Goal: Transaction & Acquisition: Purchase product/service

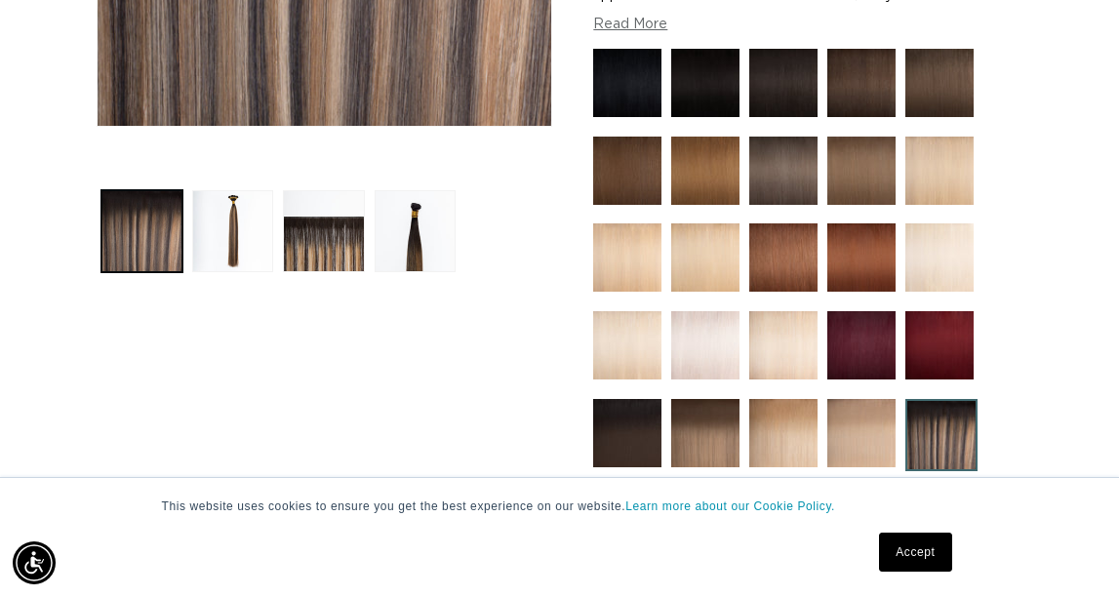
click at [640, 33] on button "Read More" at bounding box center [630, 25] width 74 height 17
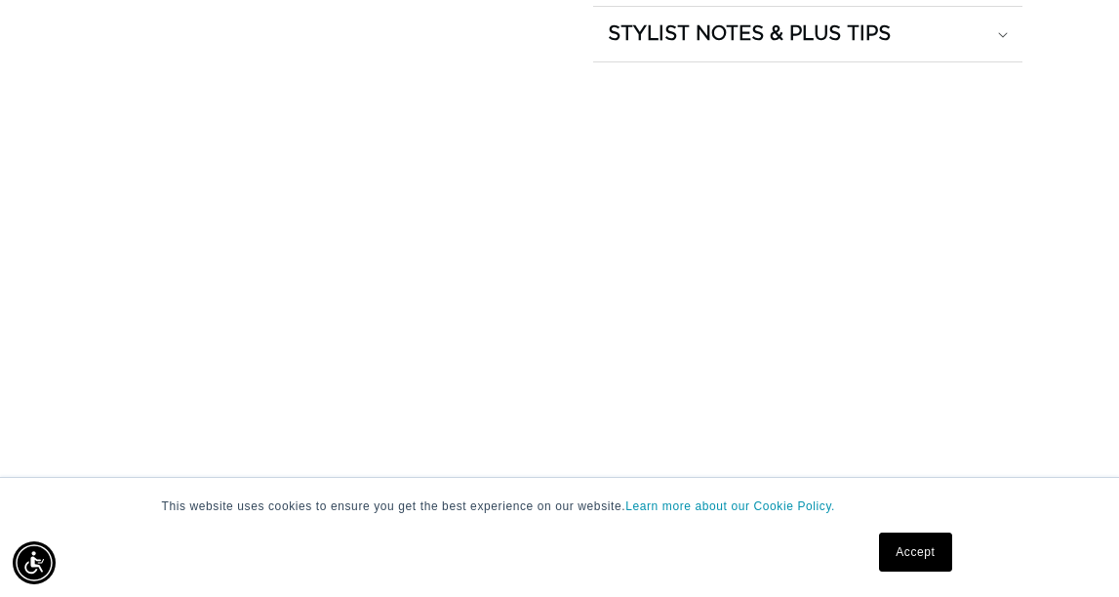
scroll to position [0, 926]
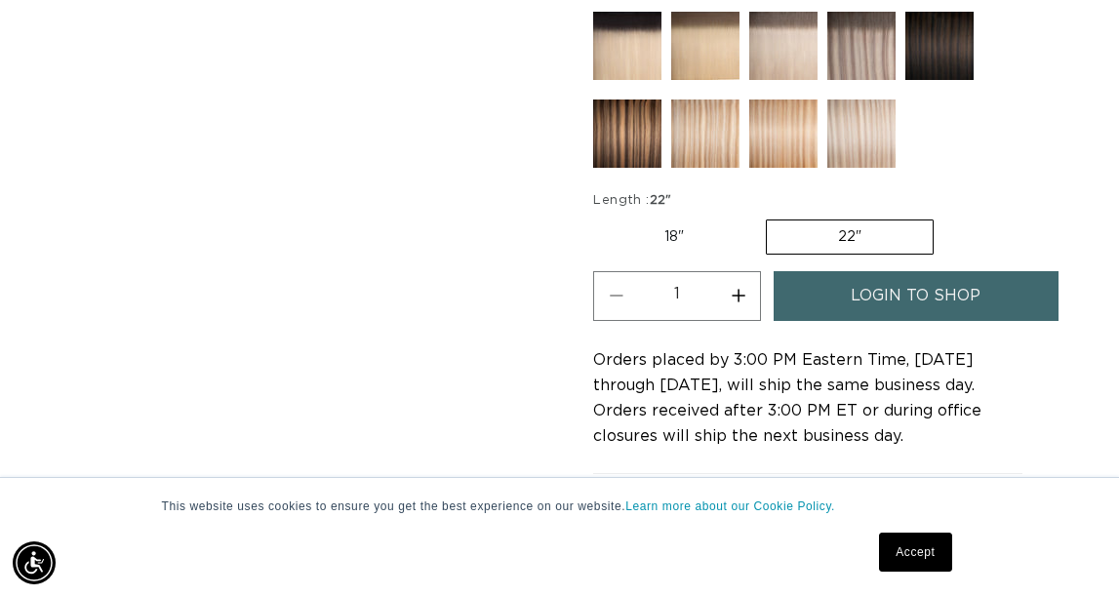
scroll to position [1413, 0]
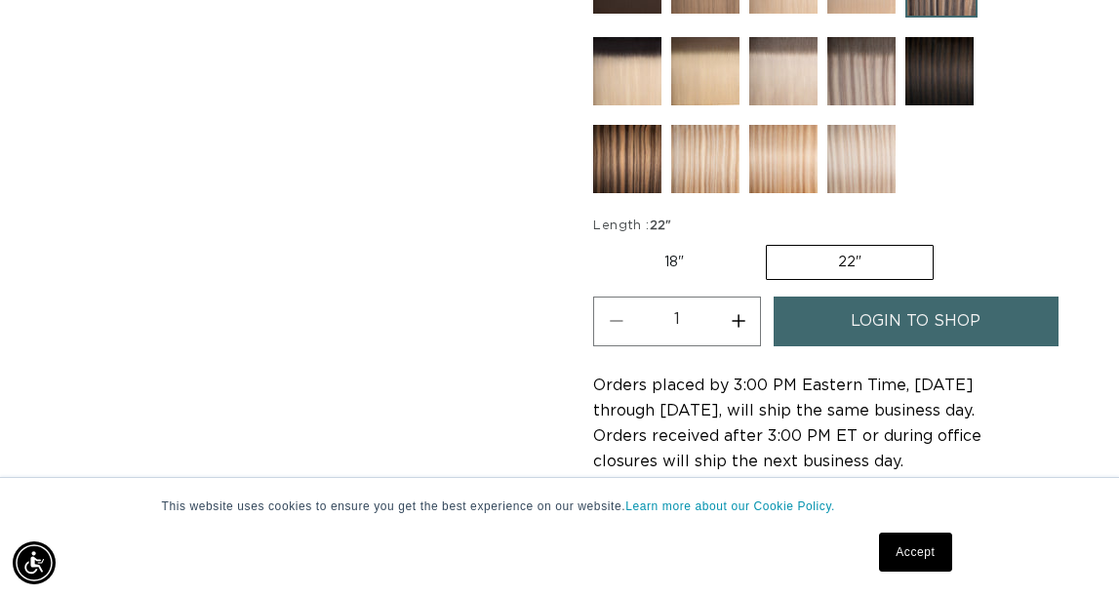
click at [916, 539] on link "Accept" at bounding box center [915, 552] width 72 height 39
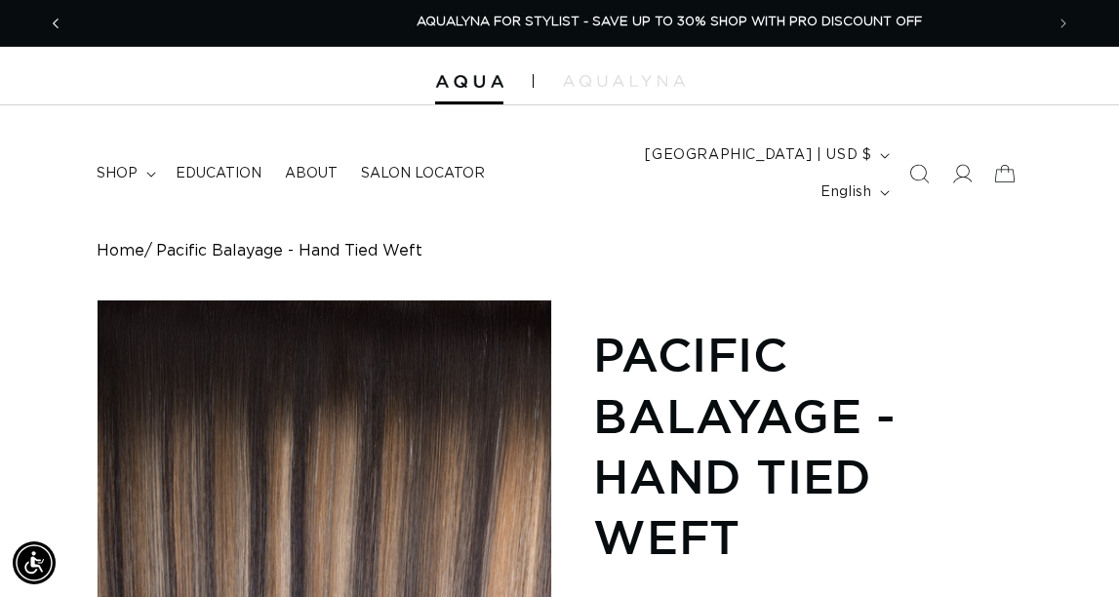
click at [65, 33] on span "Previous announcement" at bounding box center [56, 24] width 20 height 20
click at [77, 35] on button "Previous announcement" at bounding box center [55, 23] width 43 height 37
click at [60, 32] on icon "Previous announcement" at bounding box center [56, 23] width 7 height 21
click at [132, 28] on link "SHOP NOW. PAY LATER WITH AFTERPAY NOW AVAILABLE" at bounding box center [614, 23] width 965 height 46
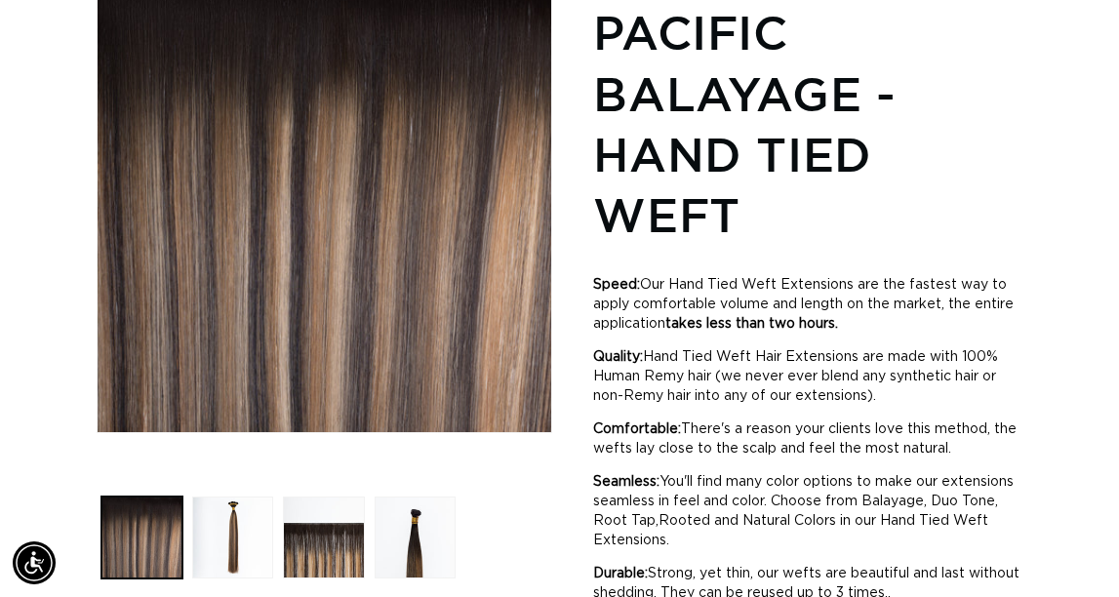
scroll to position [320, 0]
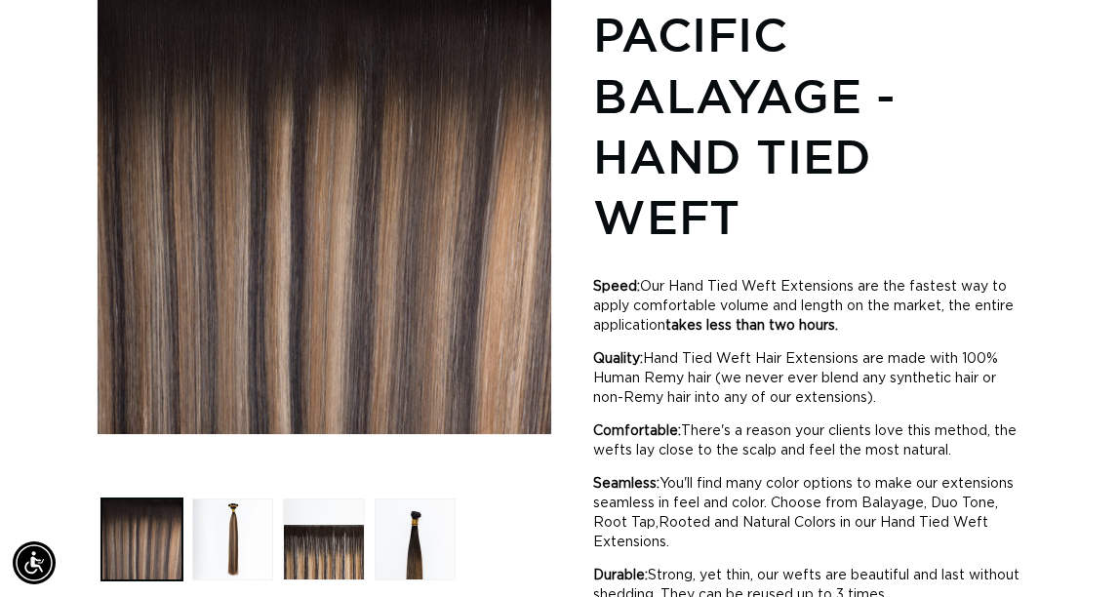
drag, startPoint x: 444, startPoint y: 23, endPoint x: 178, endPoint y: 27, distance: 266.4
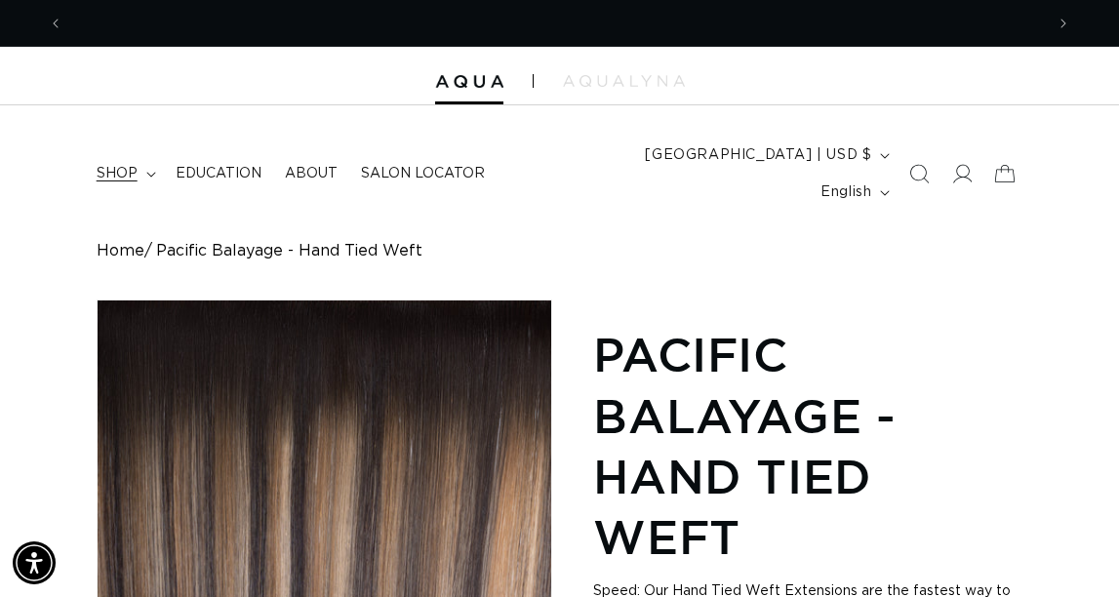
scroll to position [0, 1852]
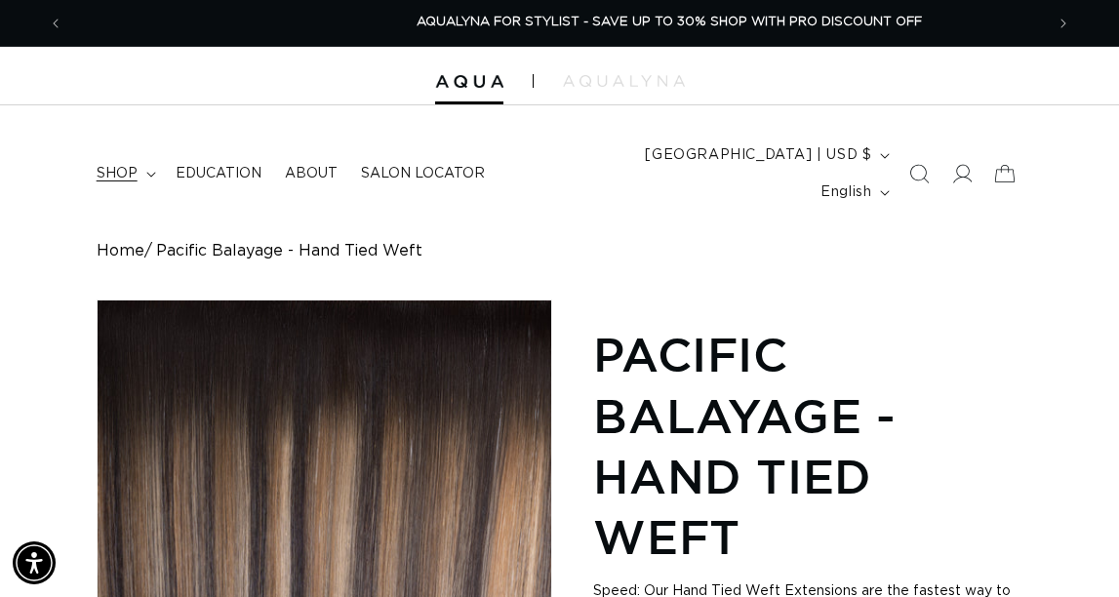
click at [155, 178] on icon at bounding box center [150, 175] width 9 height 5
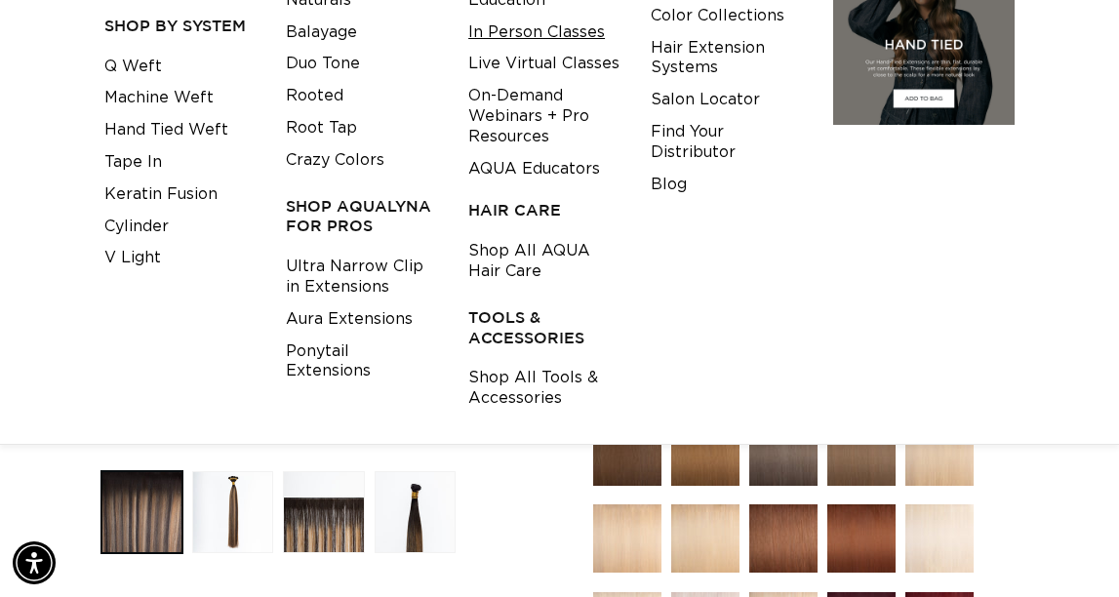
scroll to position [0, 0]
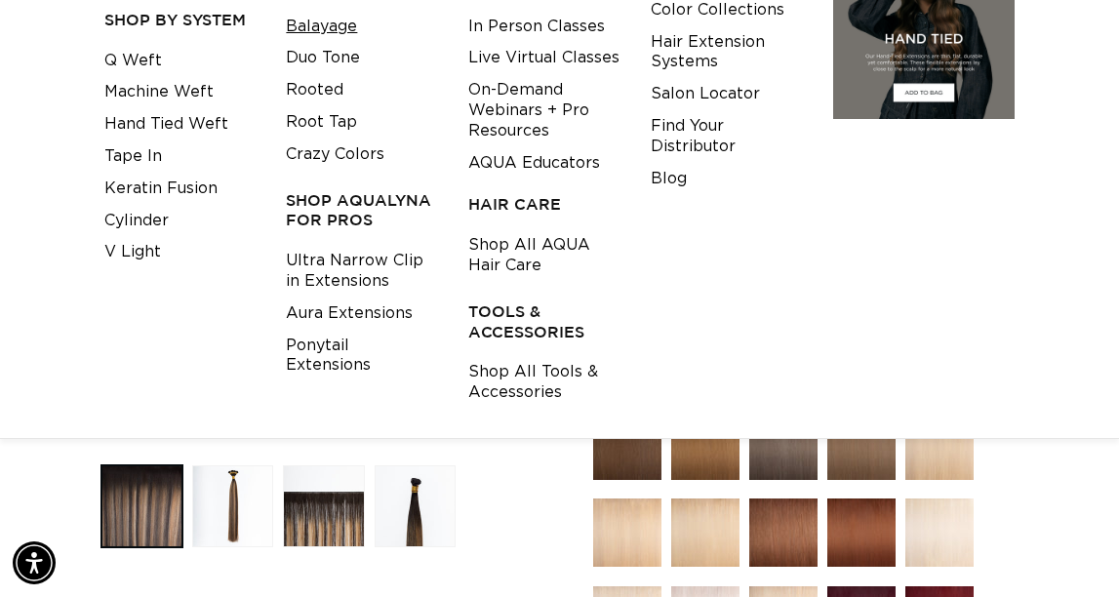
click at [319, 43] on link "Balayage" at bounding box center [321, 27] width 71 height 32
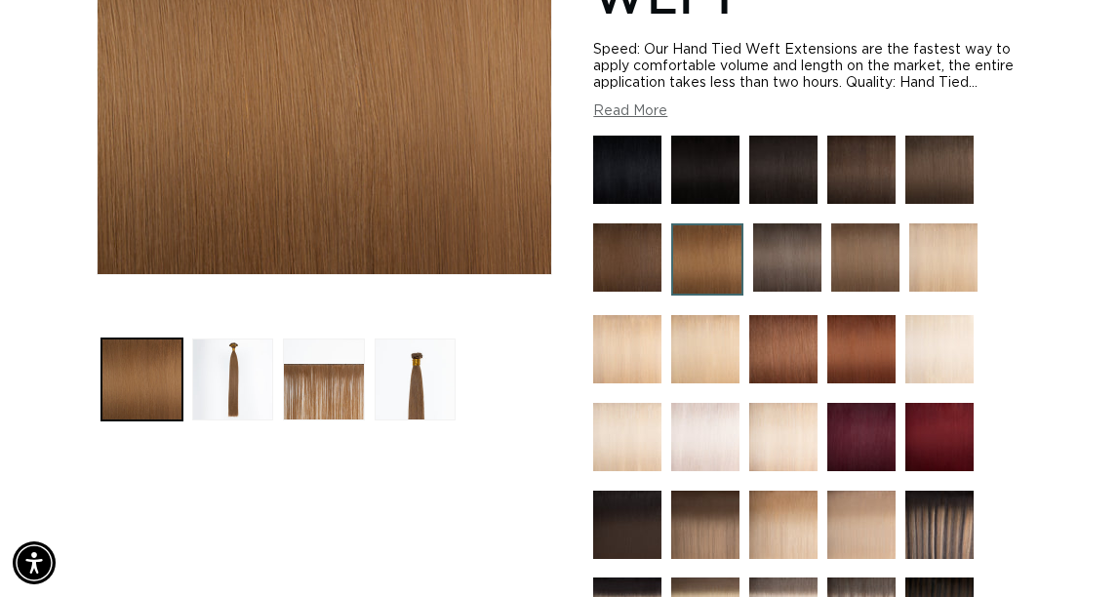
scroll to position [0, 926]
click at [796, 292] on img at bounding box center [787, 257] width 68 height 68
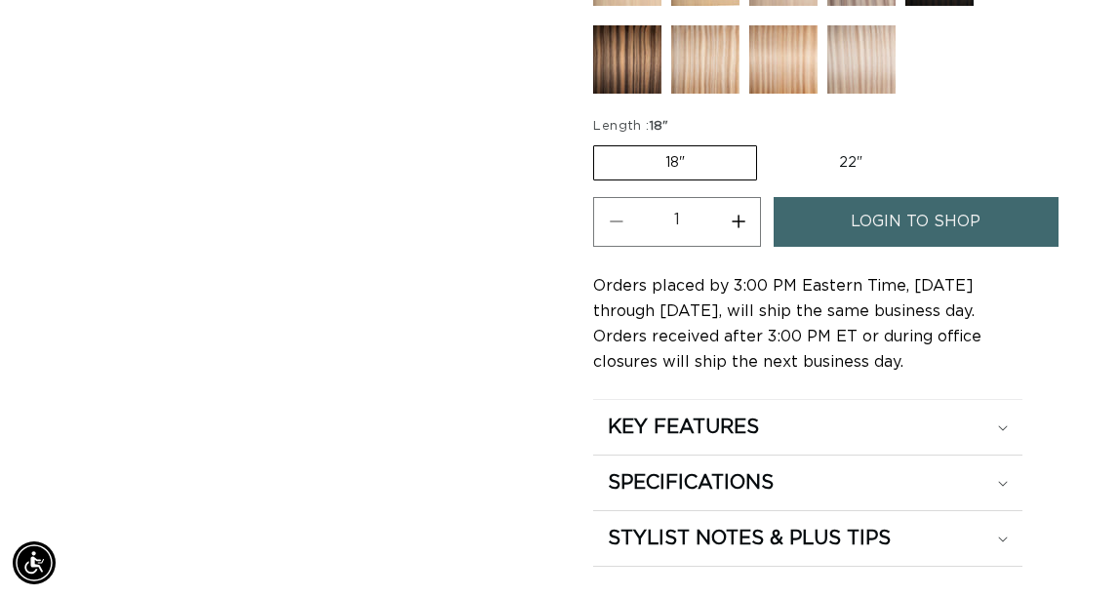
scroll to position [0, 1852]
click at [625, 94] on img at bounding box center [627, 59] width 68 height 68
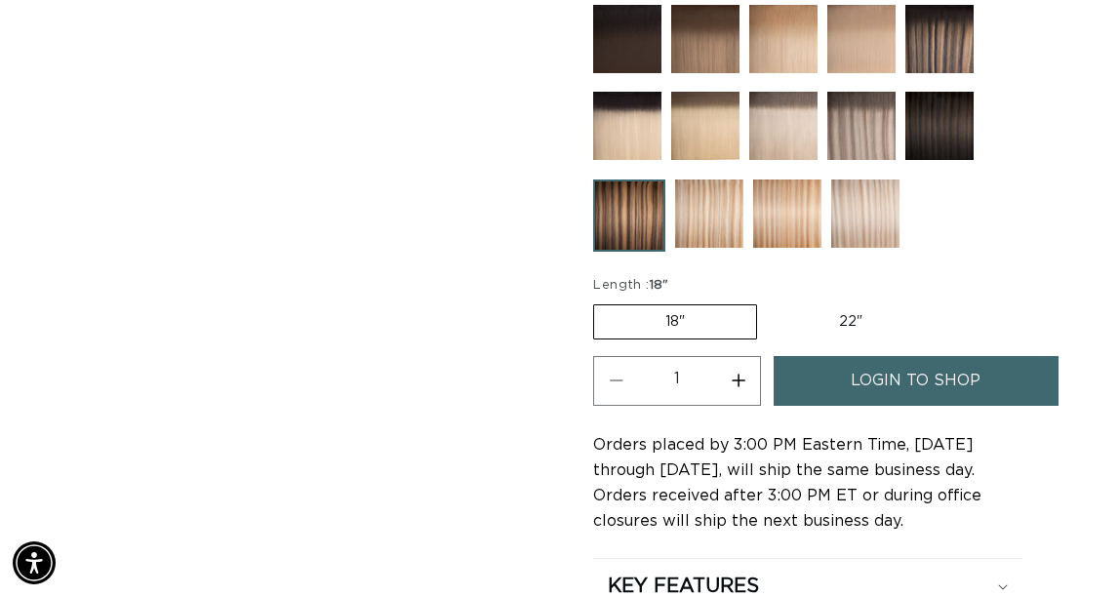
scroll to position [0, 1852]
click at [947, 73] on img at bounding box center [939, 39] width 68 height 68
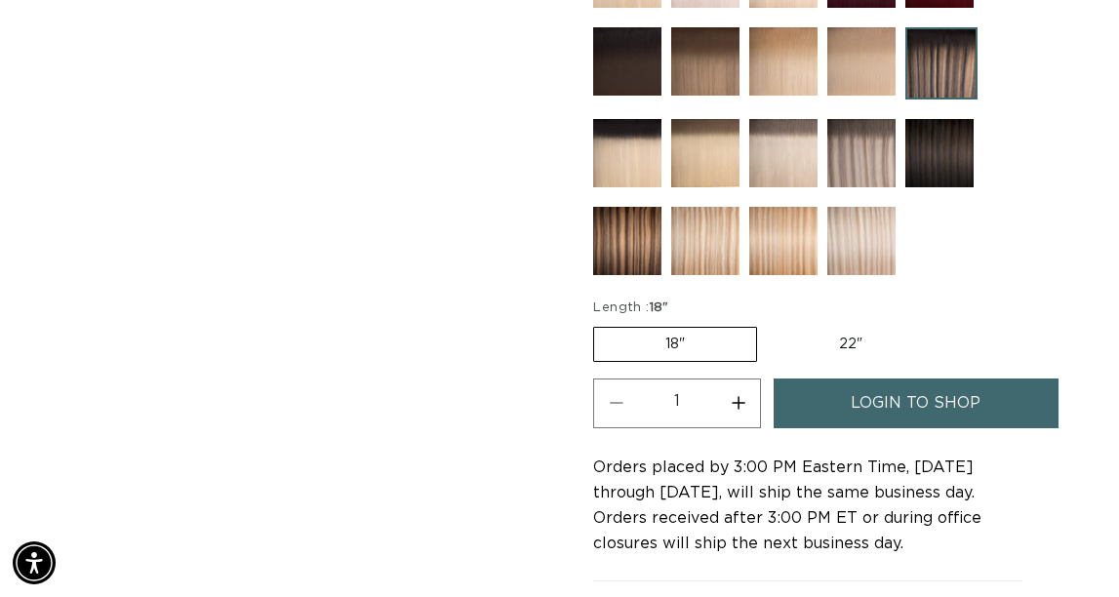
click at [757, 362] on label "18" Variant sold out or unavailable" at bounding box center [675, 344] width 164 height 35
click at [599, 324] on input "18" Variant sold out or unavailable" at bounding box center [598, 323] width 1 height 1
click at [738, 362] on label "18" Variant sold out or unavailable" at bounding box center [675, 344] width 164 height 35
click at [599, 324] on input "18" Variant sold out or unavailable" at bounding box center [598, 323] width 1 height 1
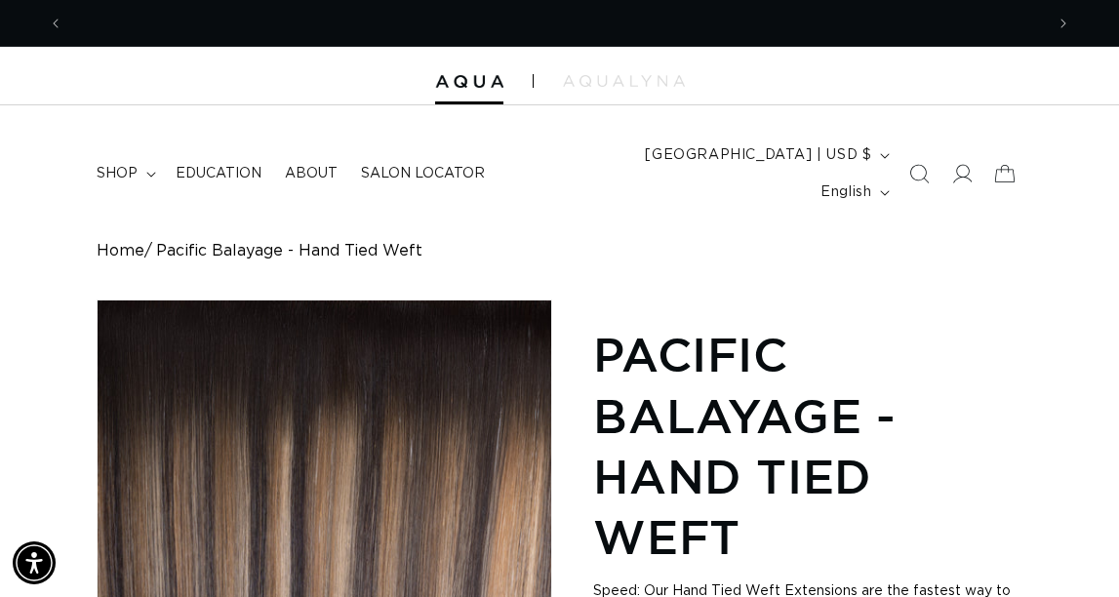
scroll to position [0, 926]
click at [155, 178] on icon at bounding box center [150, 175] width 9 height 5
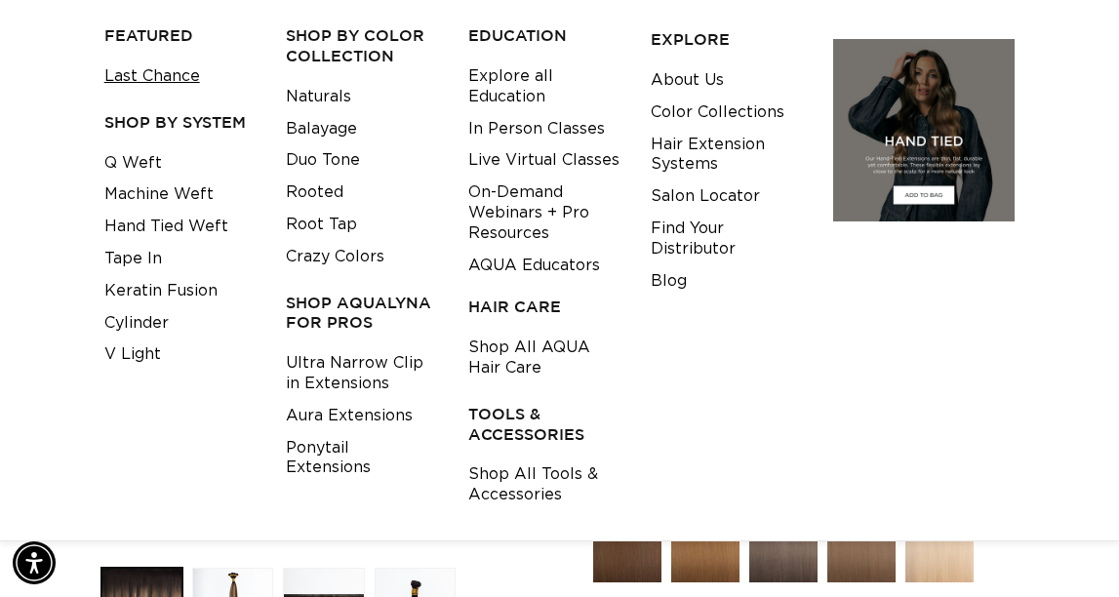
scroll to position [0, 0]
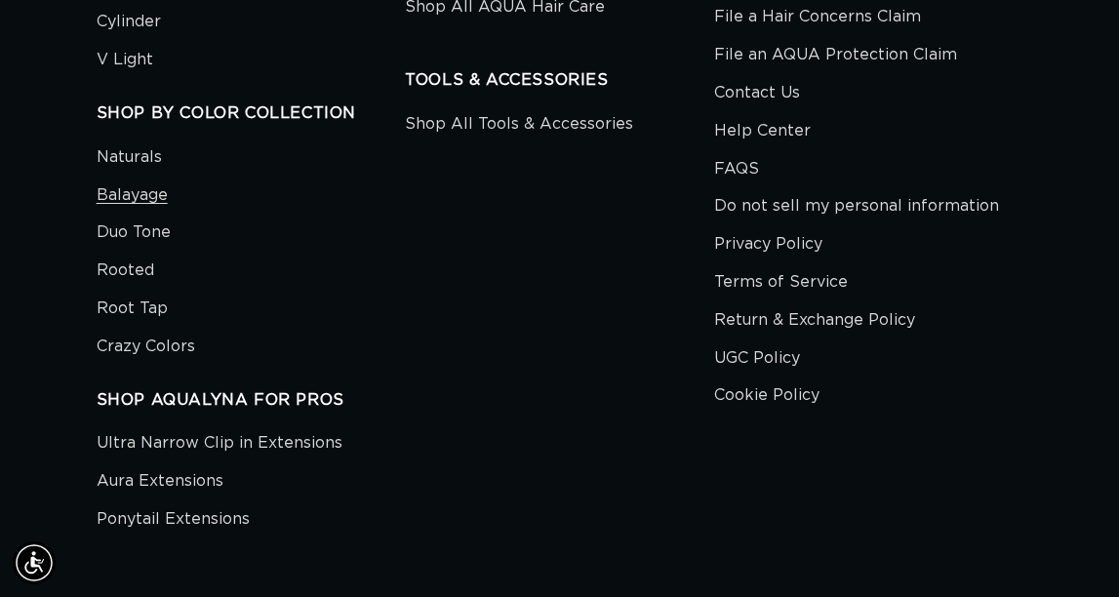
scroll to position [4984, 0]
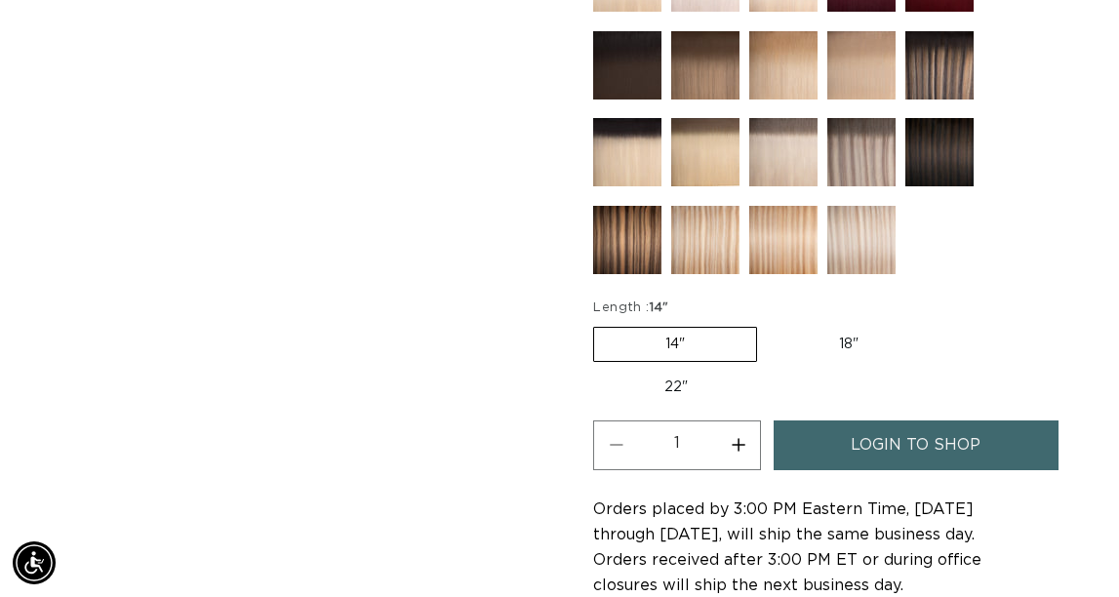
scroll to position [0, 926]
click at [630, 274] on img at bounding box center [627, 240] width 68 height 68
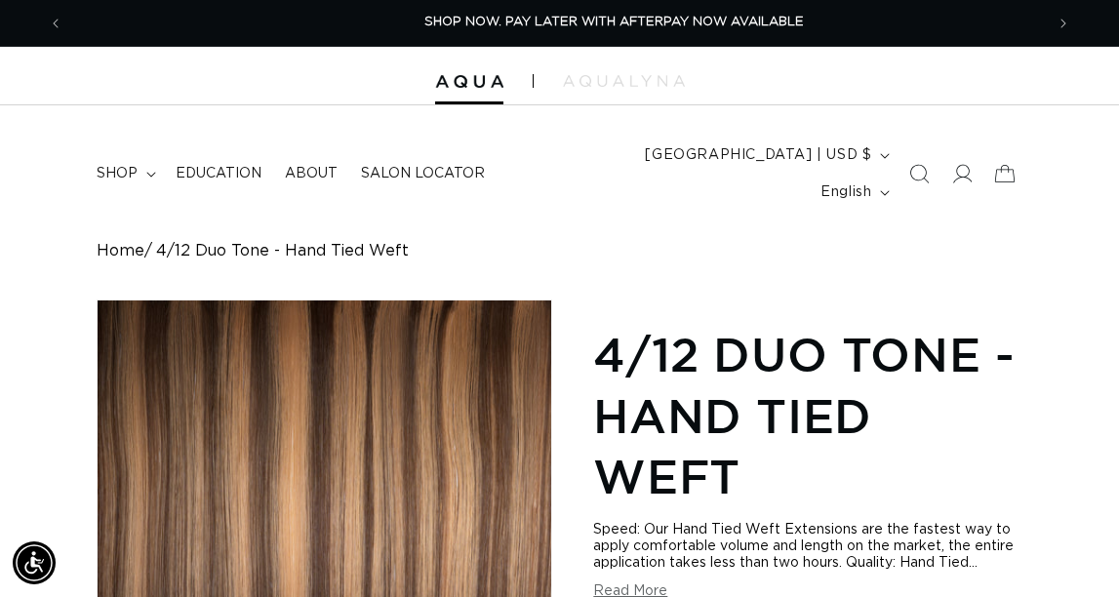
scroll to position [0, 1]
click at [909, 184] on icon "Search" at bounding box center [919, 174] width 20 height 20
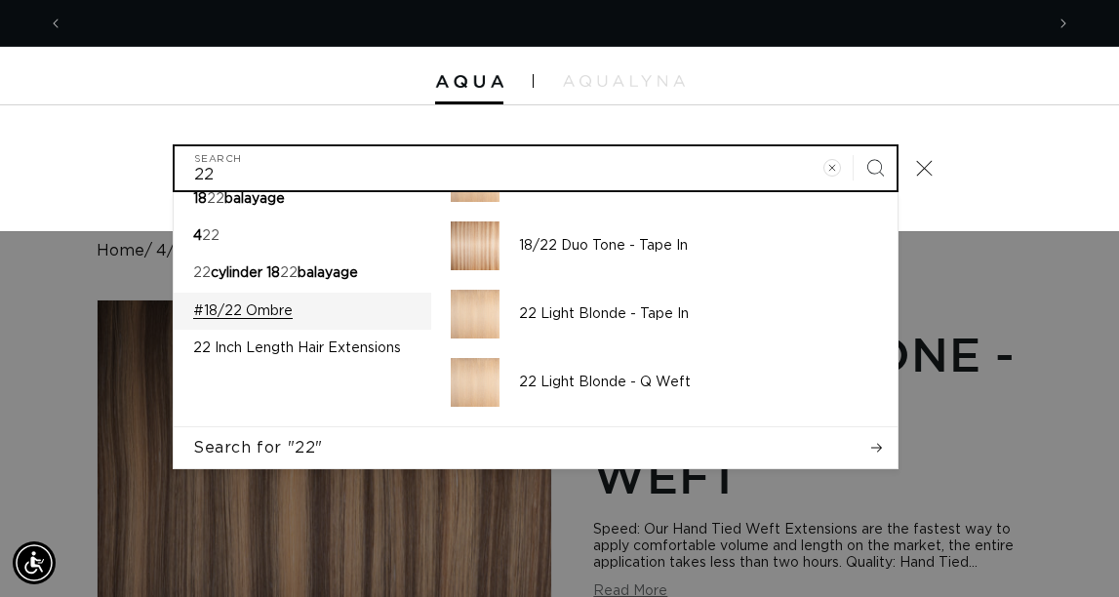
scroll to position [0, 0]
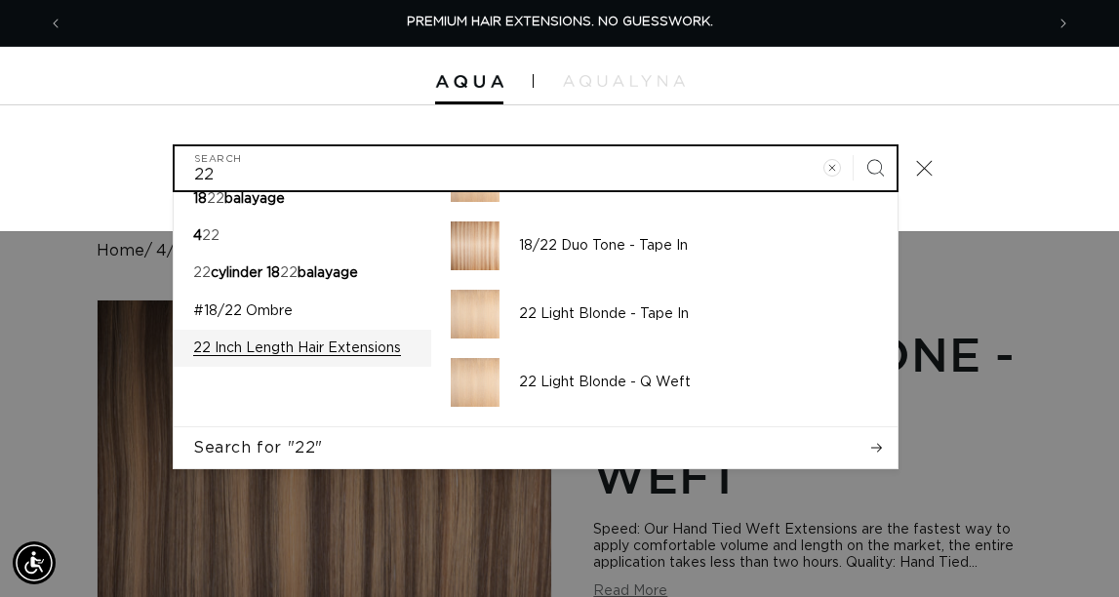
type input "22"
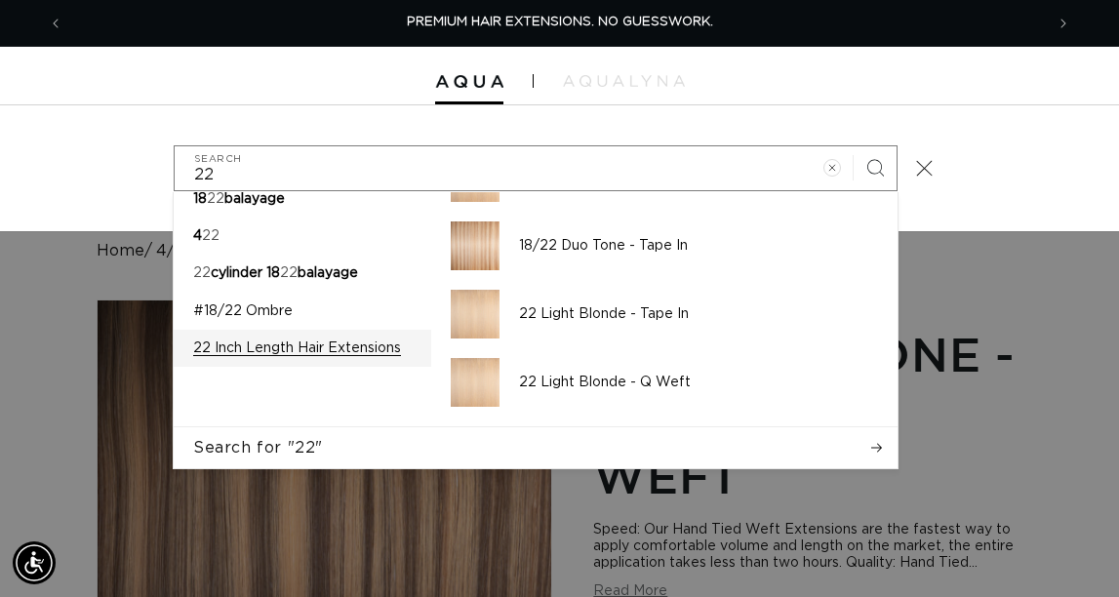
click at [291, 357] on p "22 Inch Length Hair Extensions" at bounding box center [297, 349] width 208 height 18
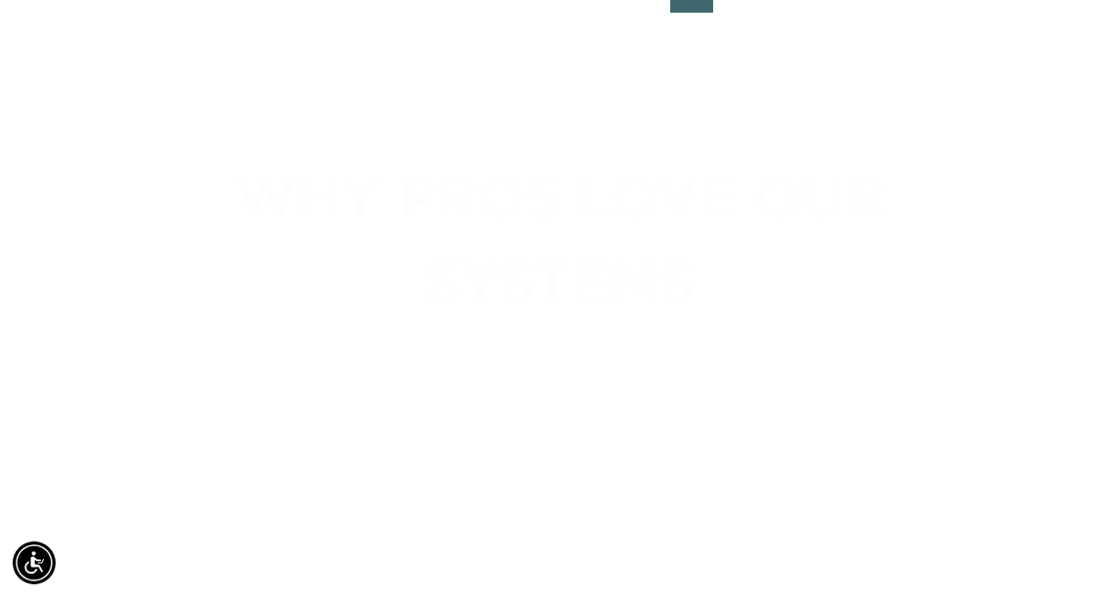
scroll to position [0, 1852]
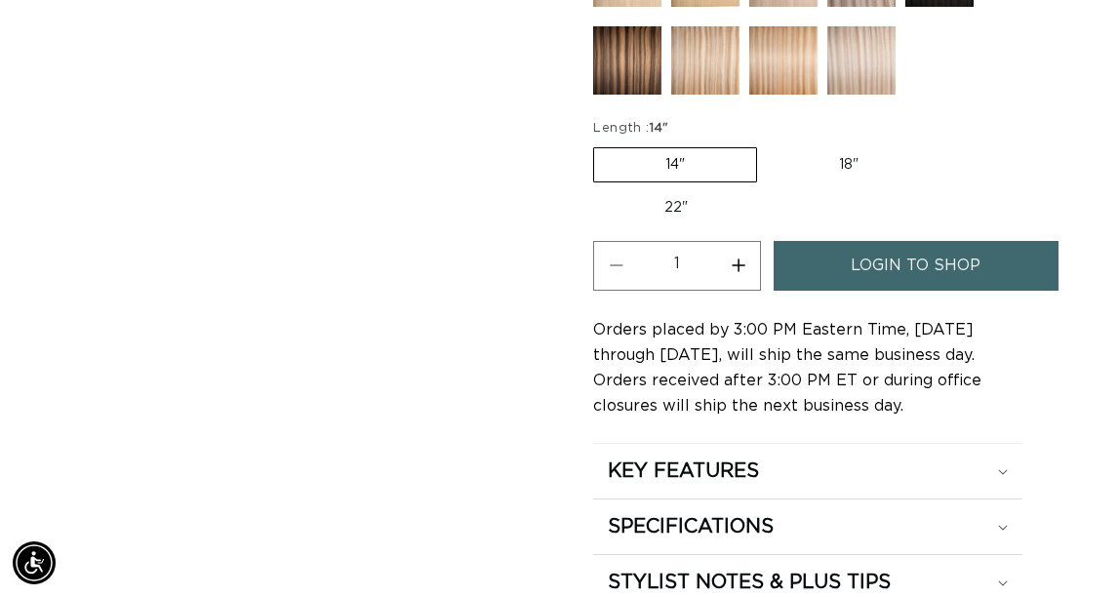
scroll to position [1124, 0]
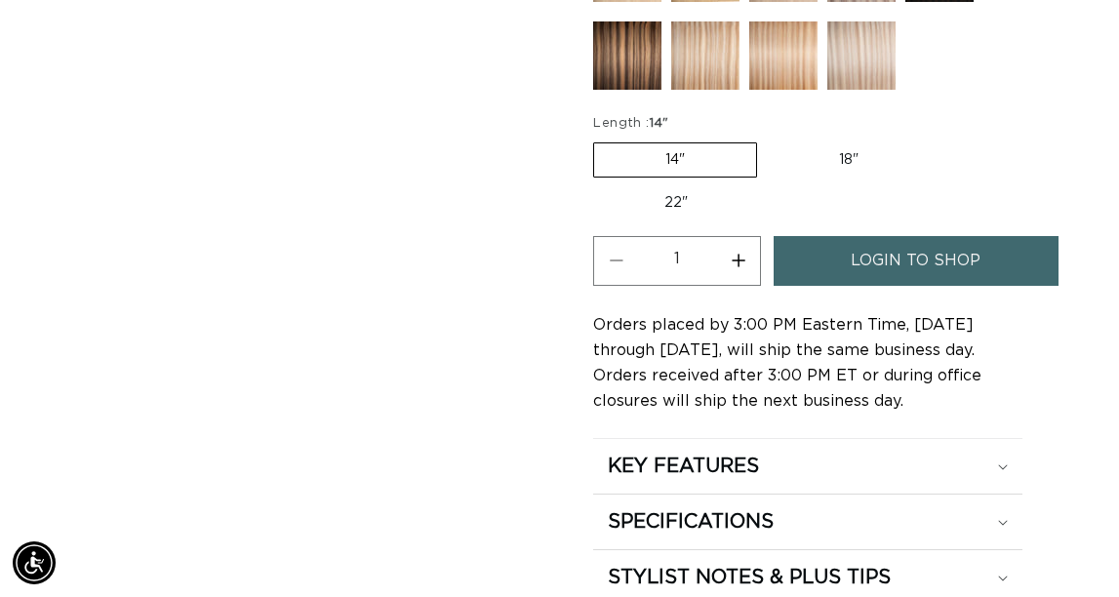
click at [740, 220] on label "22" Variant sold out or unavailable" at bounding box center [676, 202] width 166 height 33
click at [940, 140] on input "22" Variant sold out or unavailable" at bounding box center [940, 139] width 1 height 1
radio input "true"
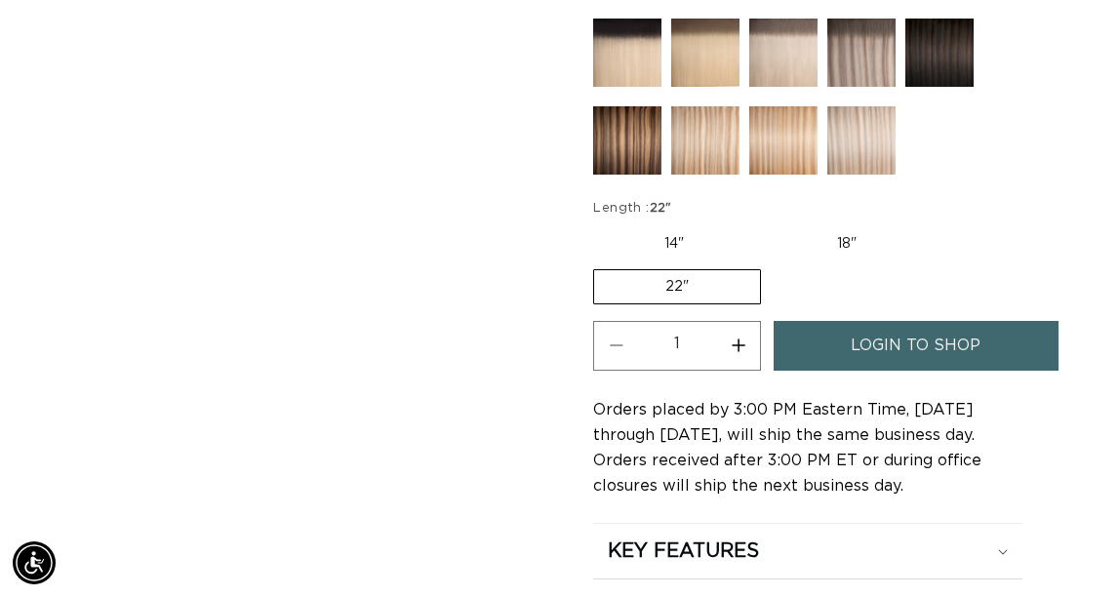
scroll to position [0, 926]
click at [859, 87] on img at bounding box center [861, 53] width 68 height 68
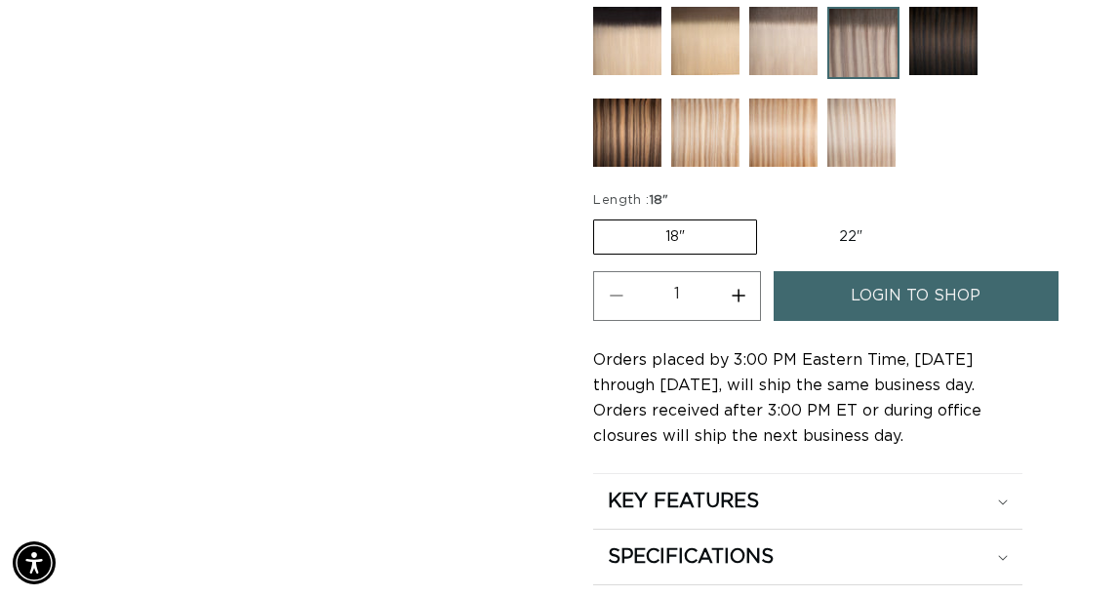
scroll to position [0, 926]
click at [768, 254] on label "22" Variant sold out or unavailable" at bounding box center [851, 237] width 166 height 33
click at [767, 217] on input "22" Variant sold out or unavailable" at bounding box center [767, 216] width 1 height 1
radio input "true"
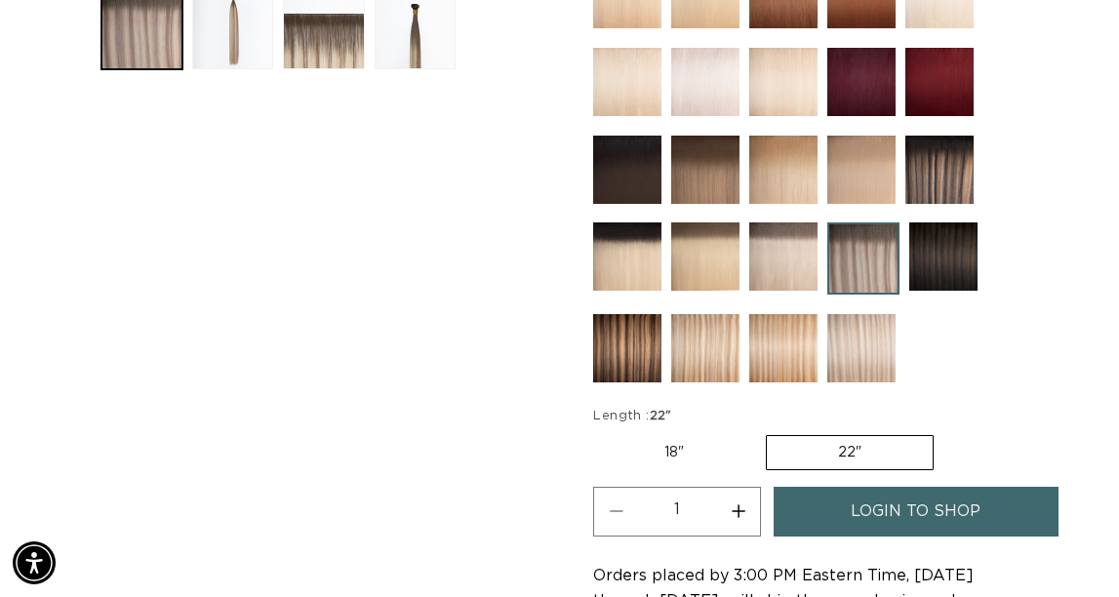
scroll to position [0, 0]
click at [948, 204] on img at bounding box center [939, 170] width 68 height 68
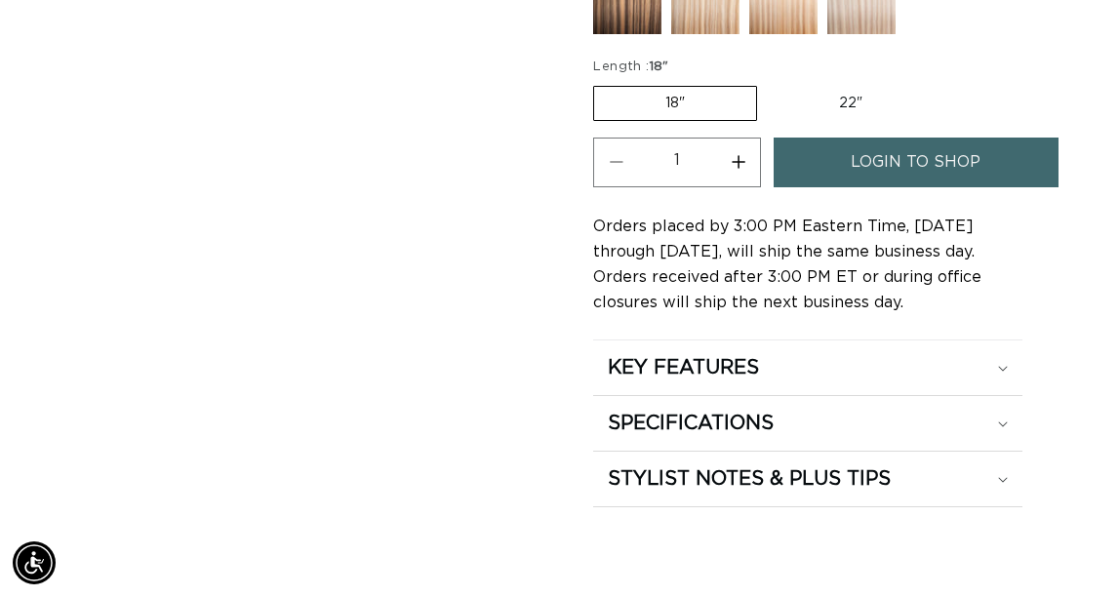
scroll to position [1247, 0]
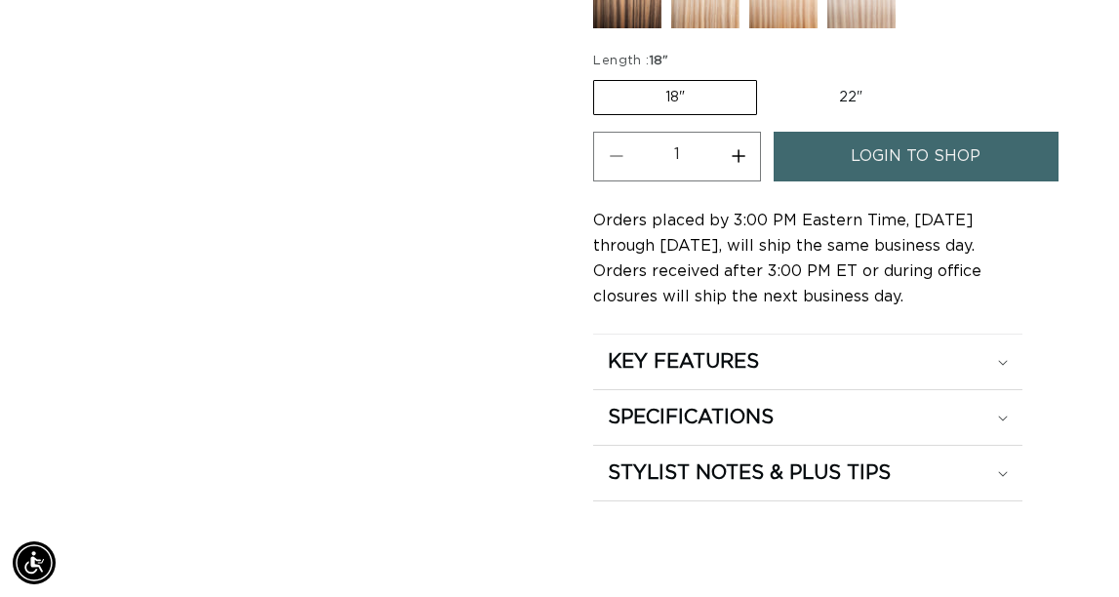
click at [768, 114] on label "22" Variant sold out or unavailable" at bounding box center [851, 97] width 166 height 33
click at [767, 77] on input "22" Variant sold out or unavailable" at bounding box center [767, 76] width 1 height 1
radio input "true"
click at [760, 181] on button "Increase quantity for Pacific Balayage - Hand Tied Weft" at bounding box center [738, 157] width 44 height 50
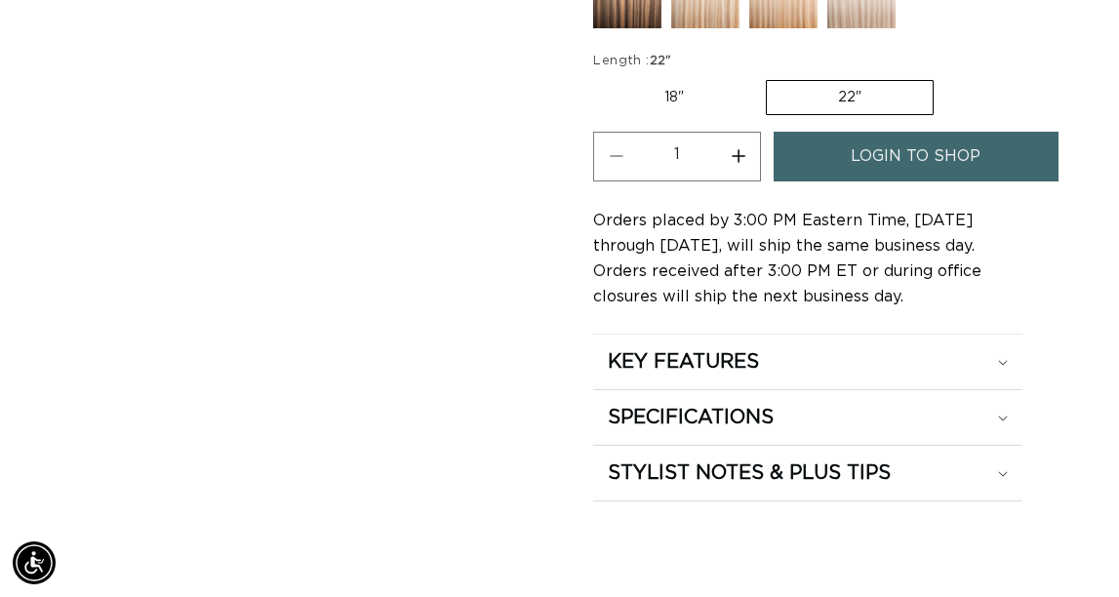
type input "2"
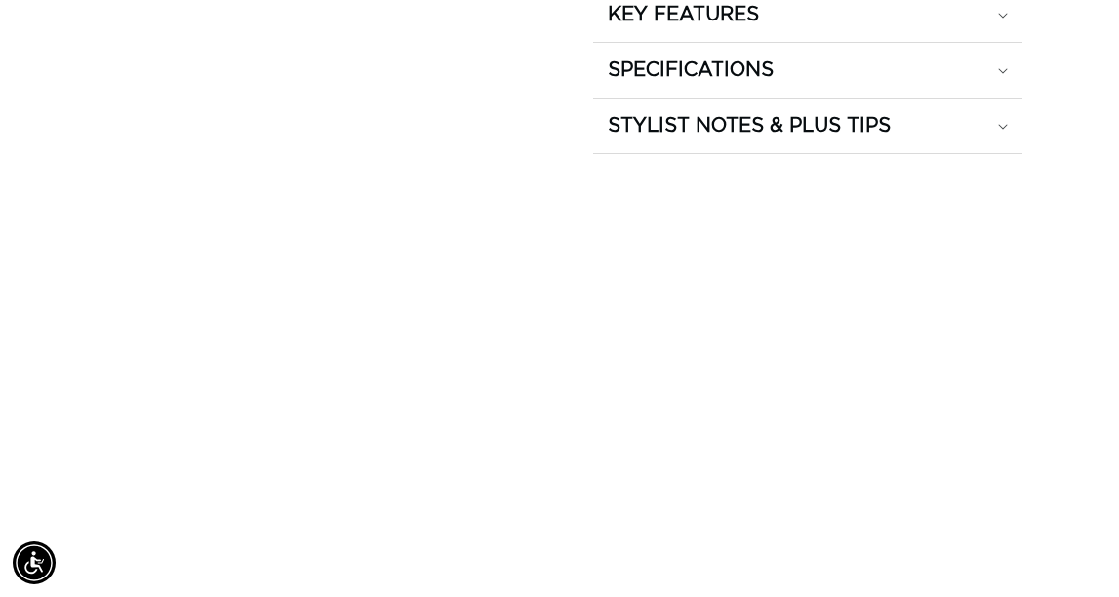
scroll to position [0, 0]
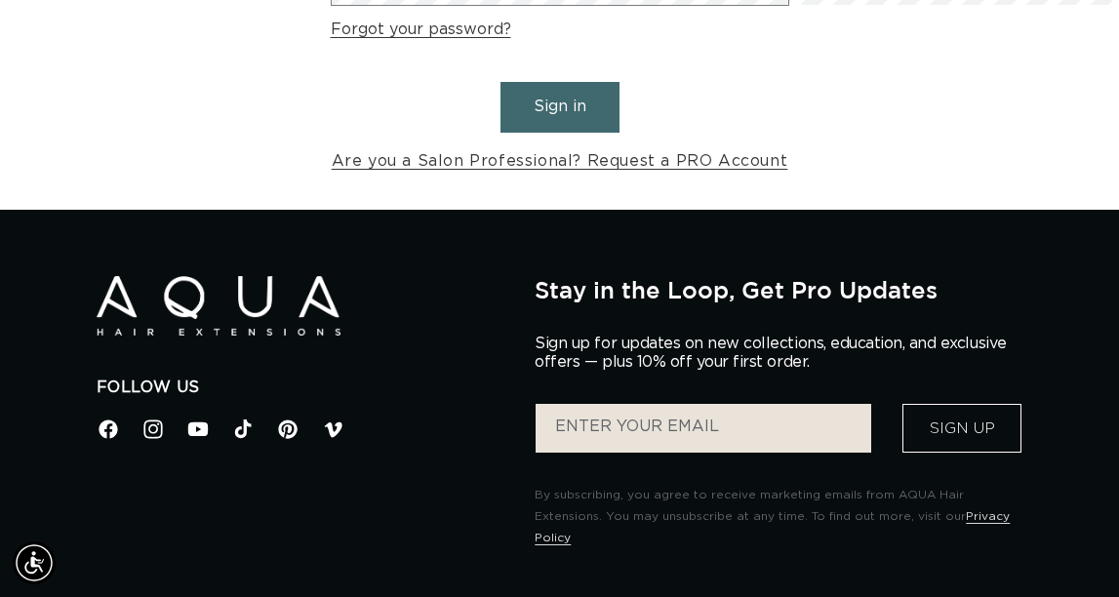
click at [557, 132] on button "Sign in" at bounding box center [560, 107] width 119 height 50
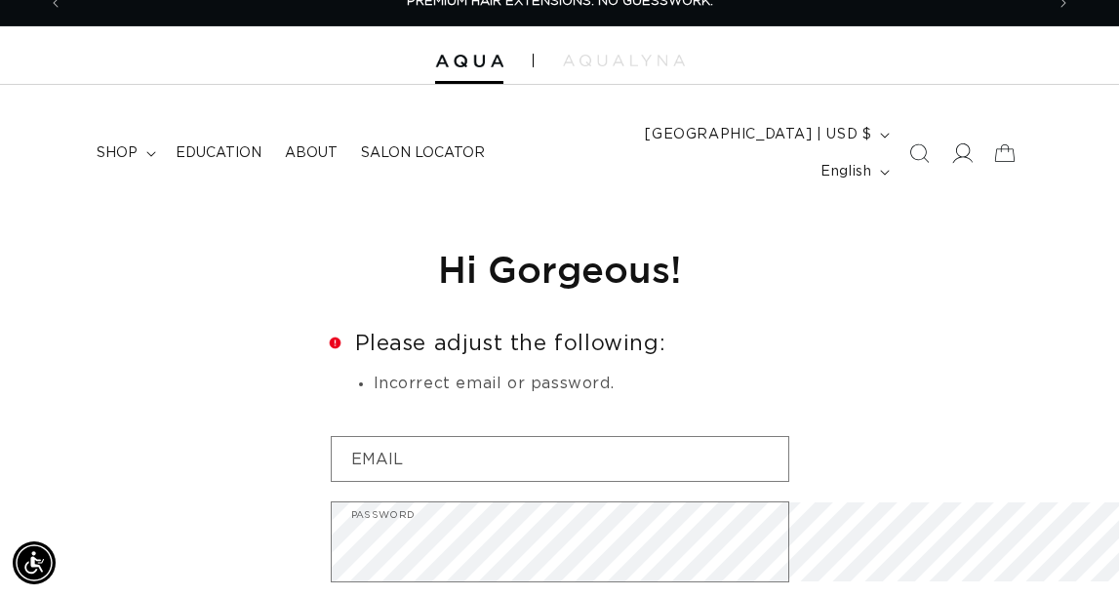
click at [962, 164] on icon at bounding box center [962, 153] width 20 height 20
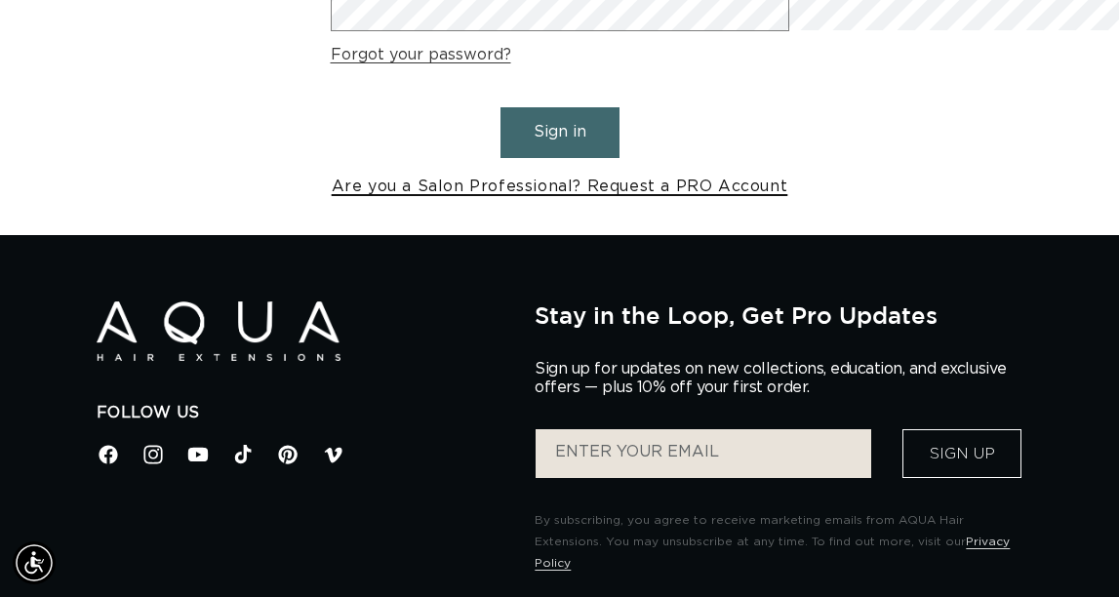
scroll to position [0, 1852]
click at [541, 201] on link "Are you a Salon Professional? Request a PRO Account" at bounding box center [560, 187] width 457 height 28
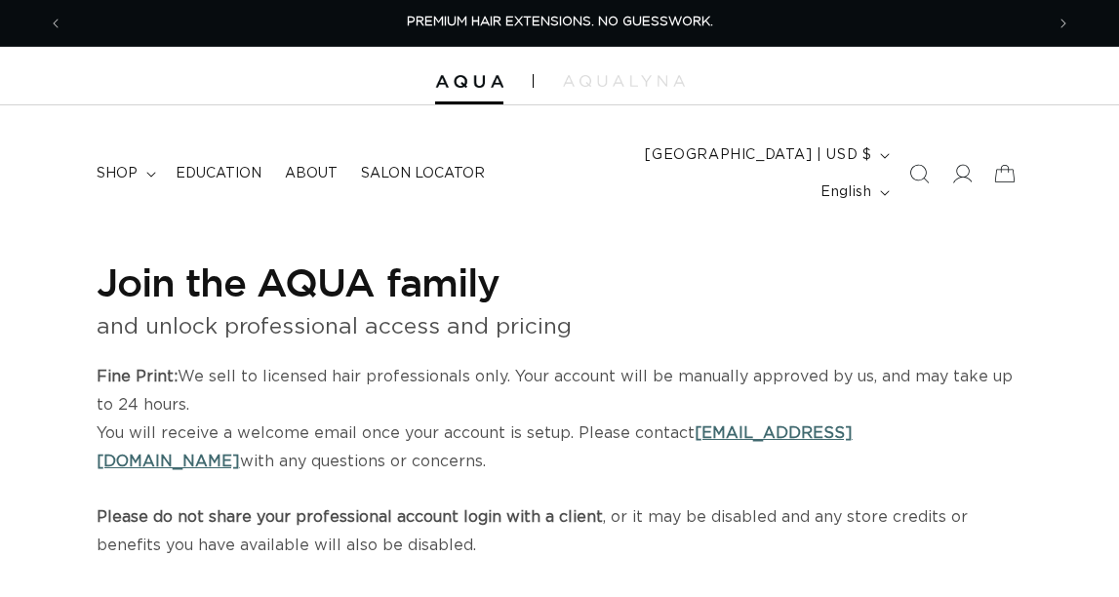
select select "US"
select select "[GEOGRAPHIC_DATA]"
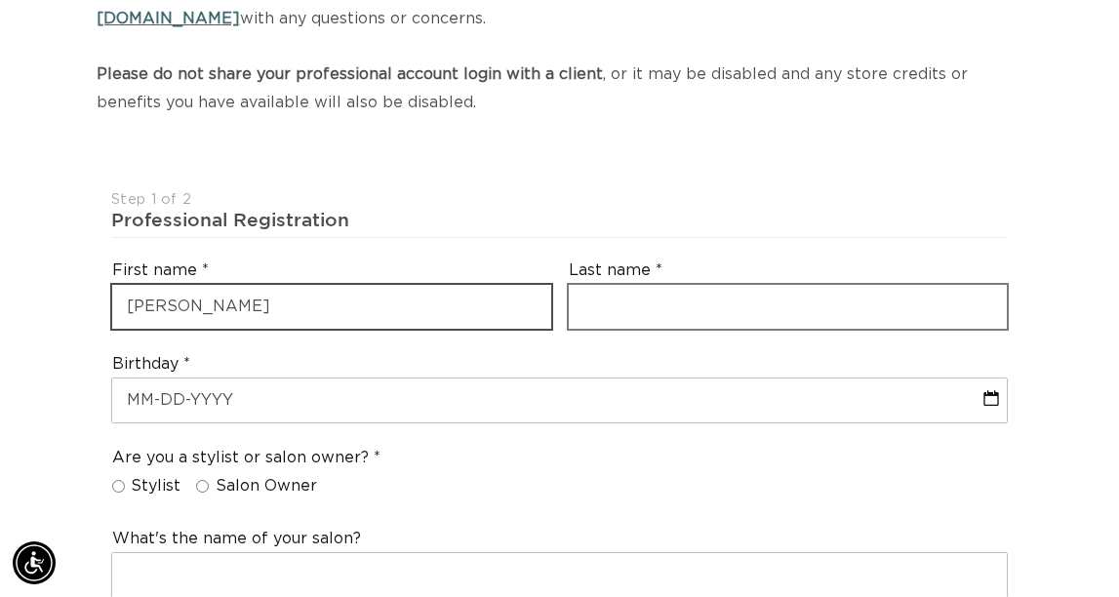
type input "Gabrielle"
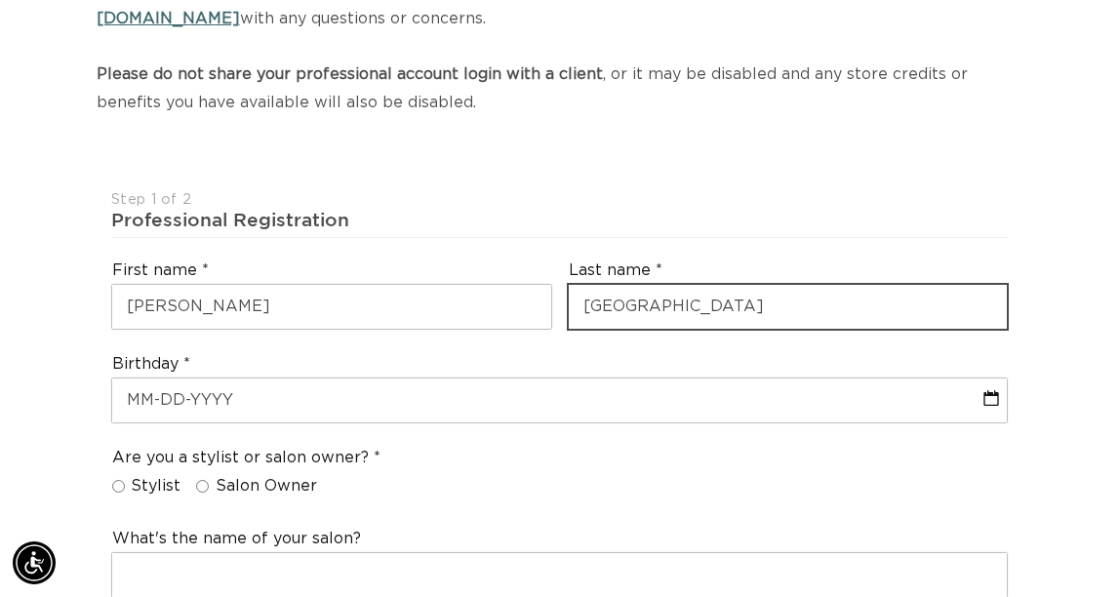
type input "Catania"
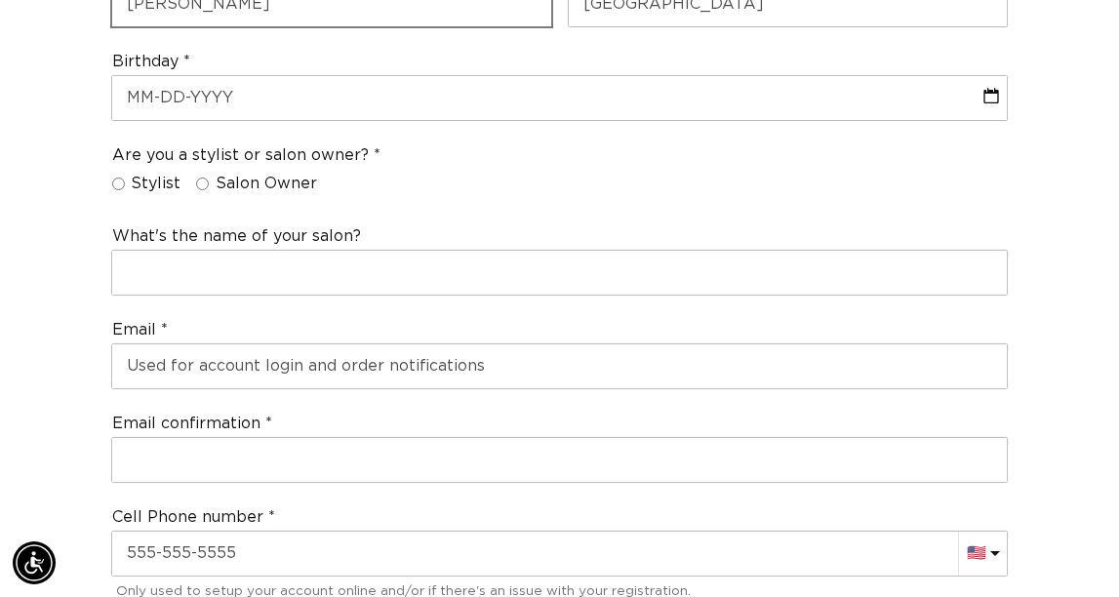
scroll to position [0, 926]
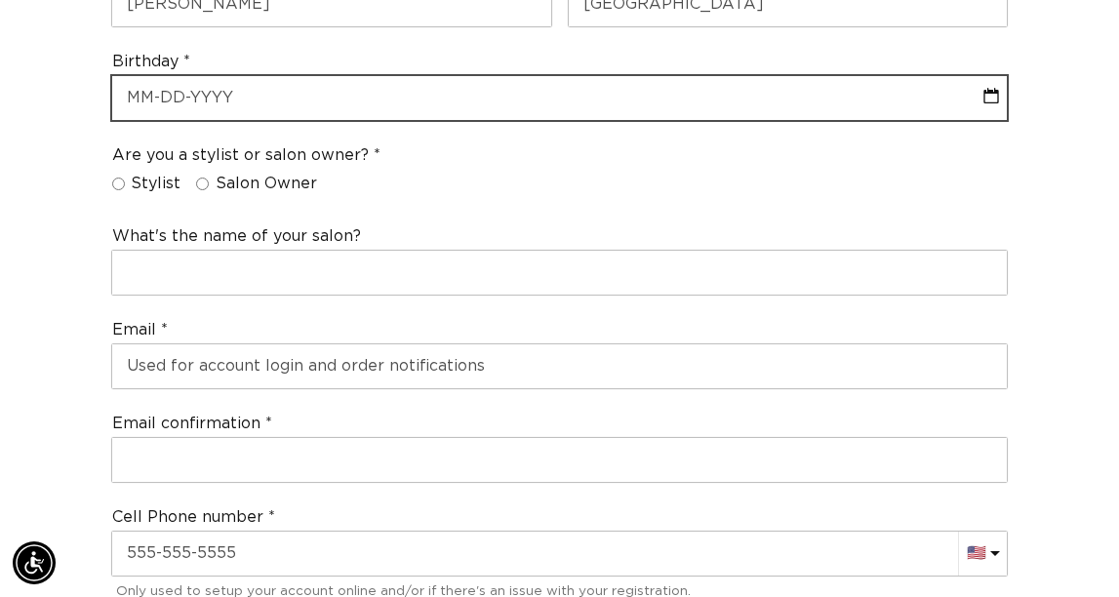
select select "9"
select select "2025"
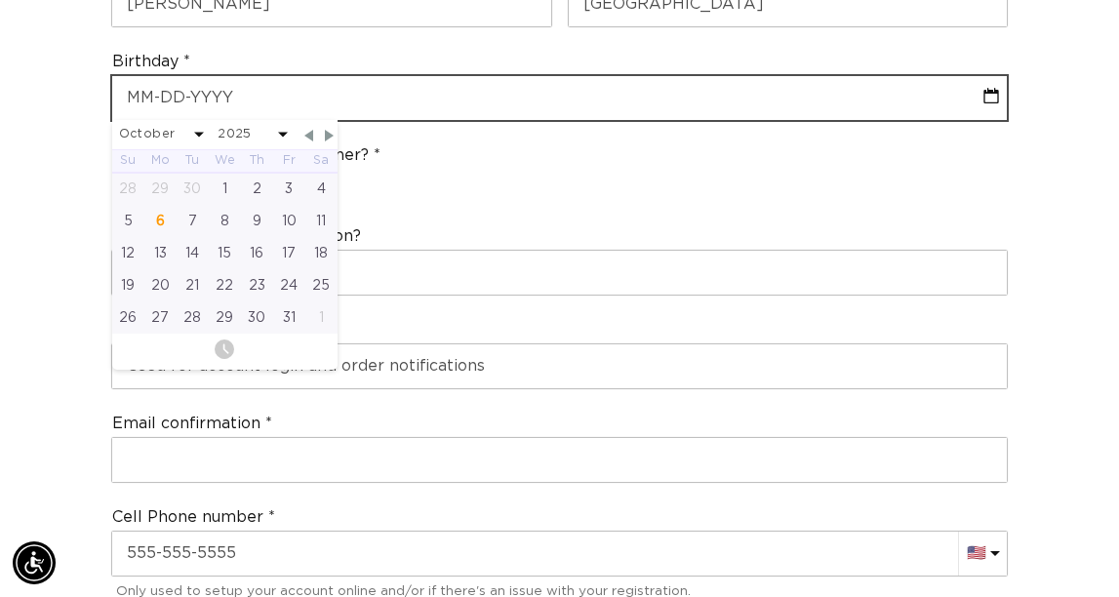
type input "0"
select select "9"
select select "2025"
type input "09"
select select "9"
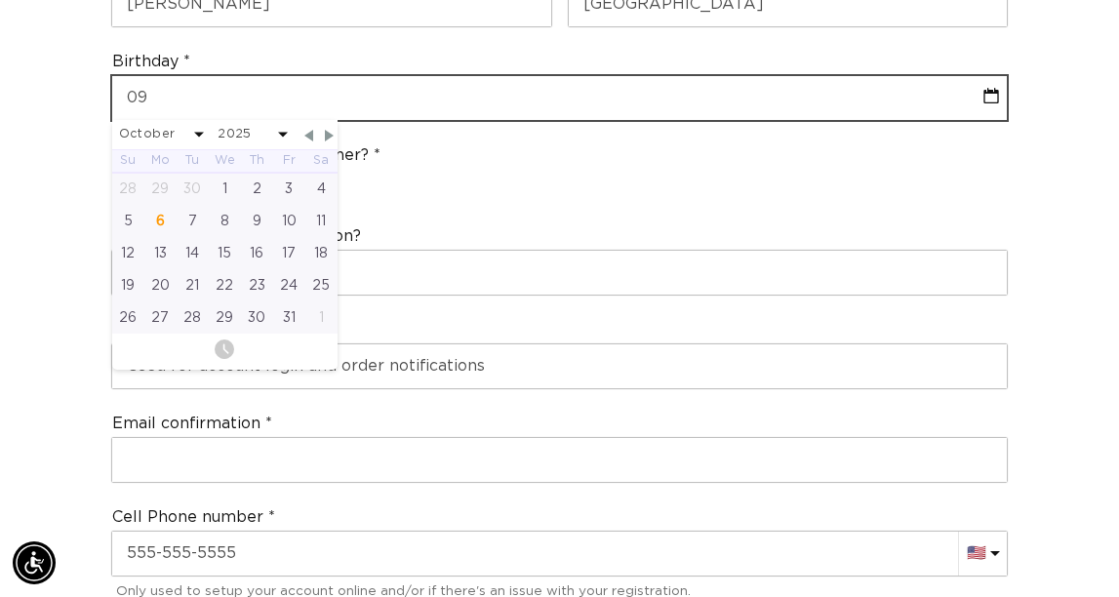
select select "2025"
type input "09-1"
select select "9"
select select "2025"
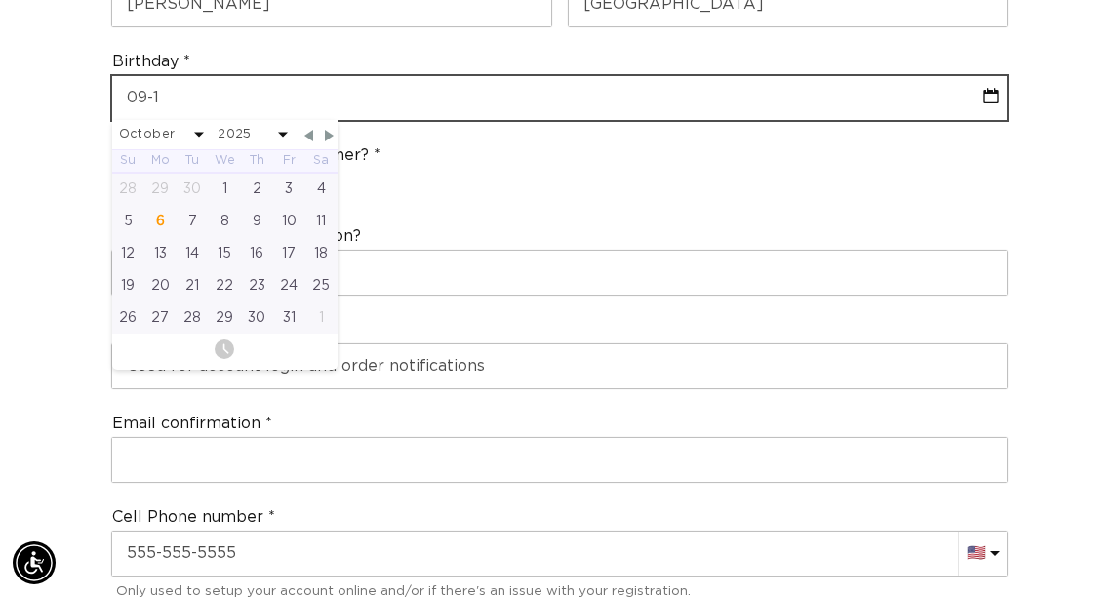
type input "09-13"
select select "9"
select select "2025"
type input "09-13-1"
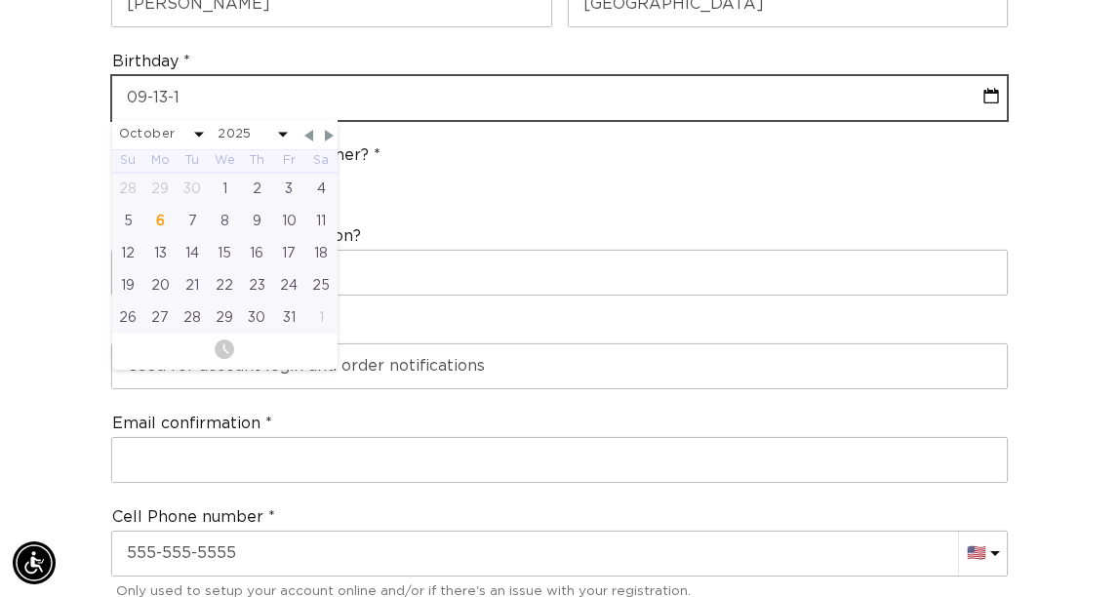
select select "9"
select select "2025"
type input "09-13-19"
select select "9"
select select "2025"
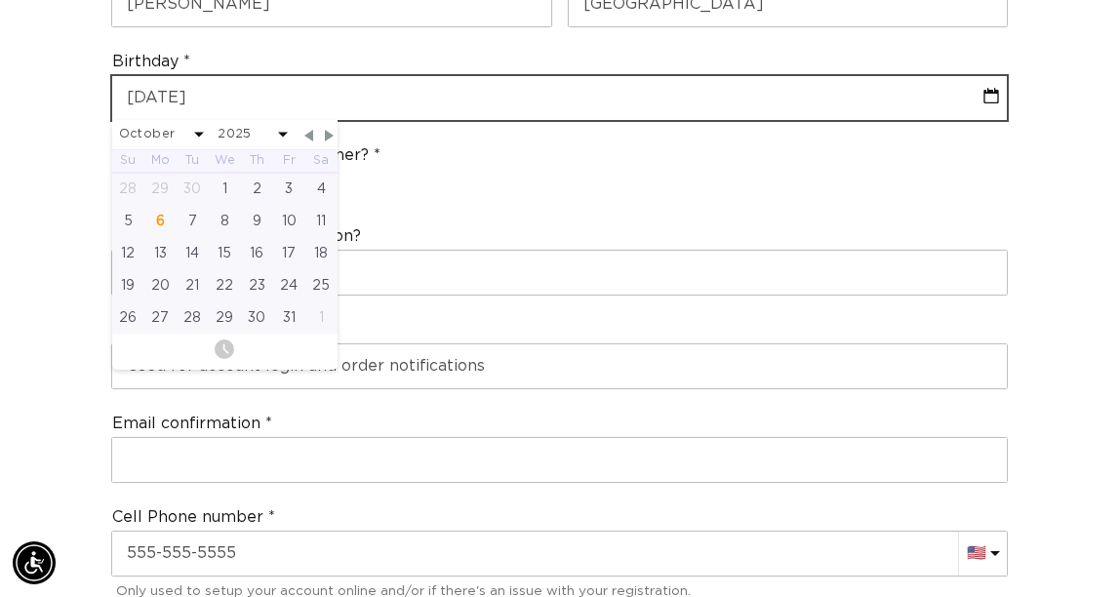
type input "09-13-196"
select select "9"
select select "2025"
type input "09-13-1964"
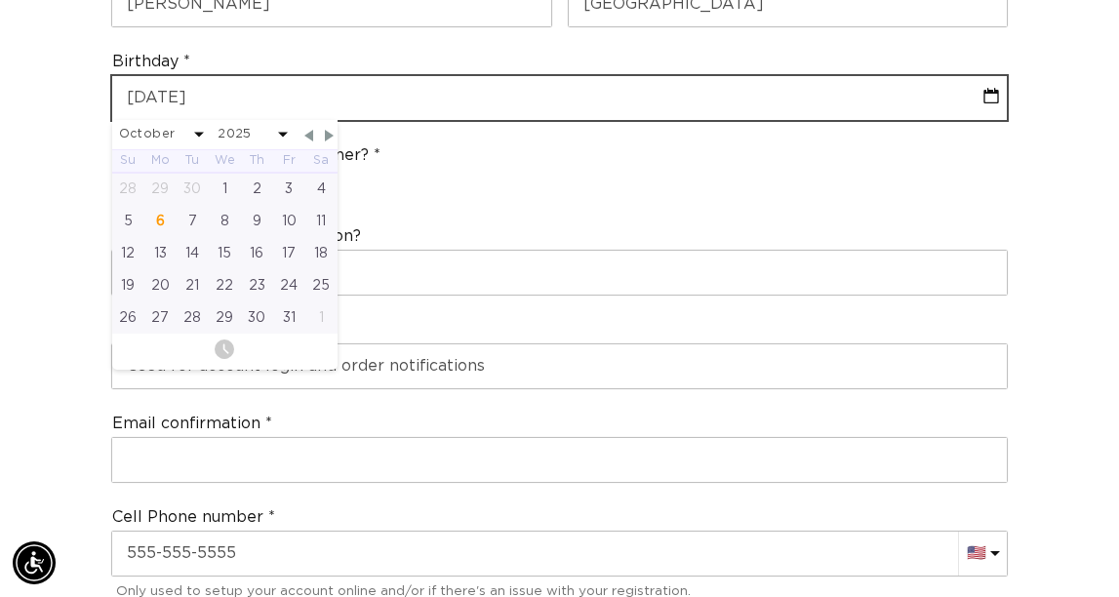
select select "8"
select select "1964"
click at [278, 120] on input "09-13-1964" at bounding box center [560, 98] width 896 height 44
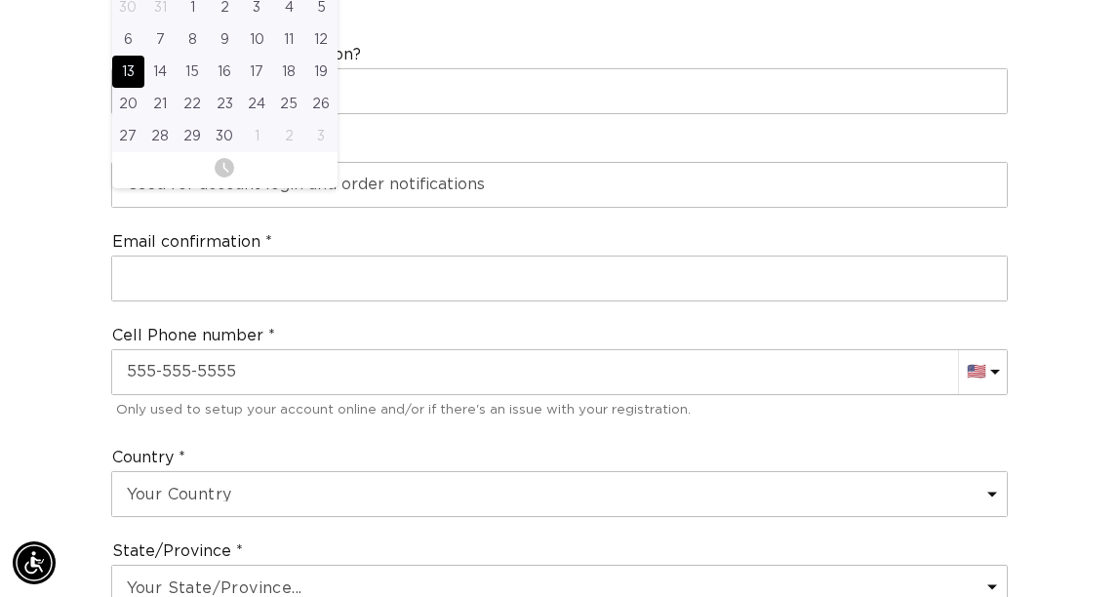
scroll to position [934, 0]
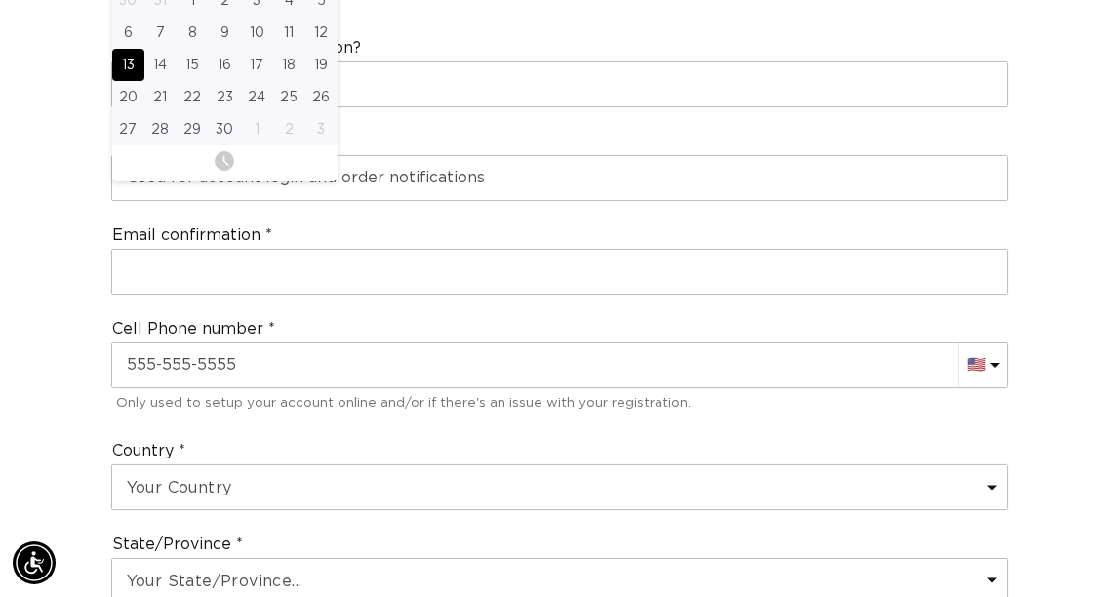
type input "09-13-1964"
click at [628, 209] on div "Email" at bounding box center [559, 166] width 913 height 86
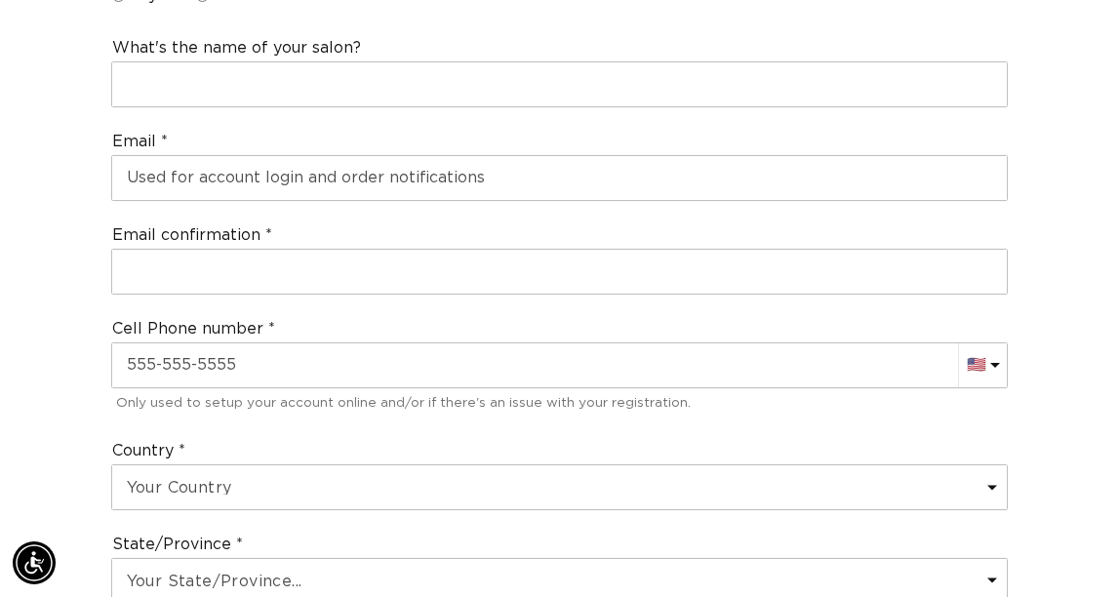
scroll to position [0, 0]
radio input "true"
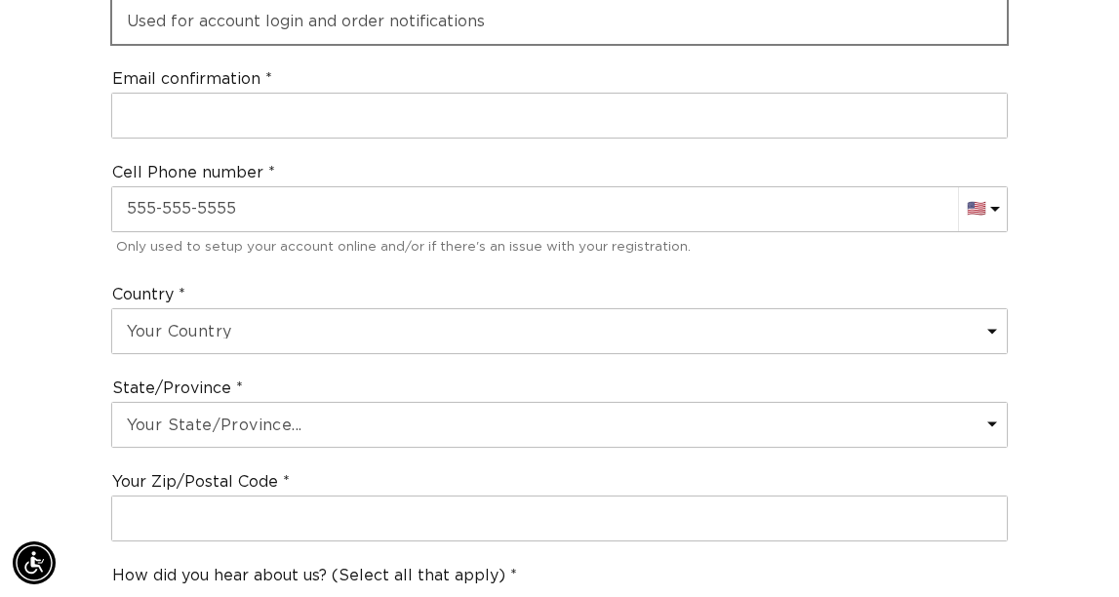
scroll to position [0, 926]
type input "Liquid Sunshine Tanning"
click at [531, 44] on input "liquidsunshineairbrushtanning@gmail.com" at bounding box center [560, 22] width 896 height 44
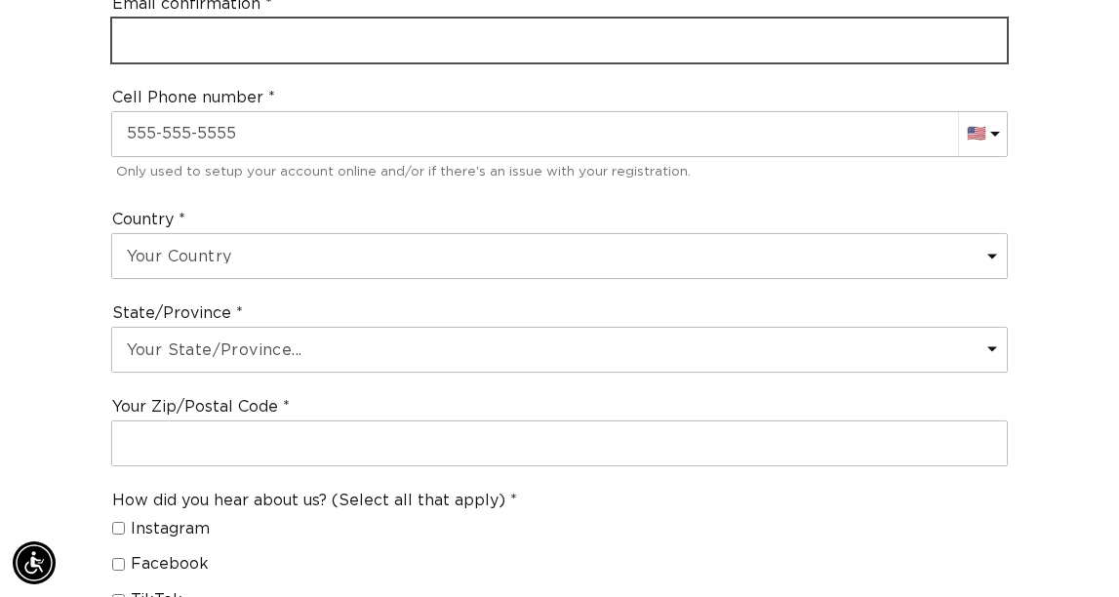
scroll to position [0, 926]
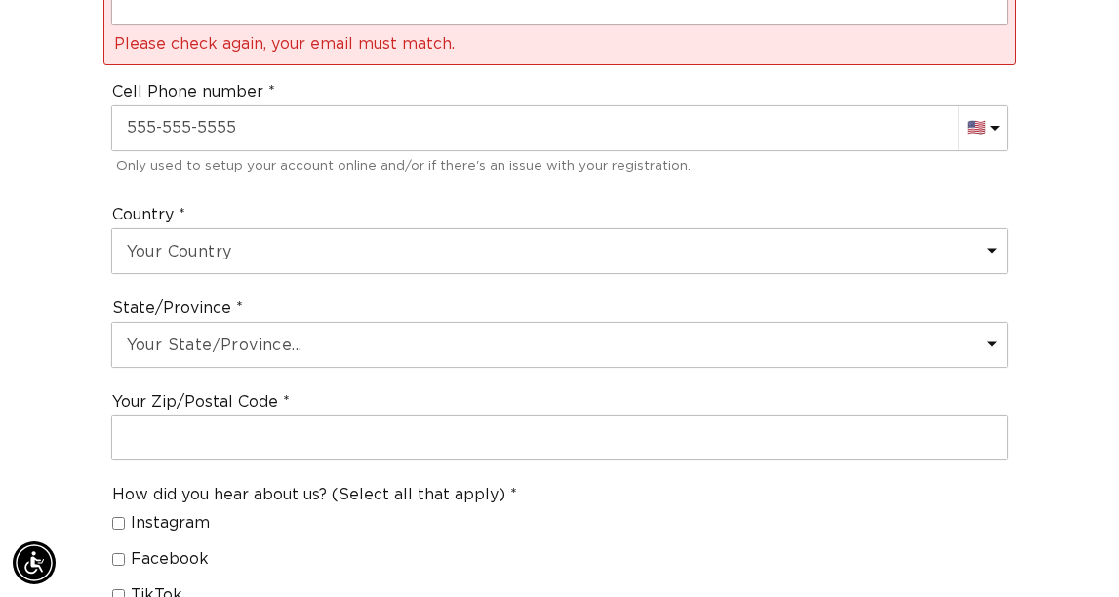
type input "liquidsunshineairbrushtanning@gmail.com"
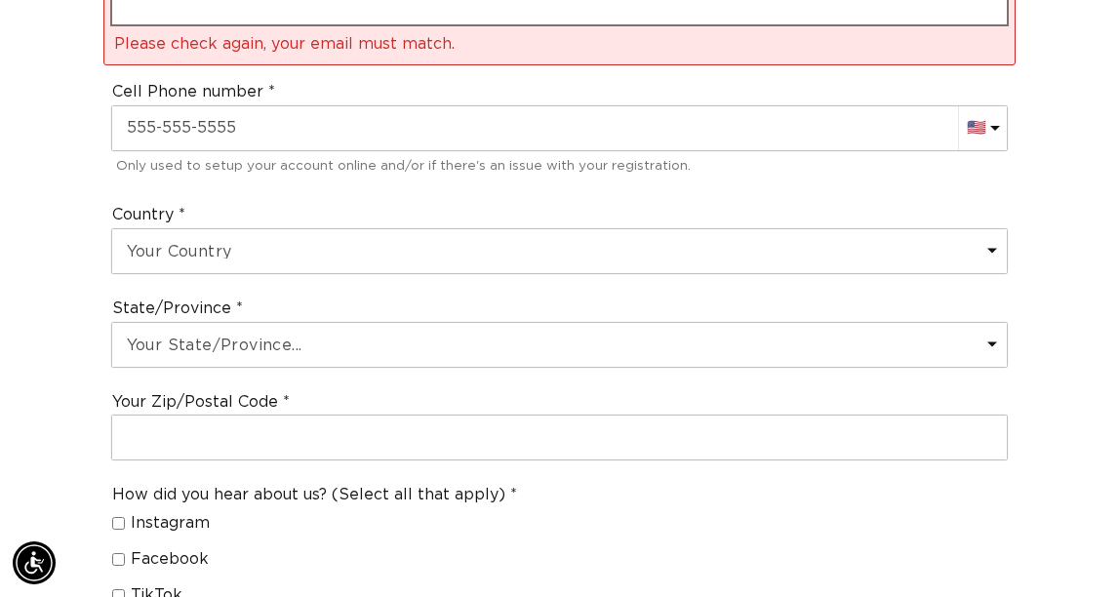
scroll to position [0, 0]
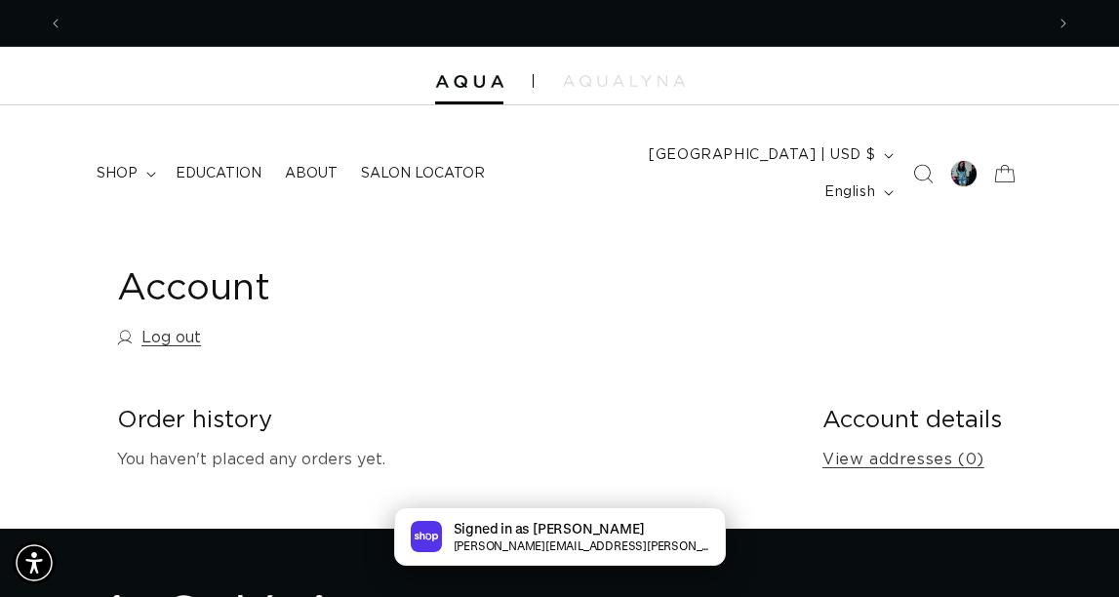
scroll to position [0, 926]
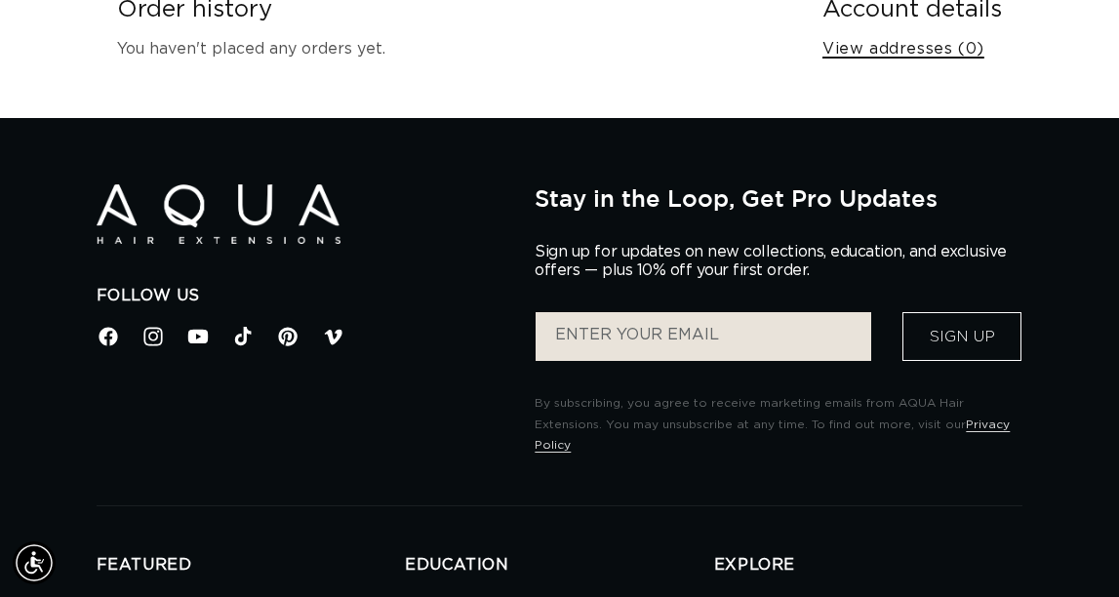
scroll to position [0, 926]
click at [899, 63] on link "View addresses (0)" at bounding box center [904, 49] width 162 height 28
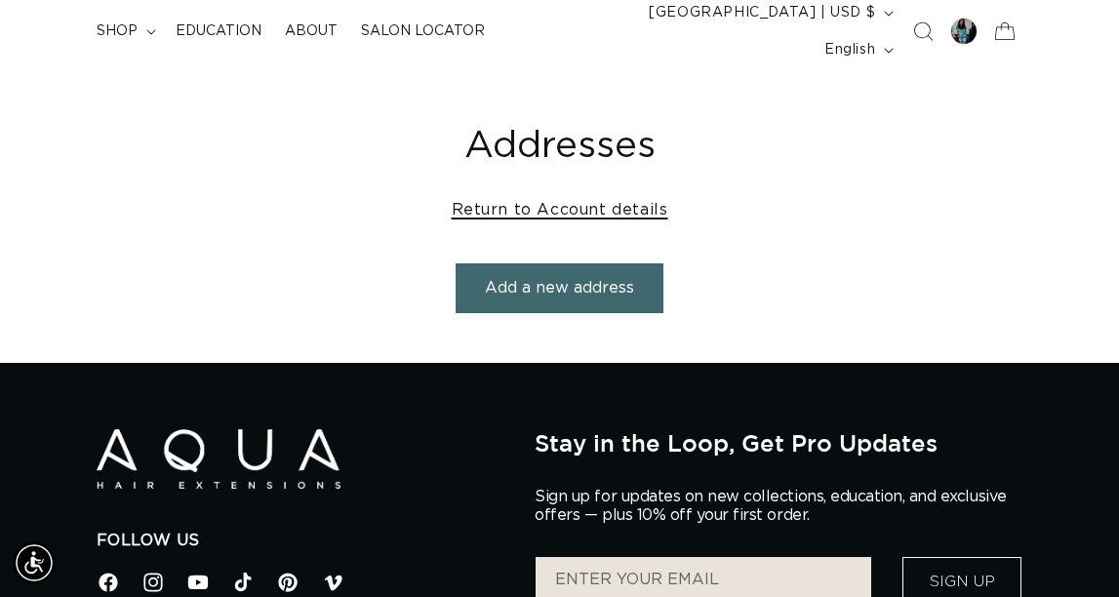
scroll to position [0, 926]
click at [631, 224] on link "Return to Account details" at bounding box center [560, 210] width 217 height 28
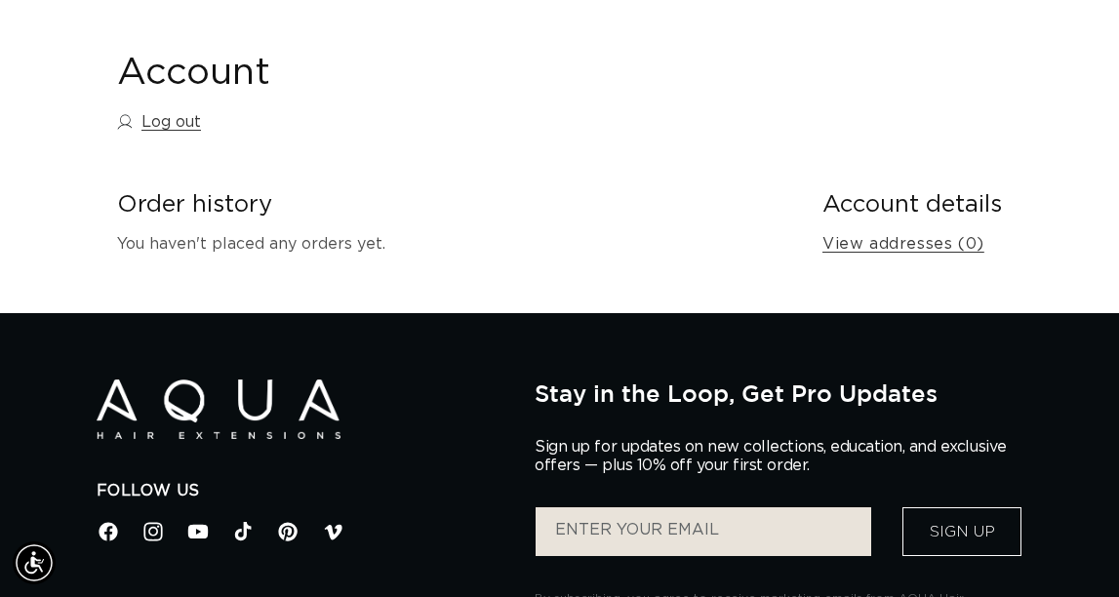
scroll to position [218, 0]
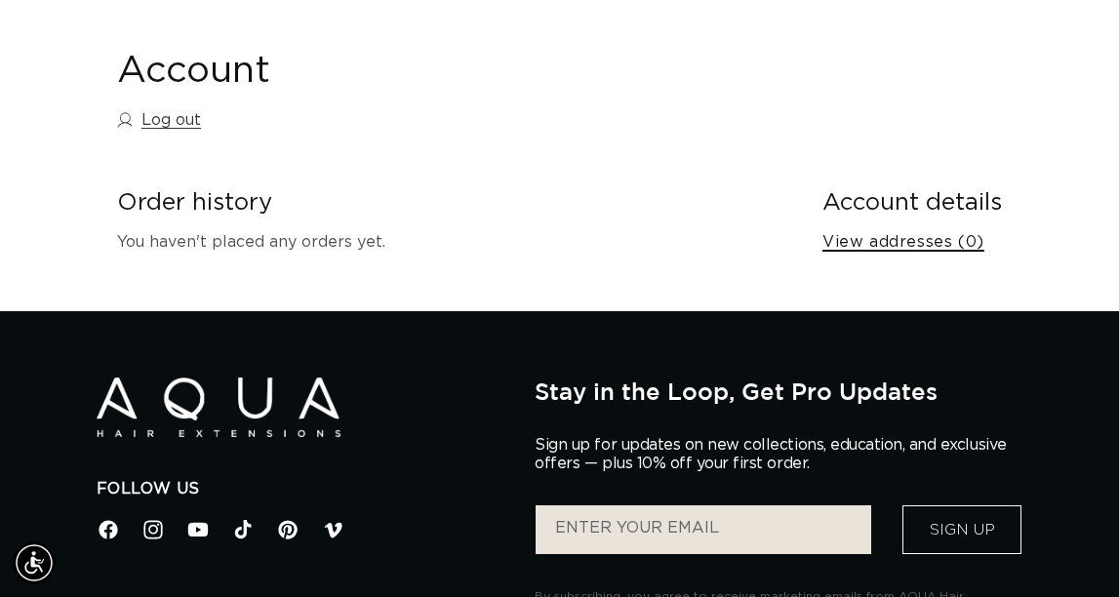
click at [823, 257] on link "View addresses (0)" at bounding box center [904, 242] width 162 height 28
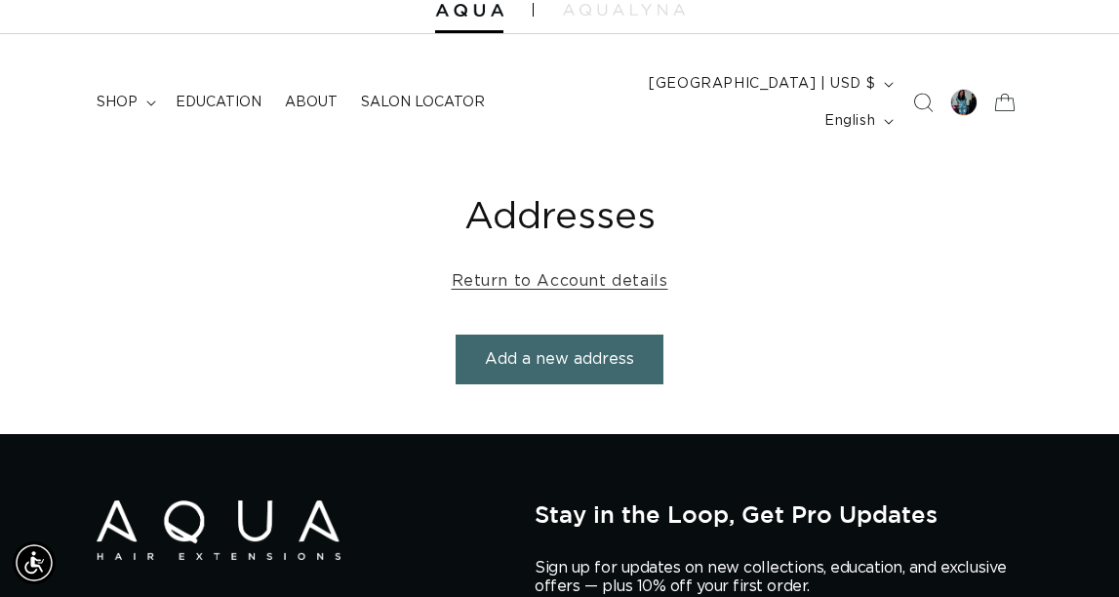
scroll to position [74, 0]
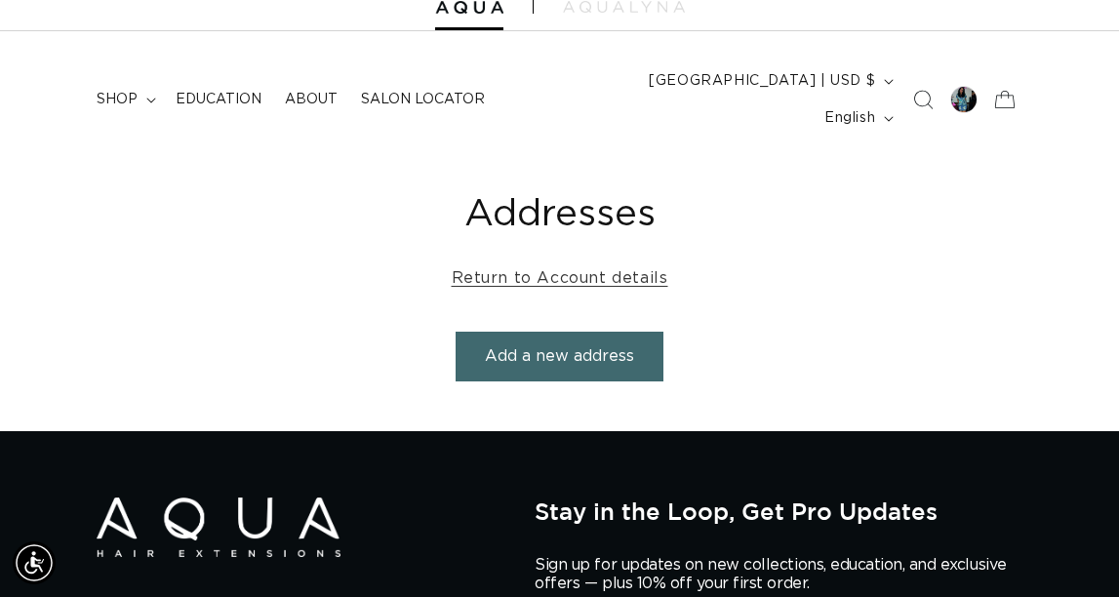
click at [548, 382] on button "Add a new address" at bounding box center [560, 357] width 208 height 50
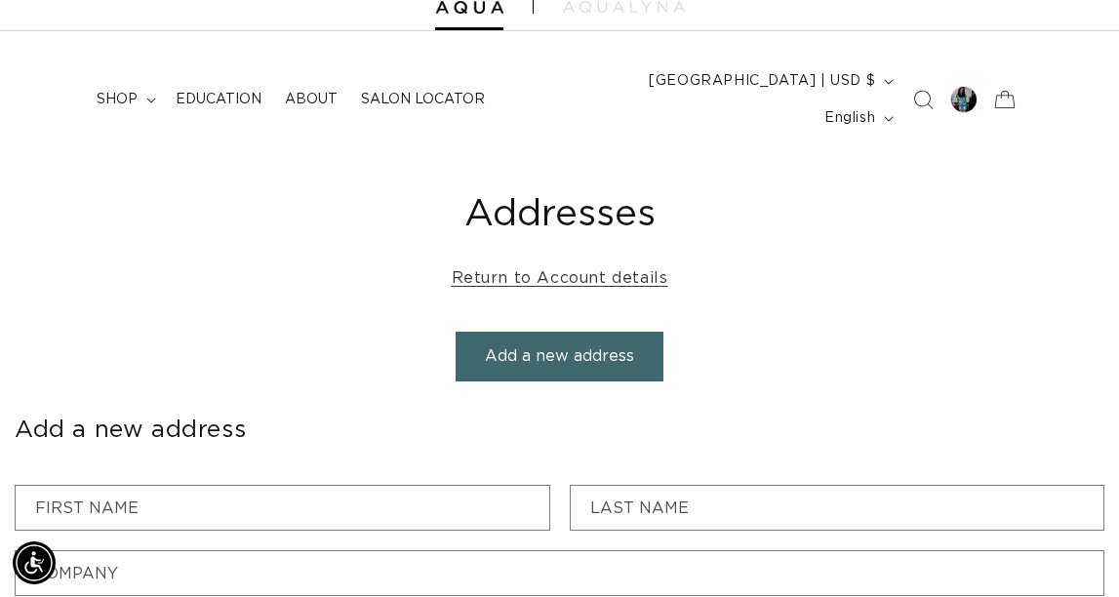
scroll to position [0, 926]
click at [507, 382] on button "Add a new address" at bounding box center [560, 357] width 208 height 50
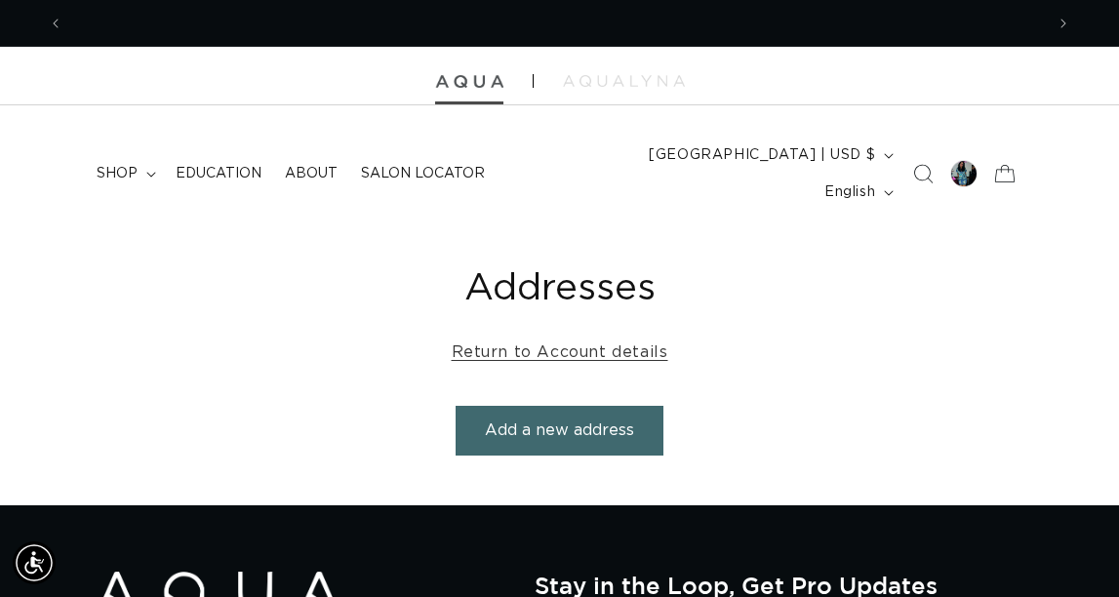
scroll to position [0, 1852]
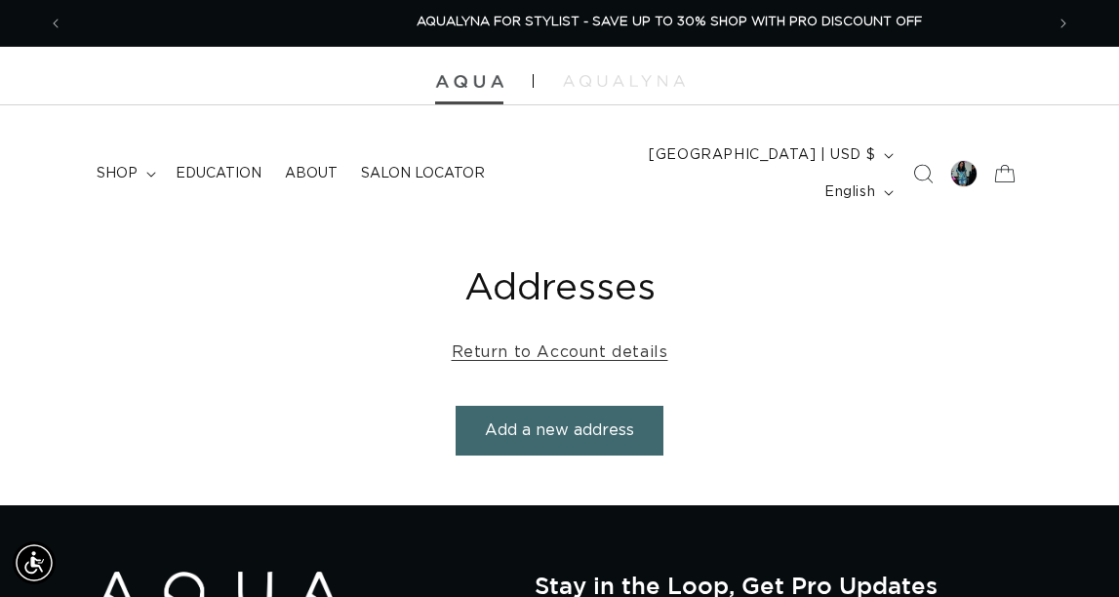
click at [466, 89] on img at bounding box center [469, 82] width 68 height 14
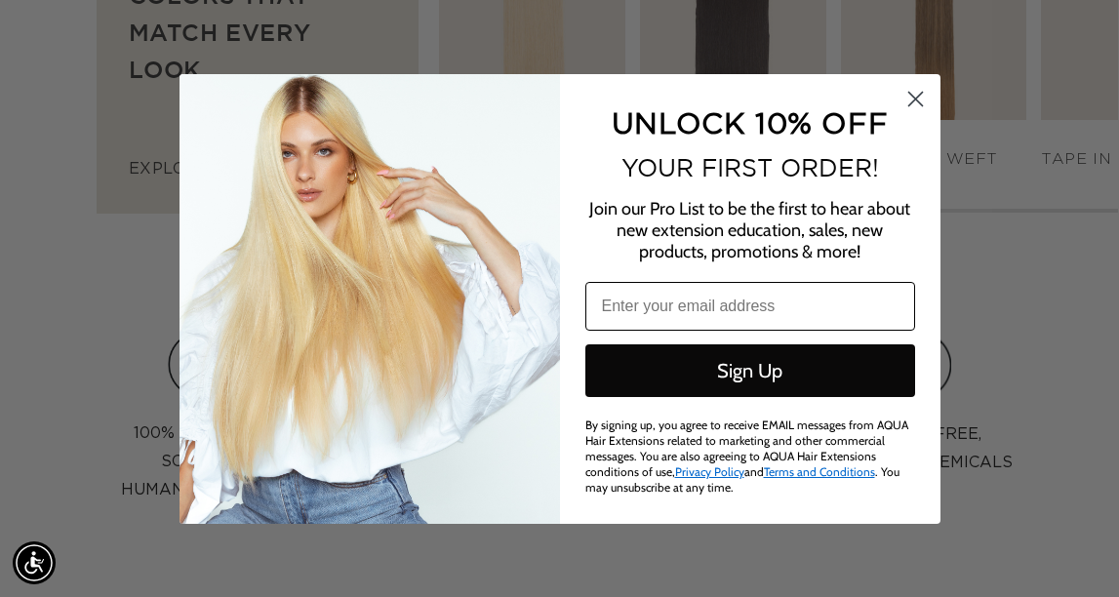
scroll to position [0, 926]
click at [639, 282] on input "Email" at bounding box center [750, 306] width 330 height 49
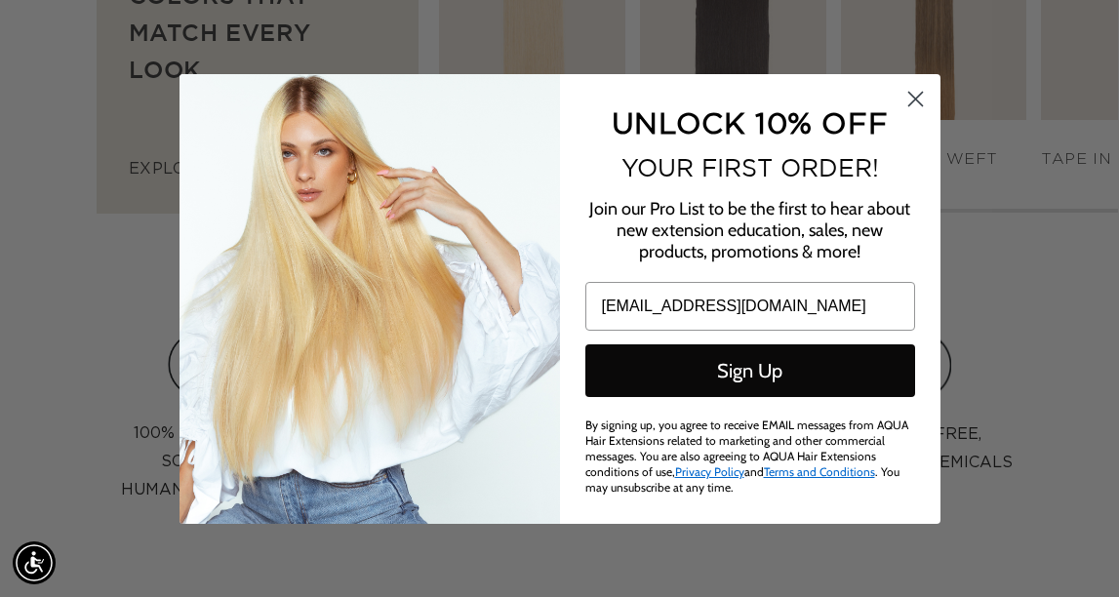
scroll to position [0, 0]
type input "liquidsunshineairbrushtanning@gmail.com"
click at [768, 344] on button "Sign Up" at bounding box center [750, 370] width 330 height 53
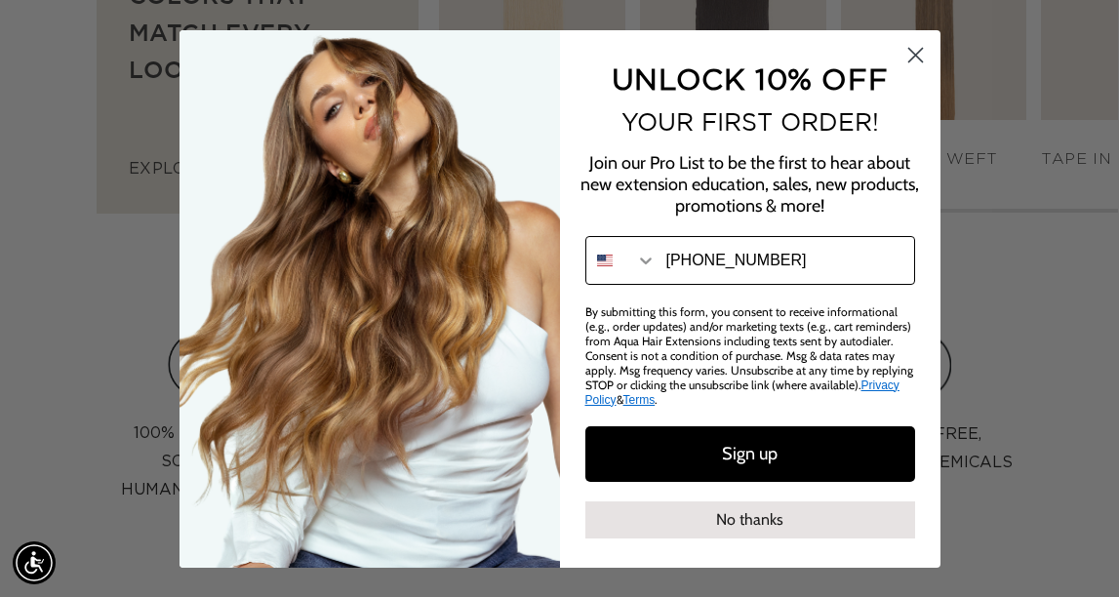
scroll to position [0, 926]
type input "360-409-3082"
click at [808, 482] on button "Sign up" at bounding box center [750, 454] width 330 height 56
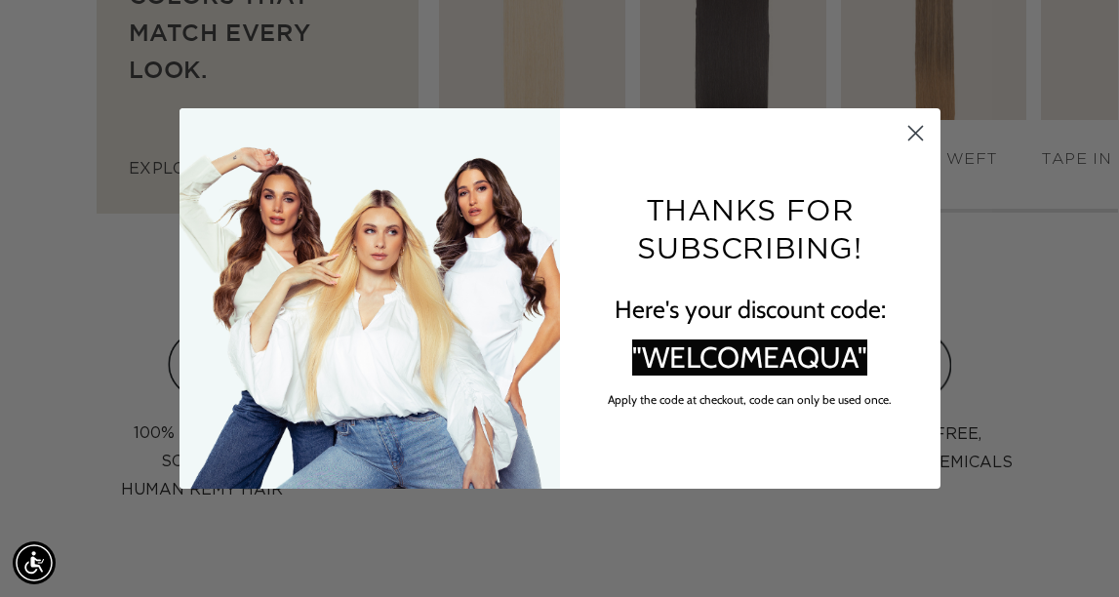
click at [920, 127] on circle "Close dialog" at bounding box center [915, 133] width 32 height 32
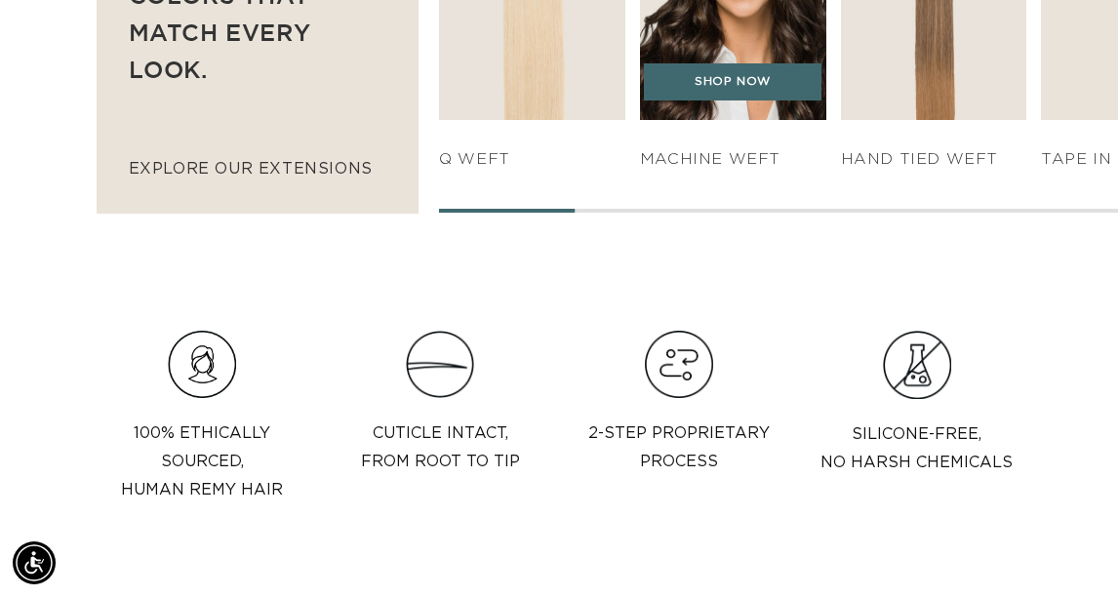
scroll to position [0, 1852]
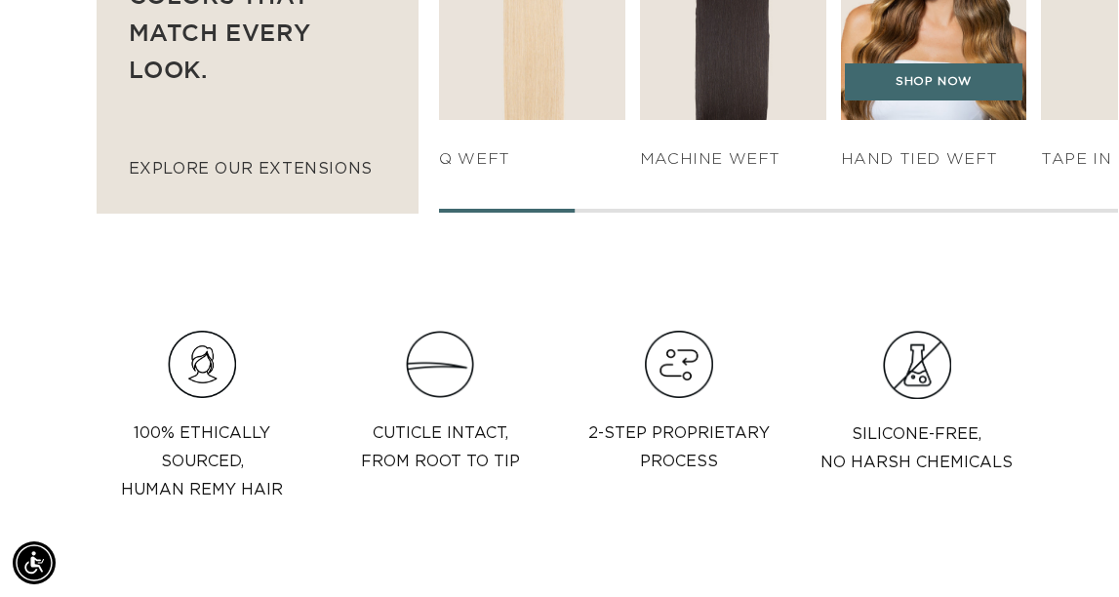
click at [956, 170] on h4 "HAND TIED WEFT" at bounding box center [934, 159] width 186 height 20
click at [921, 100] on link "SHOP NOW" at bounding box center [934, 81] width 179 height 37
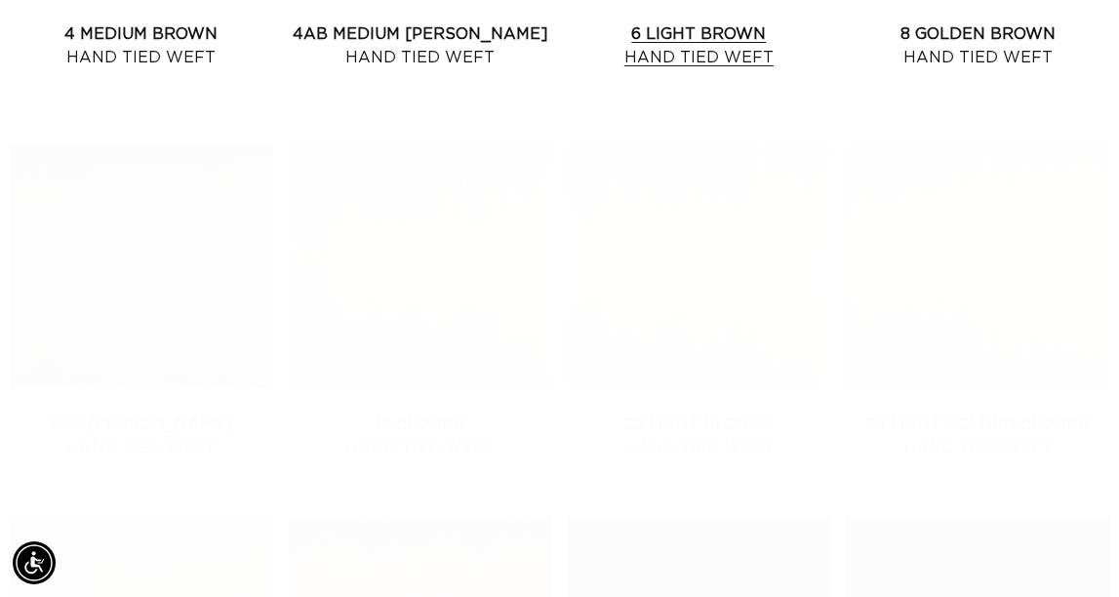
scroll to position [0, 1852]
click at [755, 69] on link "6 Light Brown Hand Tied Weft" at bounding box center [699, 45] width 263 height 47
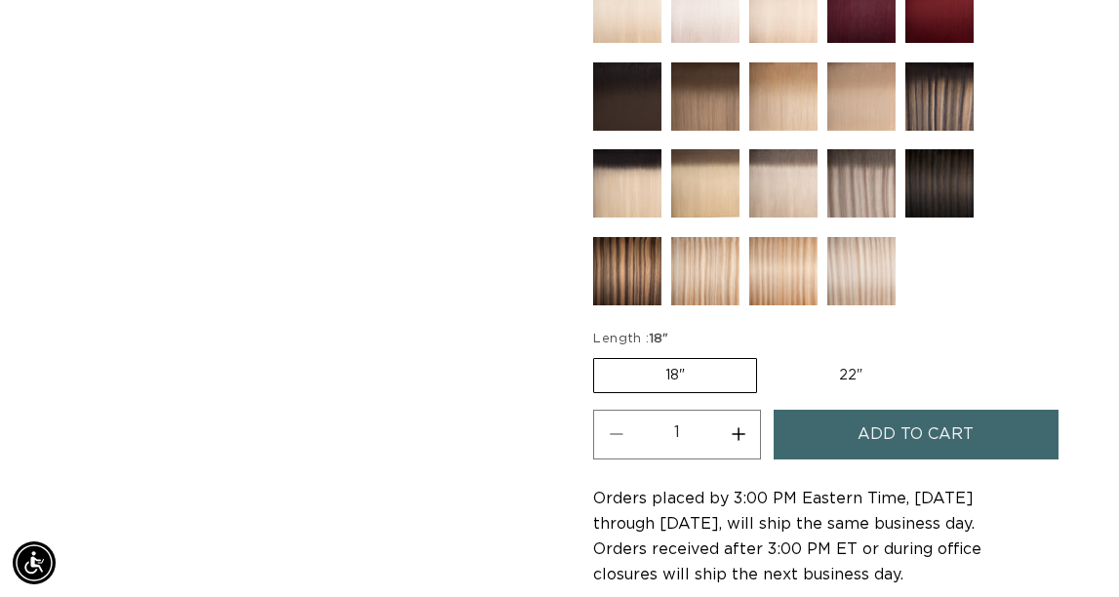
scroll to position [0, 1852]
click at [617, 305] on img at bounding box center [627, 271] width 68 height 68
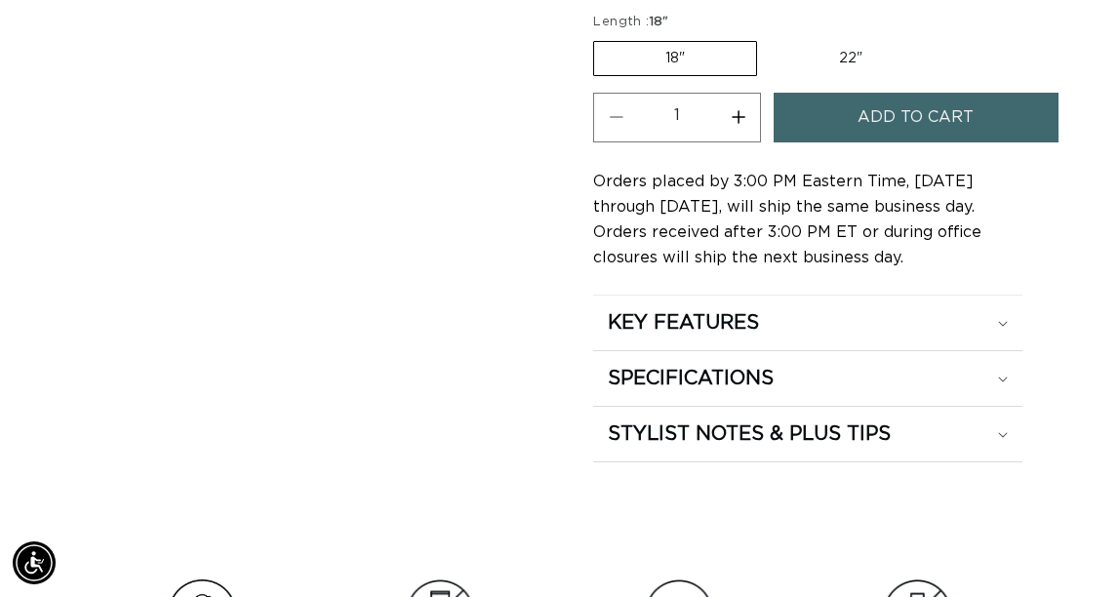
scroll to position [1314, 0]
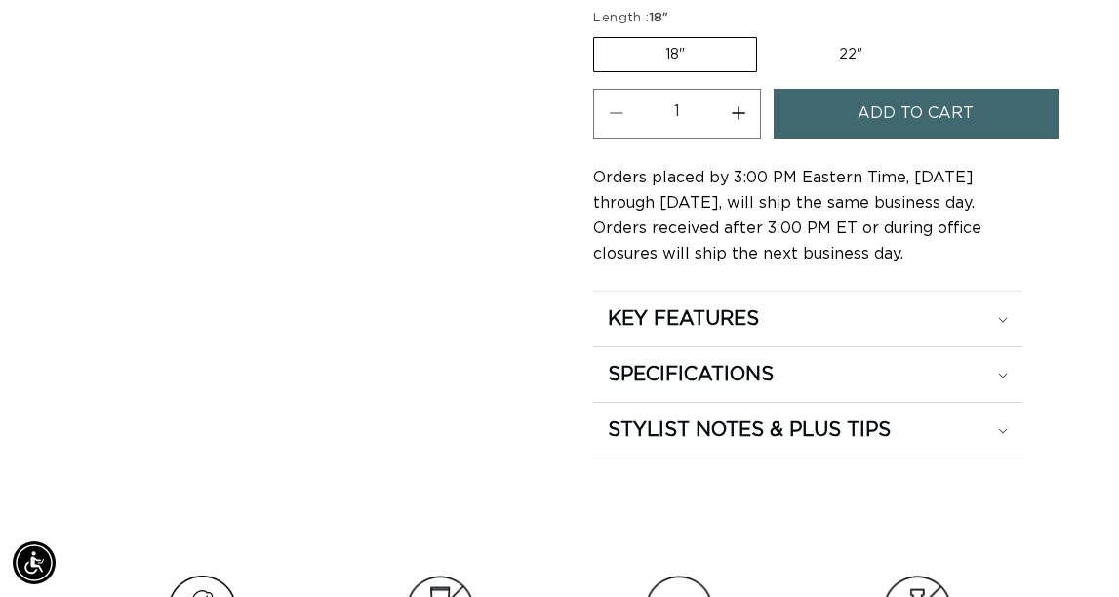
click at [768, 71] on label "22" Variant sold out or unavailable" at bounding box center [851, 54] width 166 height 33
click at [767, 34] on input "22" Variant sold out or unavailable" at bounding box center [767, 33] width 1 height 1
radio input "true"
click at [760, 139] on button "Increase quantity for 4/12 Duo Tone - Hand Tied Weft" at bounding box center [738, 114] width 44 height 50
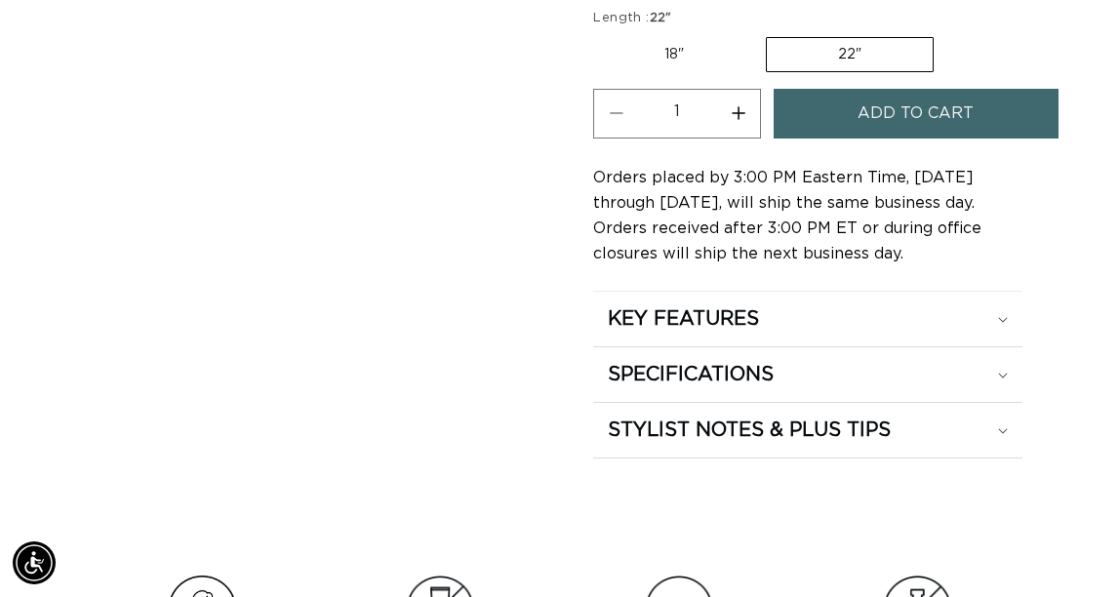
type input "2"
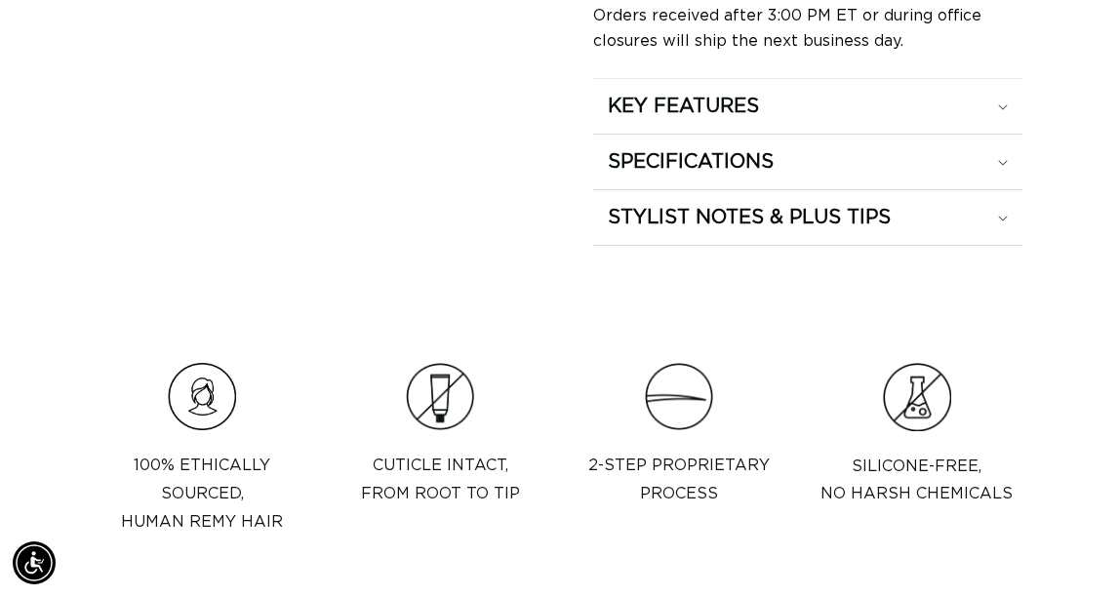
scroll to position [0, 0]
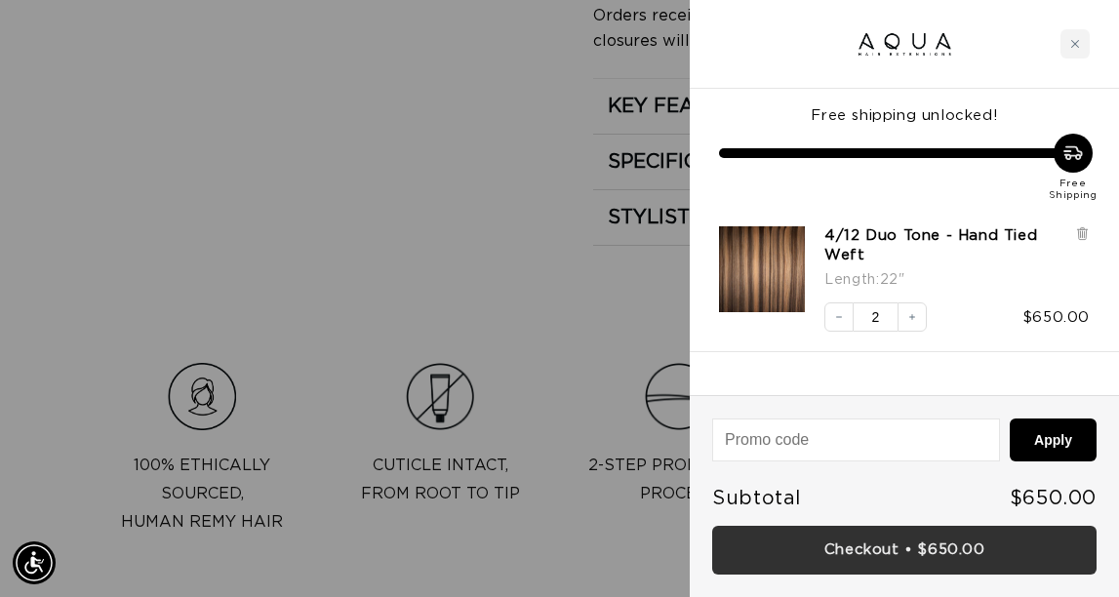
scroll to position [0, 1852]
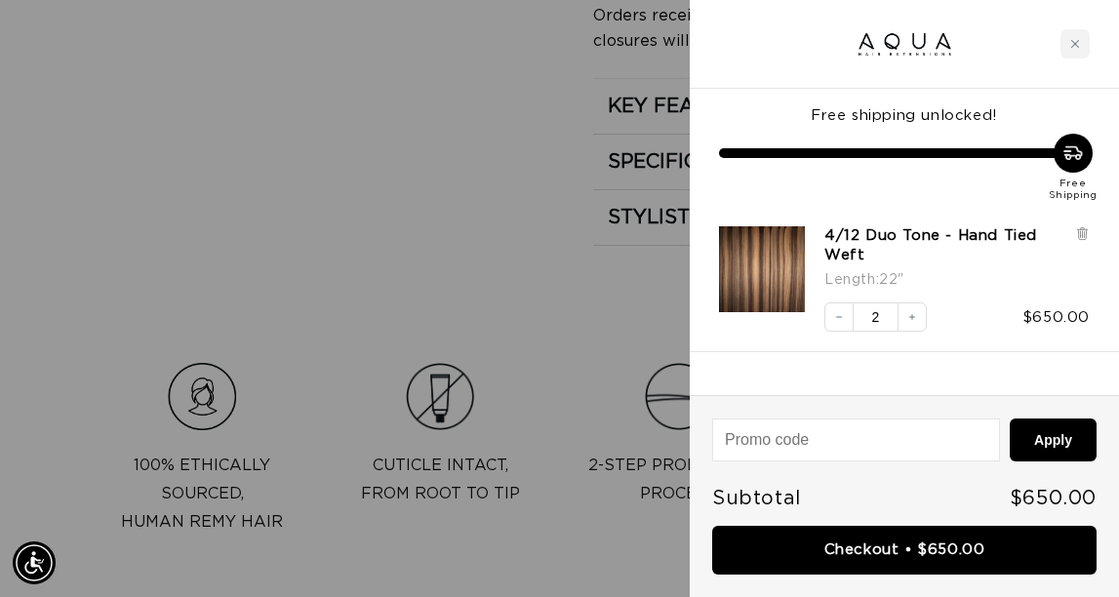
click at [727, 437] on input at bounding box center [856, 440] width 286 height 41
type input "w"
type input "WELCOMEAQUA"
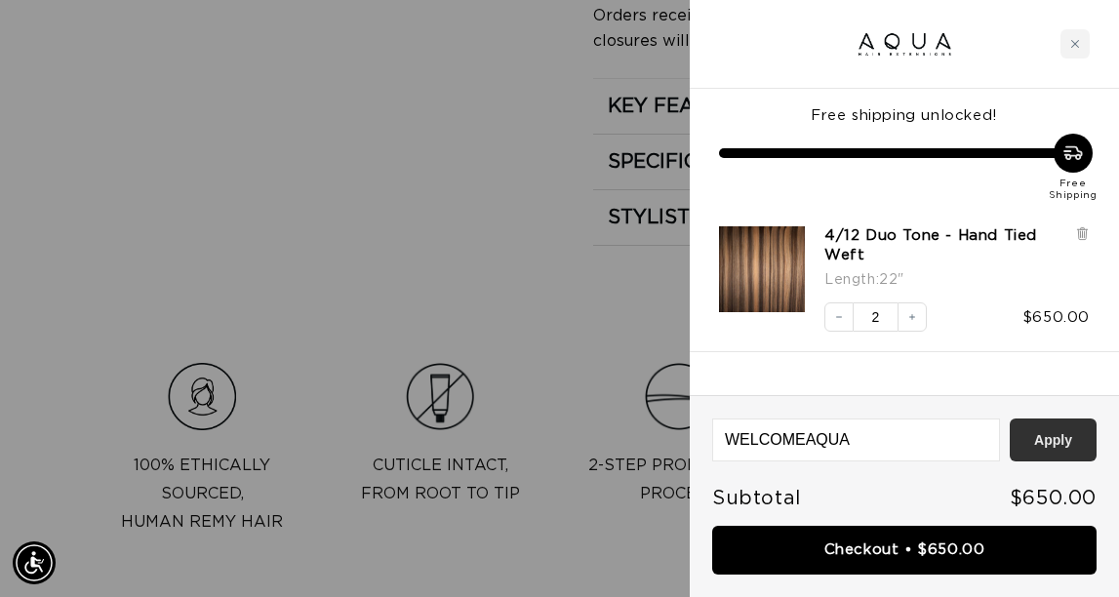
click at [1053, 436] on button "Apply" at bounding box center [1053, 440] width 87 height 43
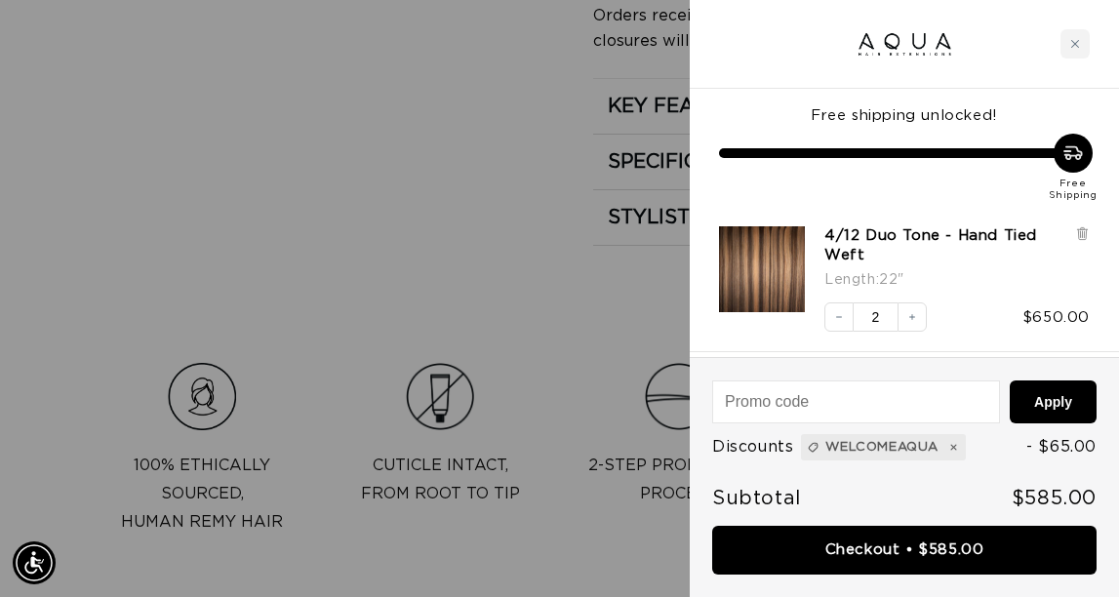
click at [1072, 161] on icon at bounding box center [1073, 153] width 24 height 24
click at [1074, 153] on icon at bounding box center [1073, 153] width 24 height 24
click at [873, 149] on div "Free Shipping" at bounding box center [904, 168] width 371 height 68
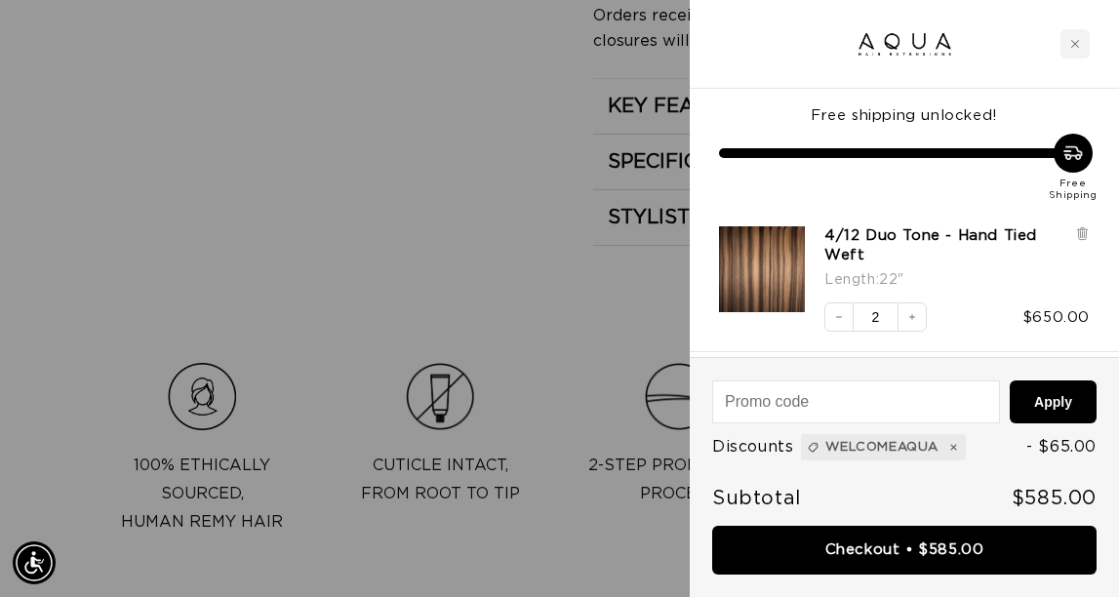
scroll to position [0, 926]
click at [1078, 194] on div "Free Shipping" at bounding box center [1072, 190] width 73 height 24
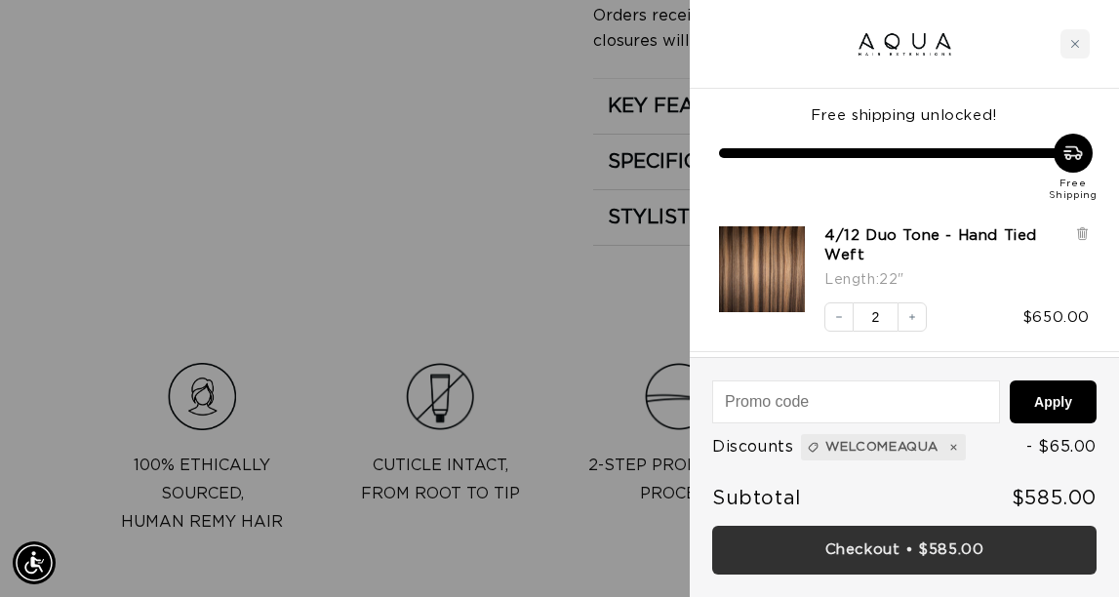
click at [872, 543] on link "Checkout • $585.00" at bounding box center [904, 551] width 384 height 50
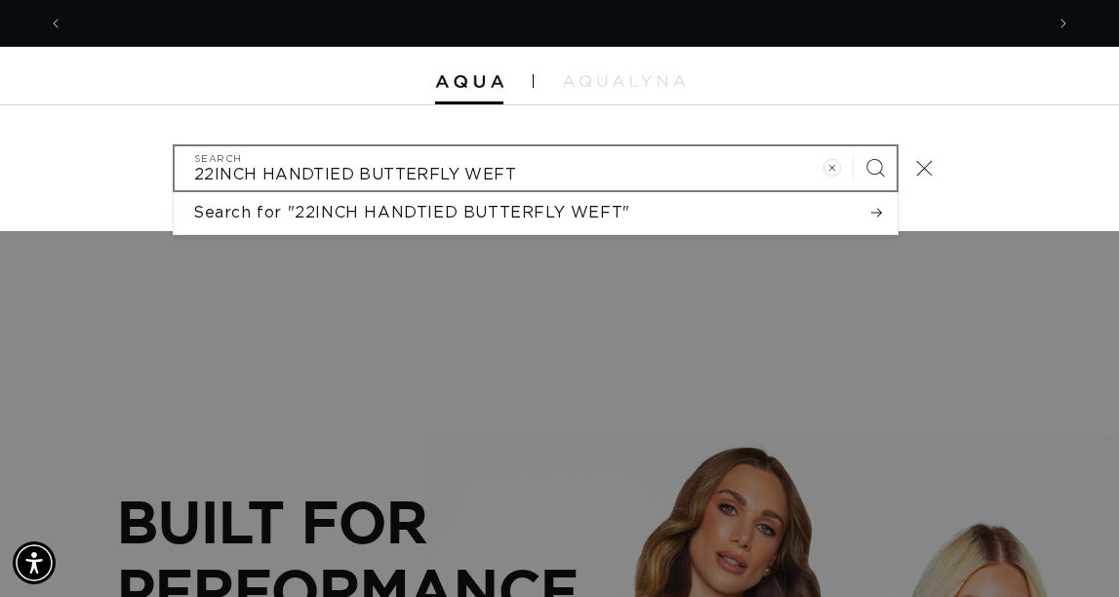
scroll to position [0, 1852]
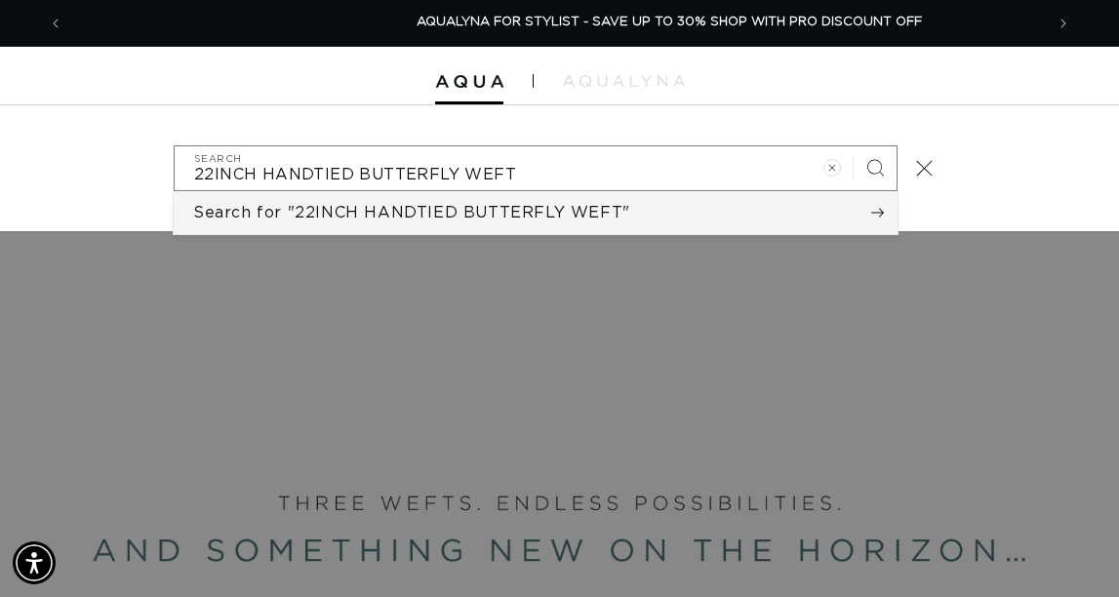
type input "22INCH HANDTIED BUTTERFLY WEFT"
click at [885, 220] on icon "Search" at bounding box center [878, 213] width 14 height 14
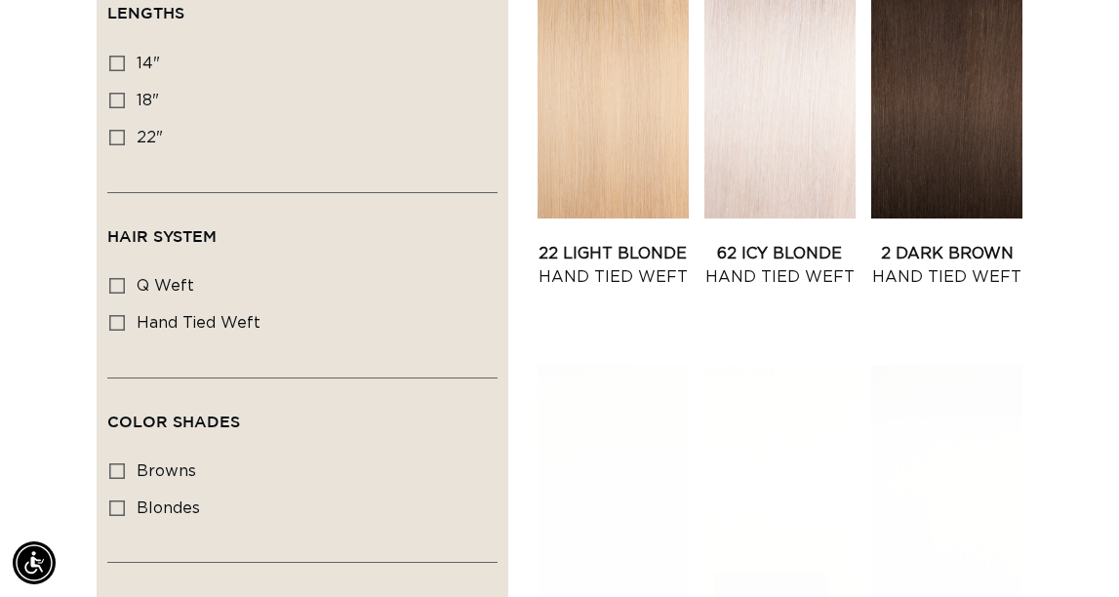
scroll to position [556, 0]
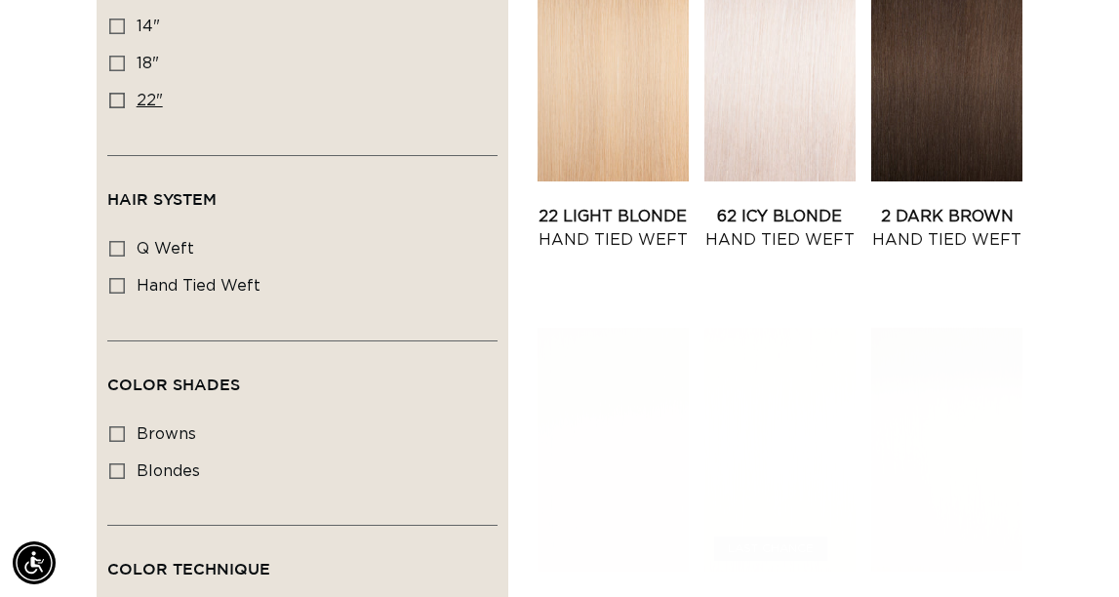
click at [111, 108] on icon at bounding box center [117, 101] width 16 height 16
click at [111, 108] on input "22" 22" (8 products)" at bounding box center [117, 101] width 16 height 16
checkbox input "true"
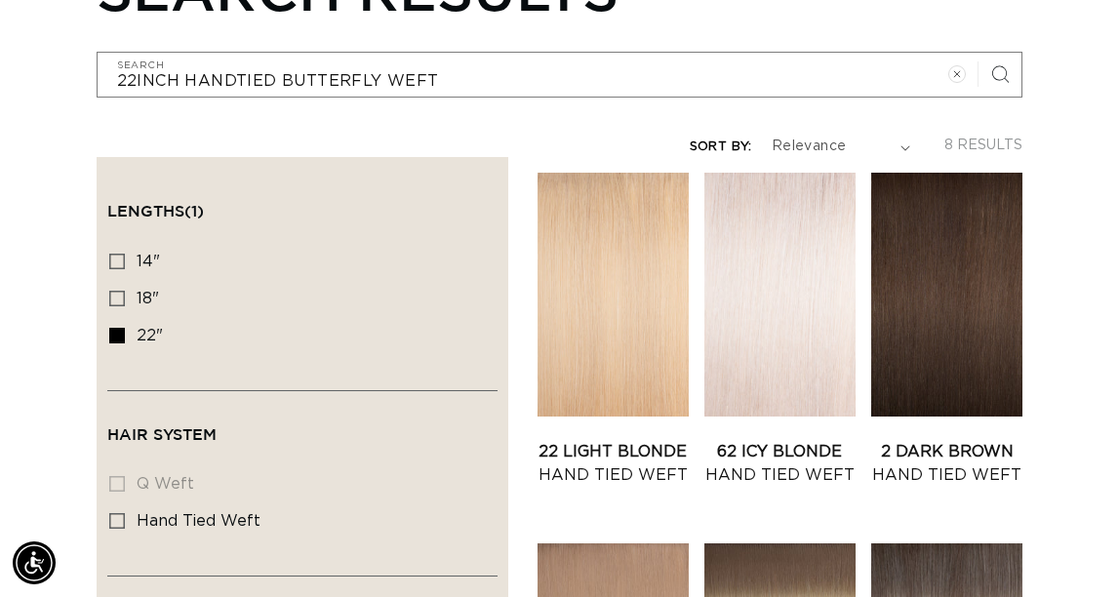
scroll to position [320, 0]
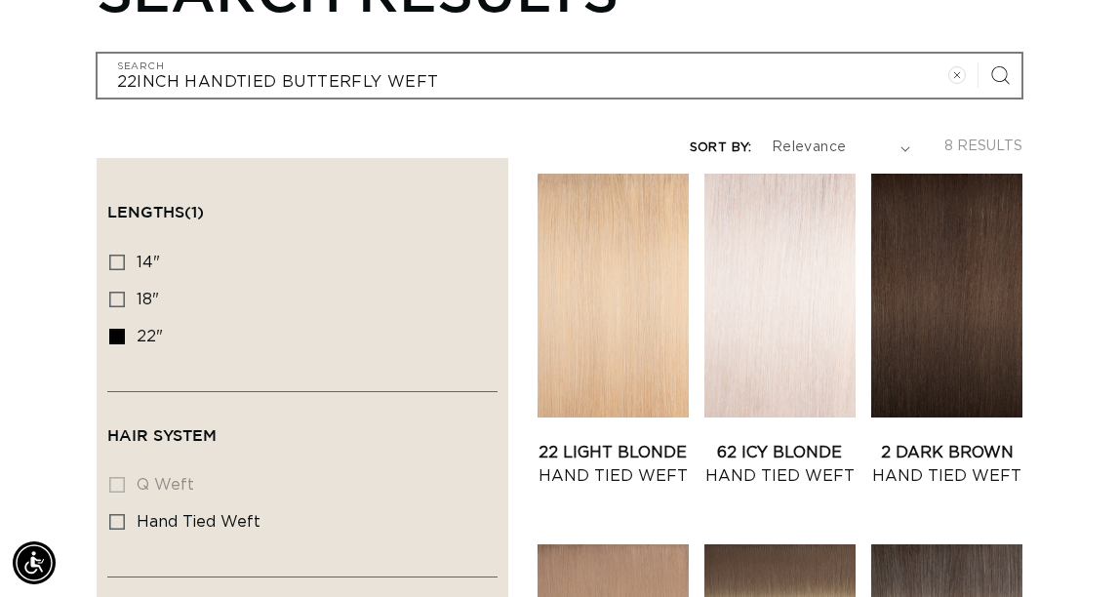
click at [1004, 85] on icon "Search" at bounding box center [1000, 75] width 19 height 19
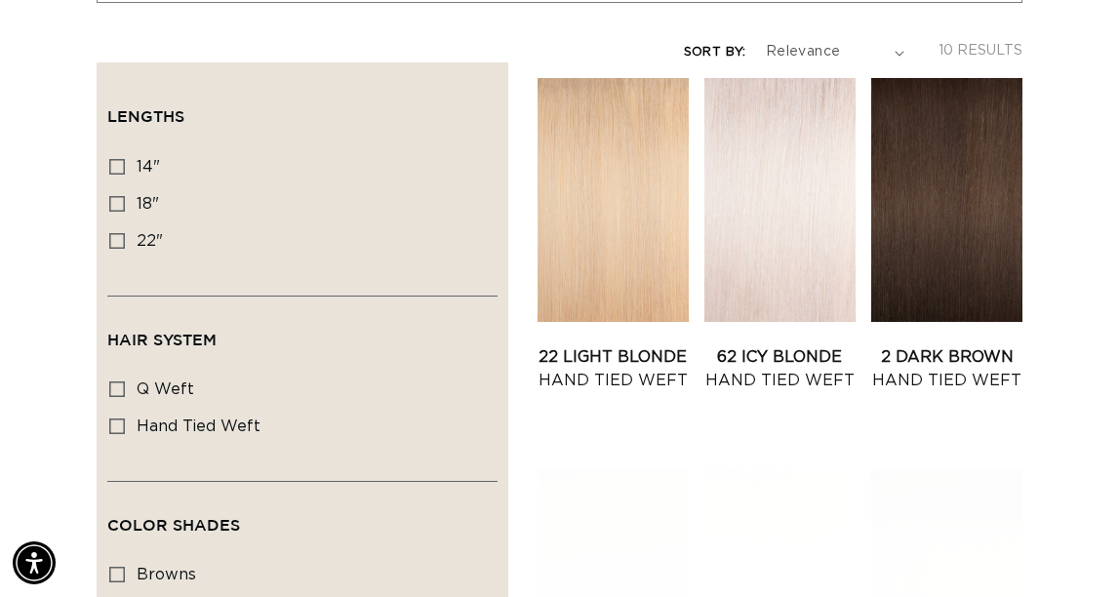
scroll to position [417, 0]
click at [114, 248] on icon at bounding box center [117, 240] width 16 height 16
click at [114, 248] on input "22" 22" (8 products)" at bounding box center [117, 240] width 16 height 16
checkbox input "true"
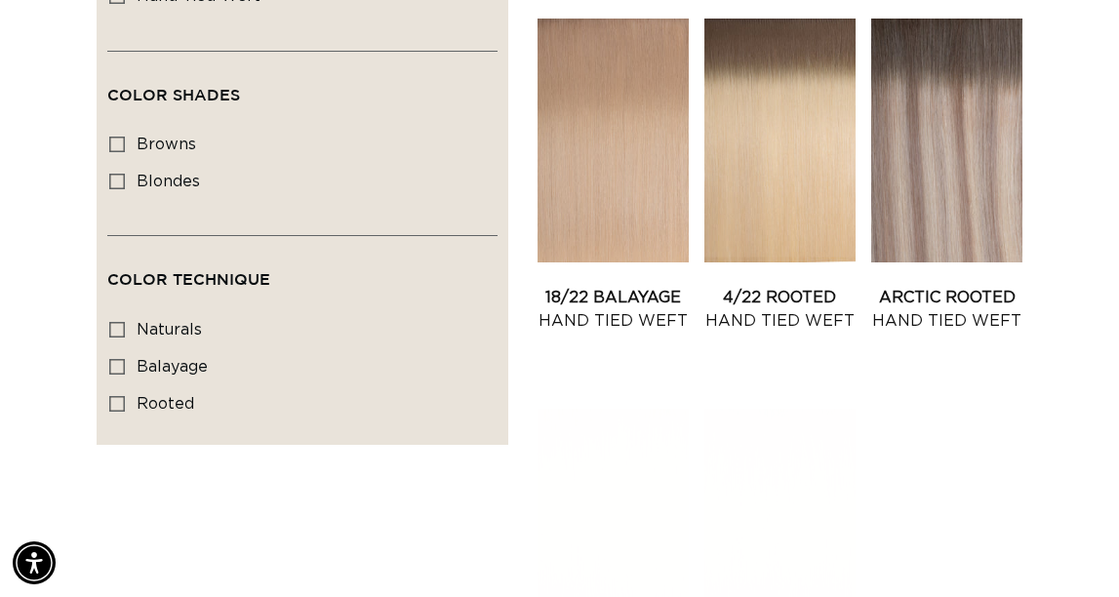
scroll to position [856, 0]
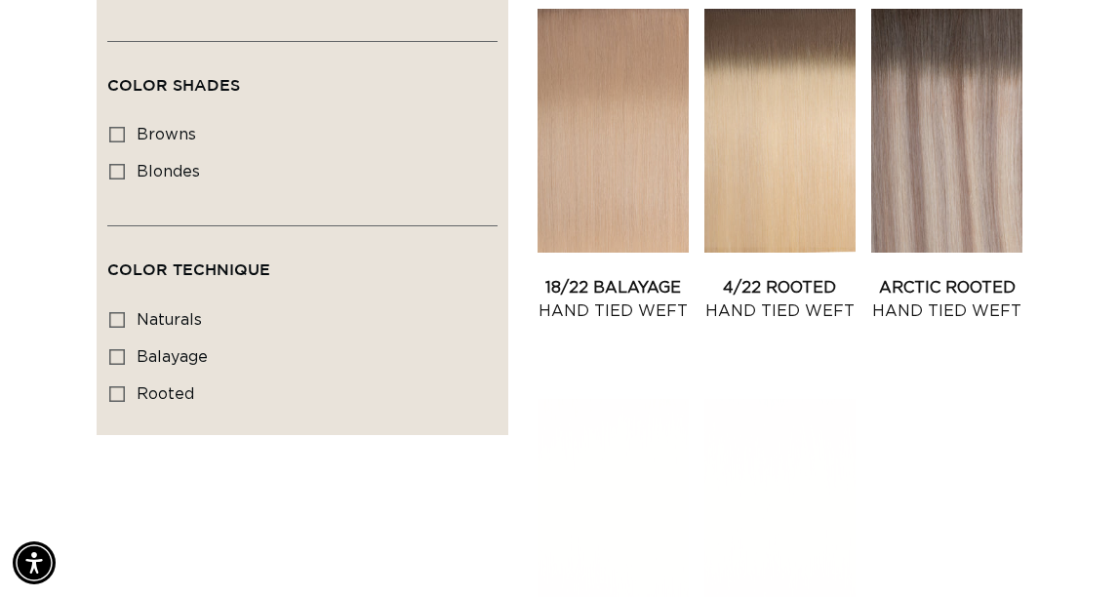
checkbox input "true"
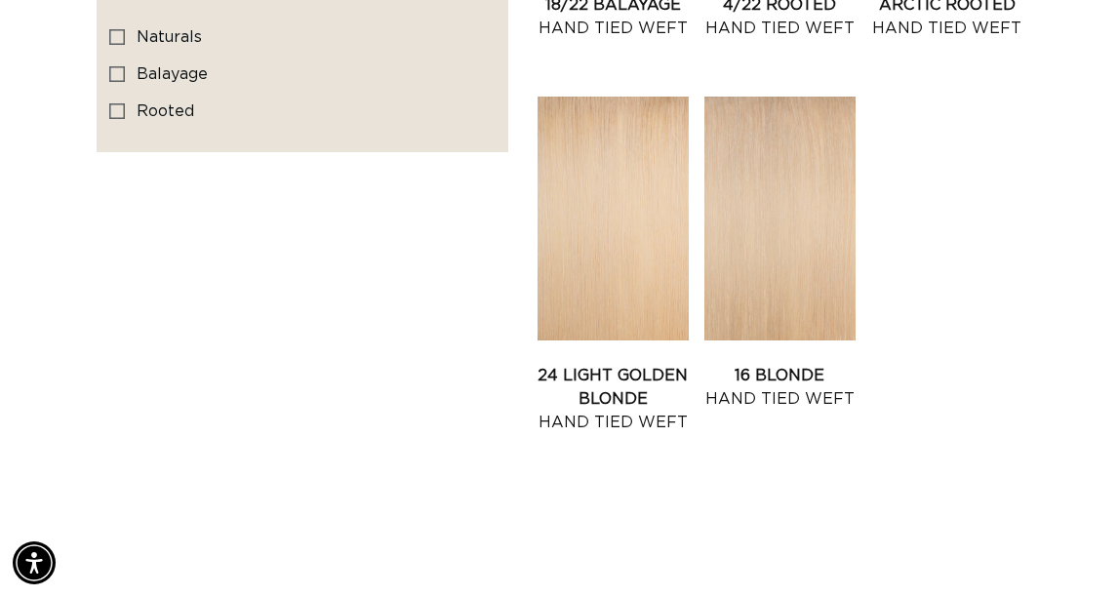
scroll to position [1151, 0]
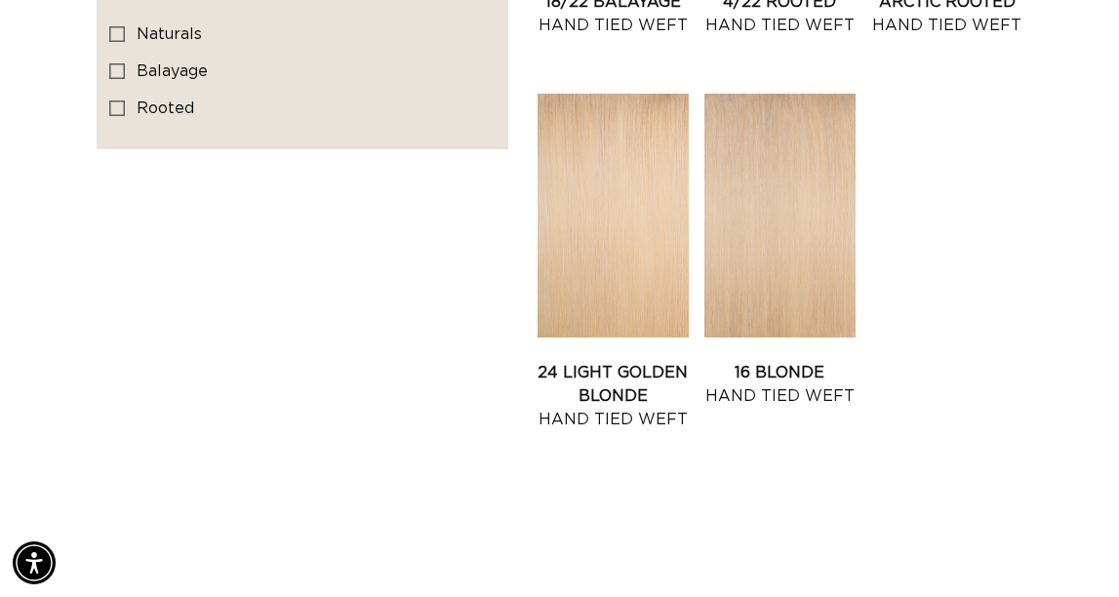
checkbox input "true"
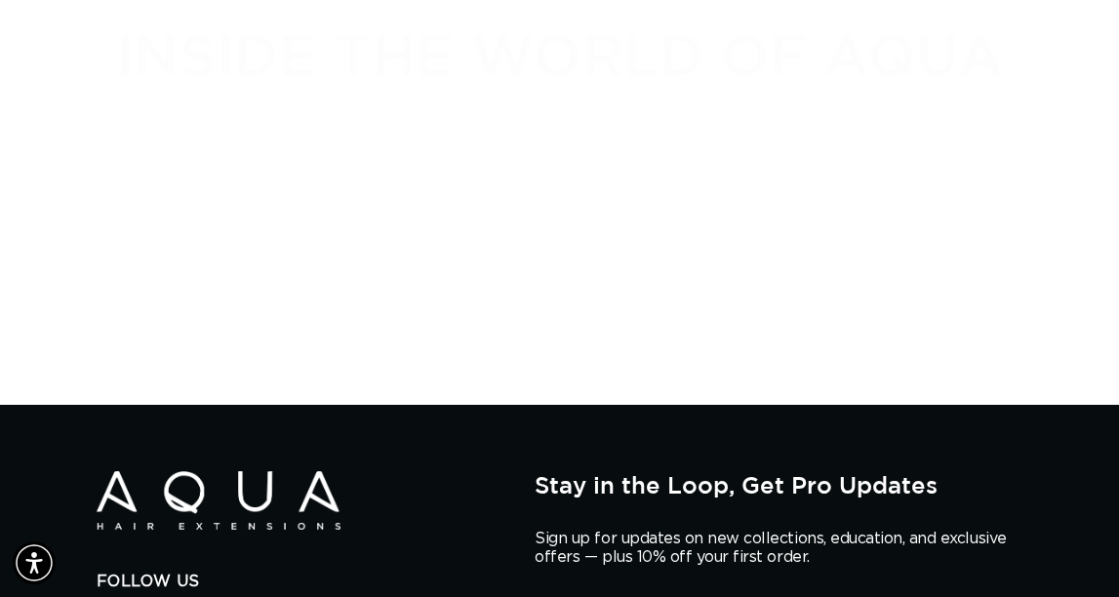
scroll to position [0, 926]
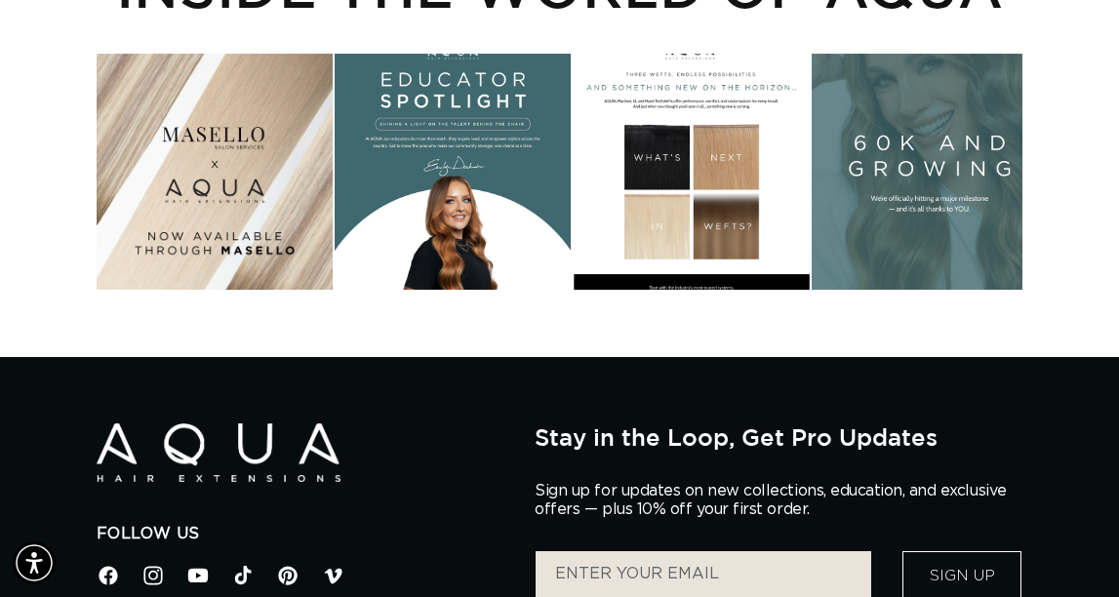
checkbox input "true"
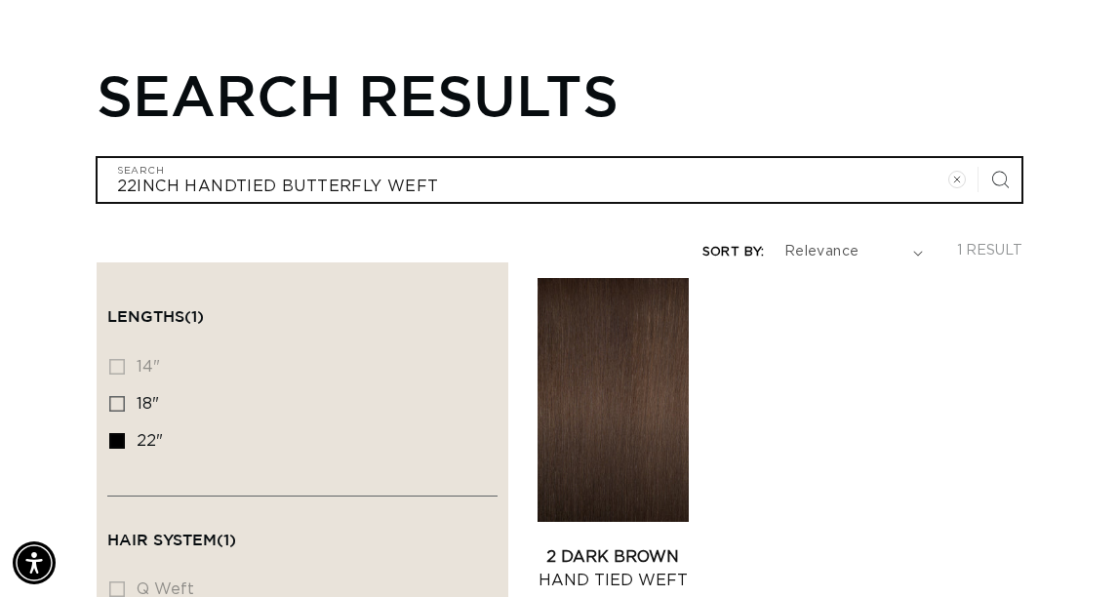
click at [511, 202] on input "22INCH HANDTIED BUTTERFLY WEFT" at bounding box center [560, 180] width 925 height 44
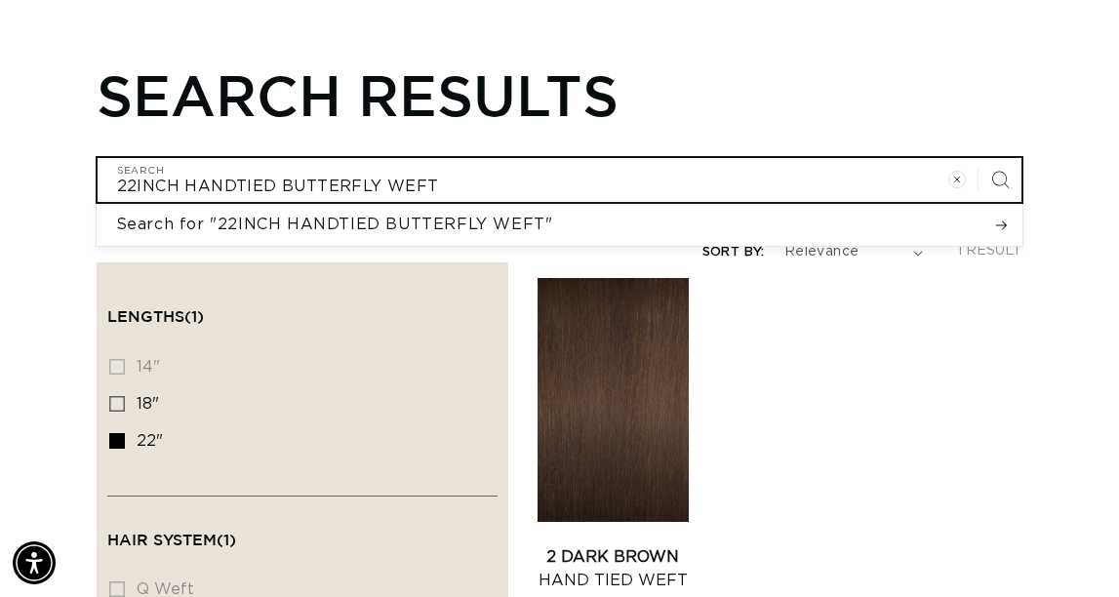
type input "22INCH HANDTIED BUTTERFLY WEFT"
type input "22INCH HANDTIED BUTTERFLY WEFT B"
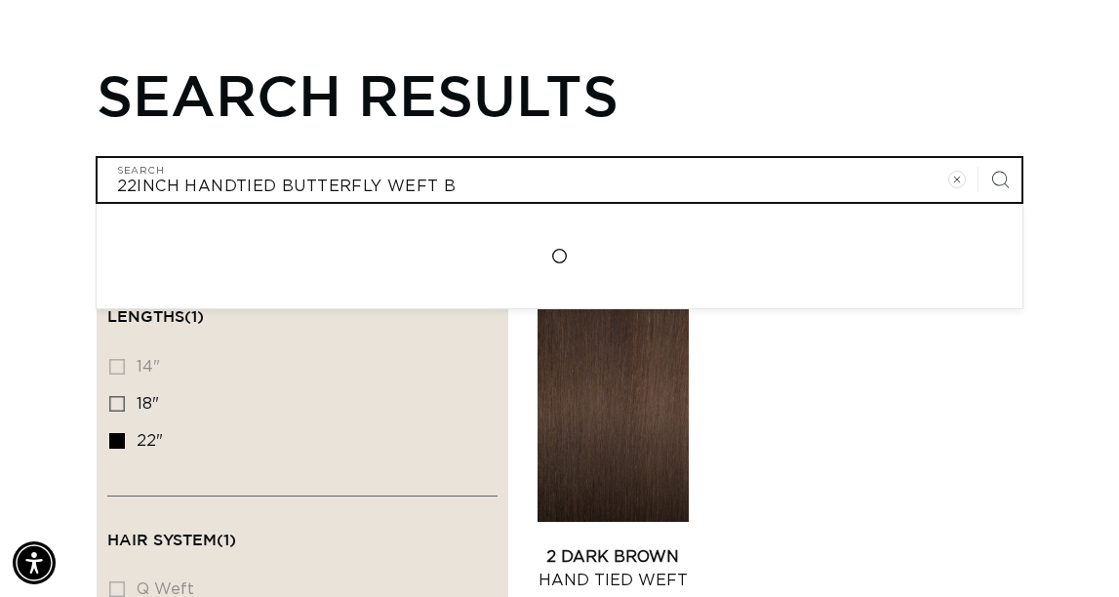
type input "22INCH HANDTIED BUTTERFLY WEFT BA"
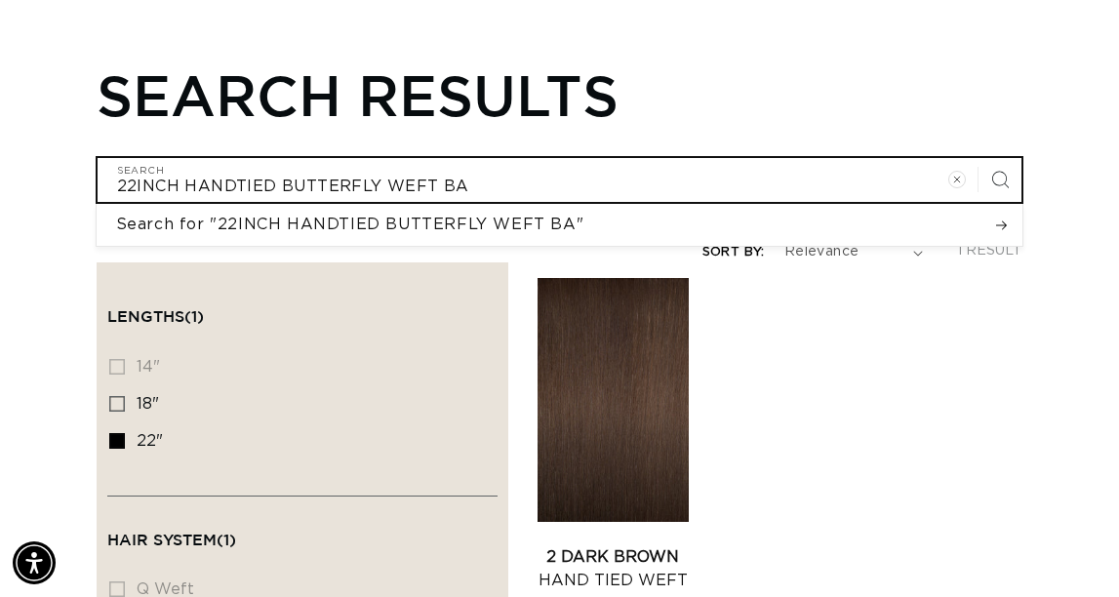
type input "22INCH HANDTIED BUTTERFLY WEFT BAY"
type input "22INCH HANDTIED BUTTERFLY WEFT BAYA"
type input "22INCH HANDTIED BUTTERFLY WEFT BAYAL"
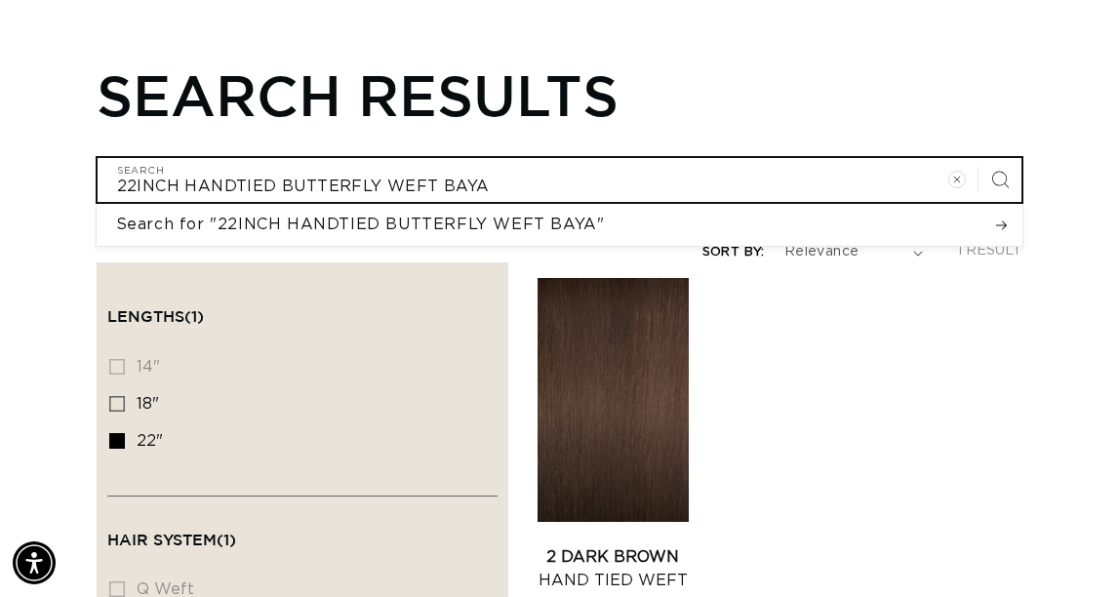
type input "22INCH HANDTIED BUTTERFLY WEFT BAYAL"
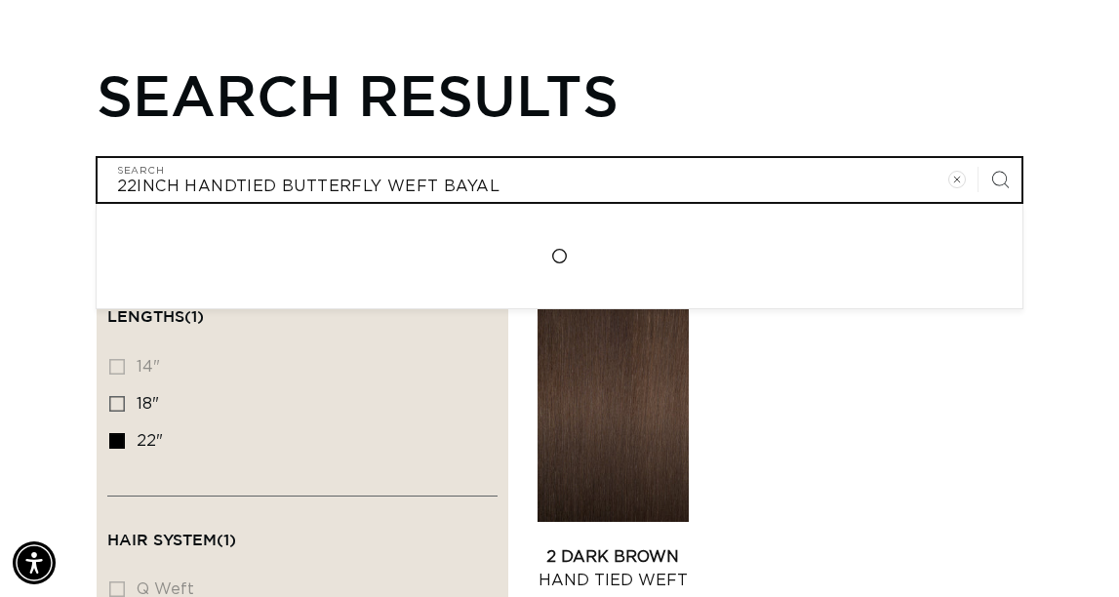
type input "22INCH HANDTIED BUTTERFLY WEFT BAYALA"
type input "22INCH HANDTIED BUTTERFLY WEFT BAYALAG"
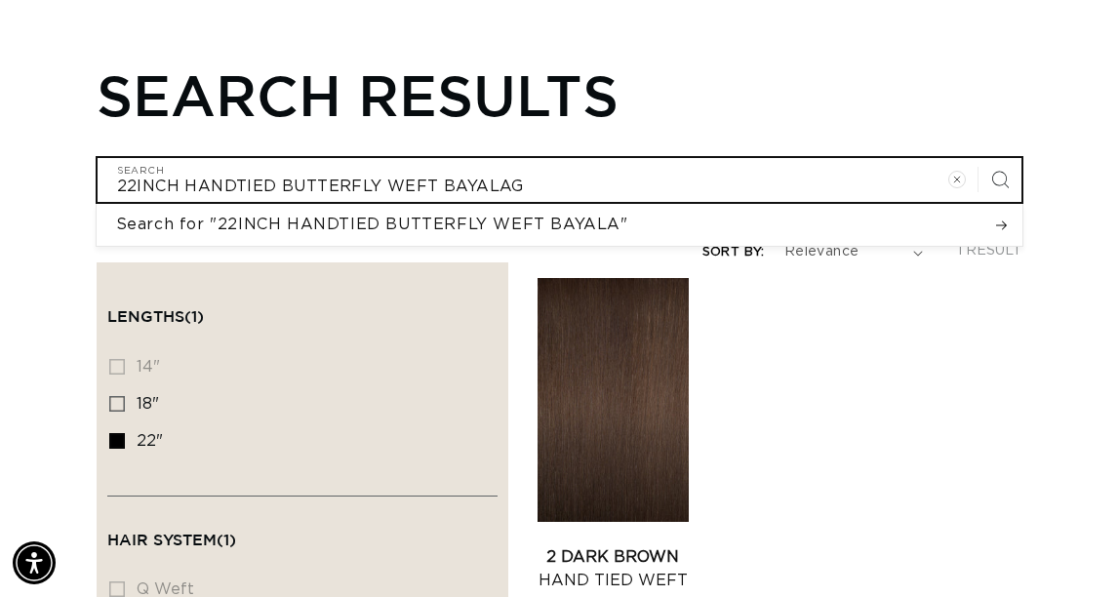
type input "22INCH HANDTIED BUTTERFLY WEFT BAYALAGE"
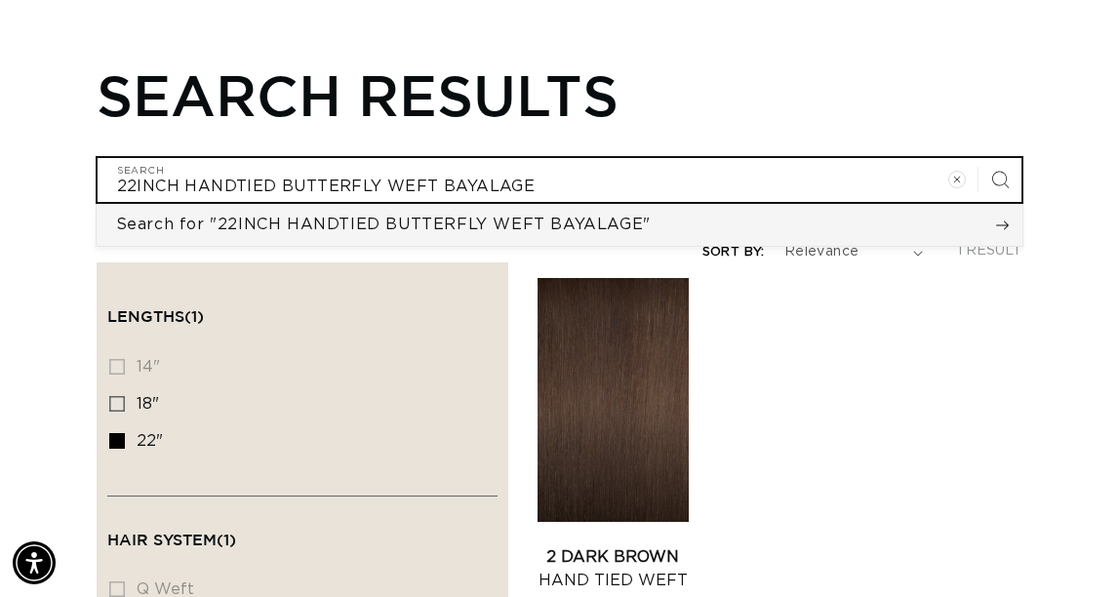
type input "22INCH HANDTIED BUTTERFLY WEFT BAYALAGE"
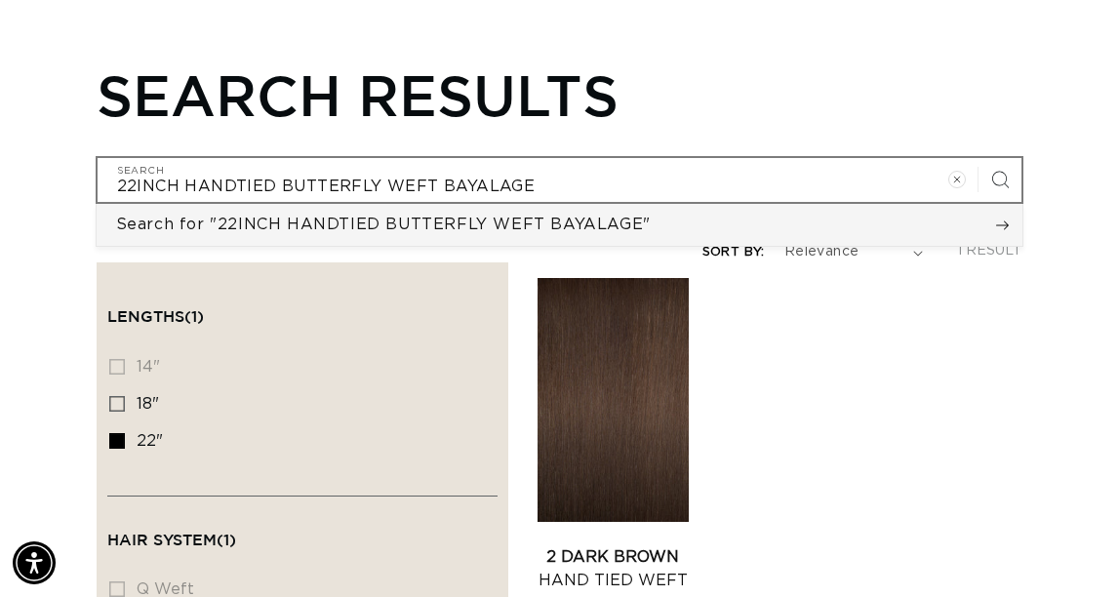
click at [531, 235] on span "Search for "22INCH HANDTIED BUTTERFLY WEFT BAYALAGE"" at bounding box center [383, 224] width 535 height 21
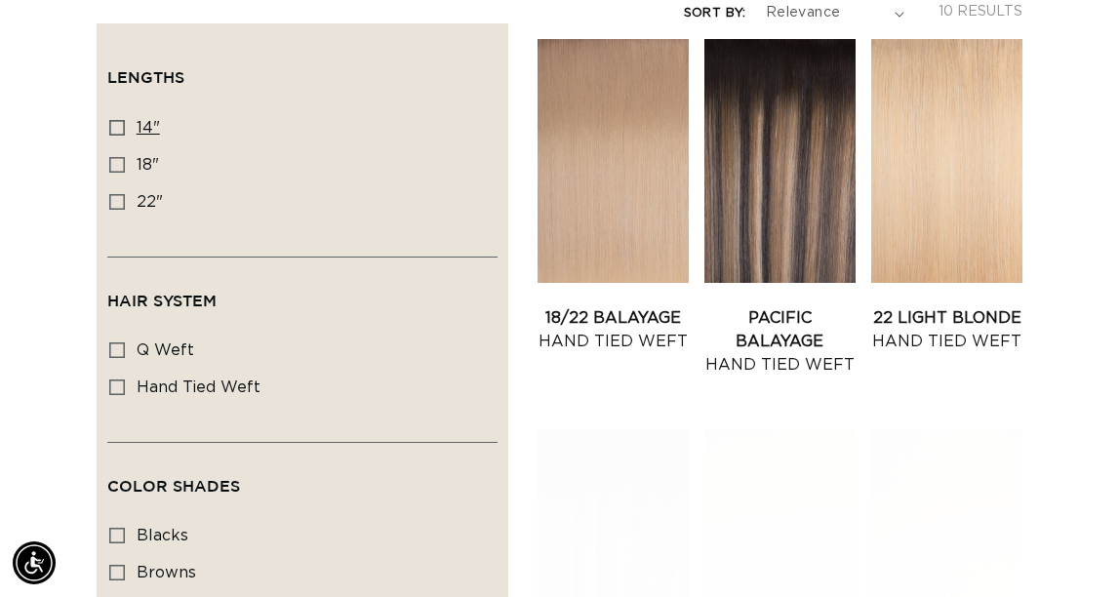
scroll to position [0, 926]
click at [109, 210] on icon at bounding box center [117, 202] width 16 height 16
click at [109, 210] on input "22" 22" (5 products)" at bounding box center [117, 202] width 16 height 16
checkbox input "true"
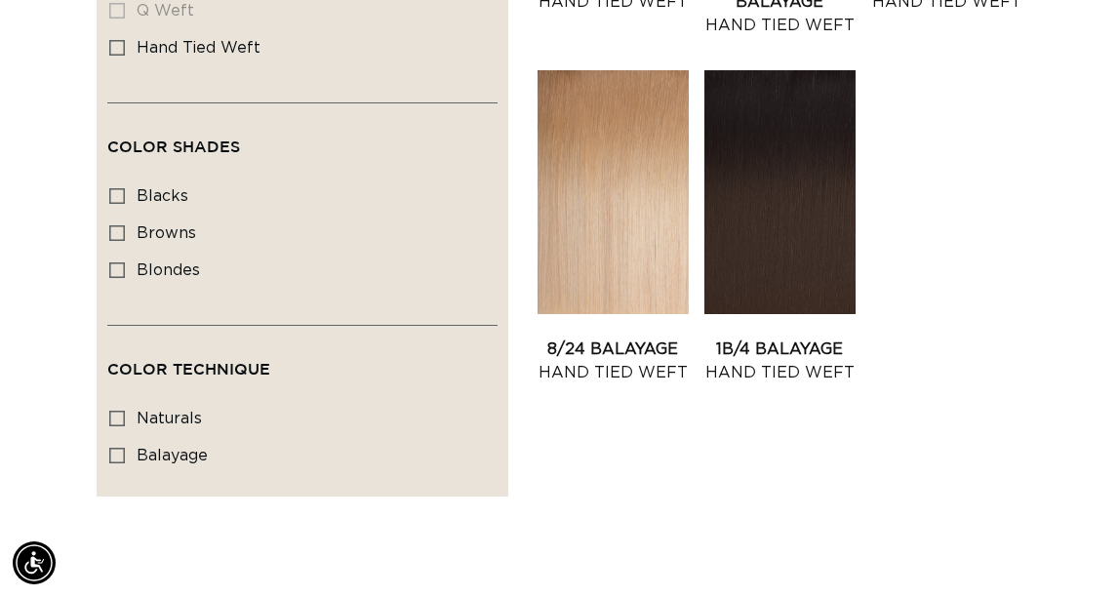
scroll to position [811, 0]
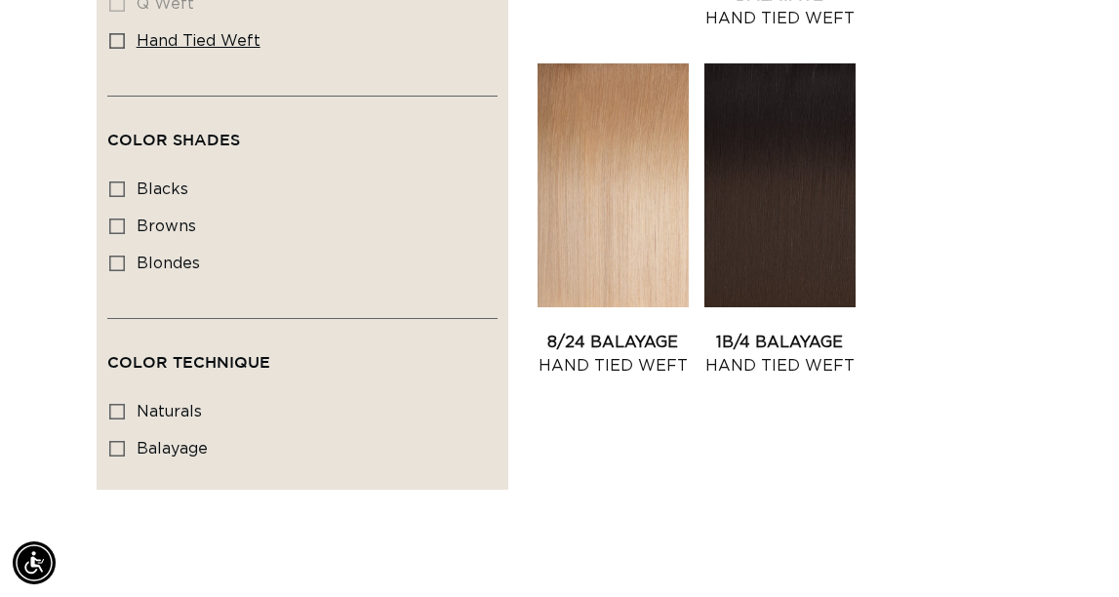
click at [109, 49] on icon at bounding box center [117, 41] width 16 height 16
click at [109, 49] on input "hand tied weft hand tied weft (5 products)" at bounding box center [117, 41] width 16 height 16
checkbox input "true"
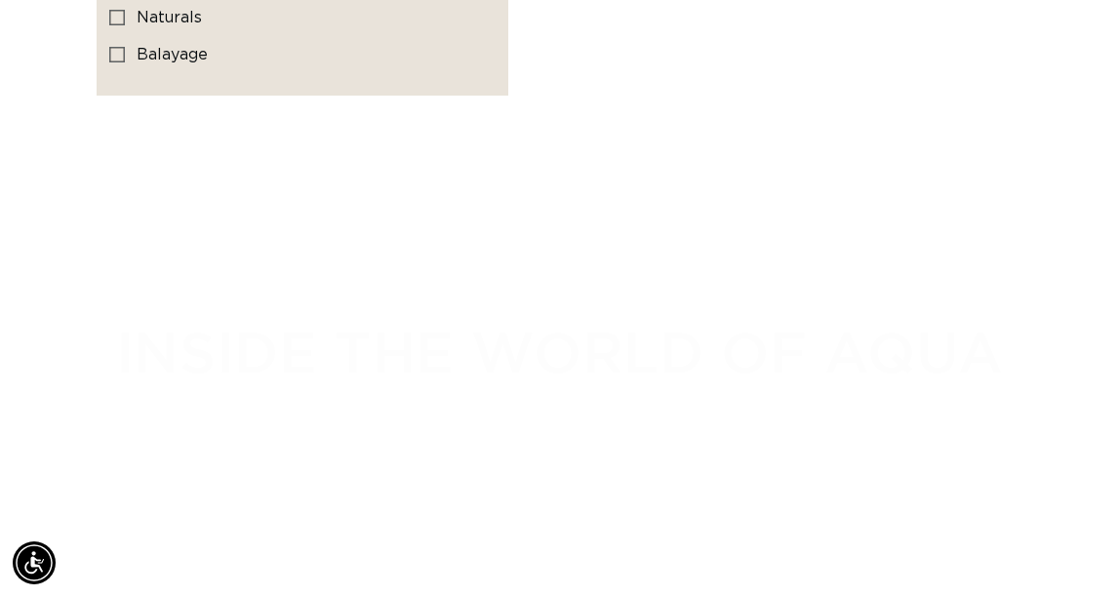
scroll to position [0, 1852]
checkbox input "true"
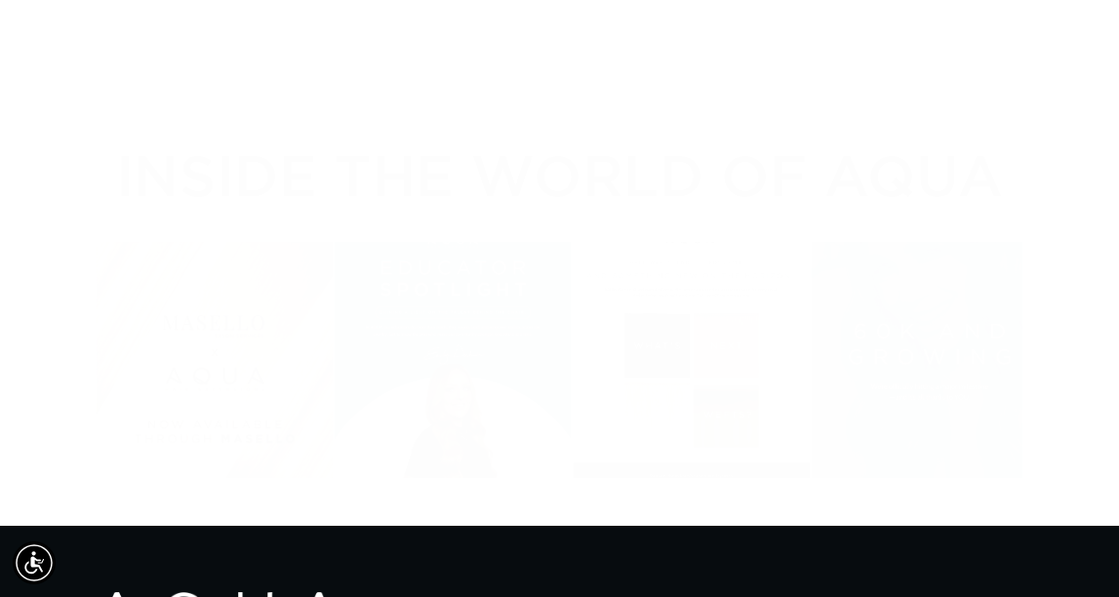
scroll to position [1384, 0]
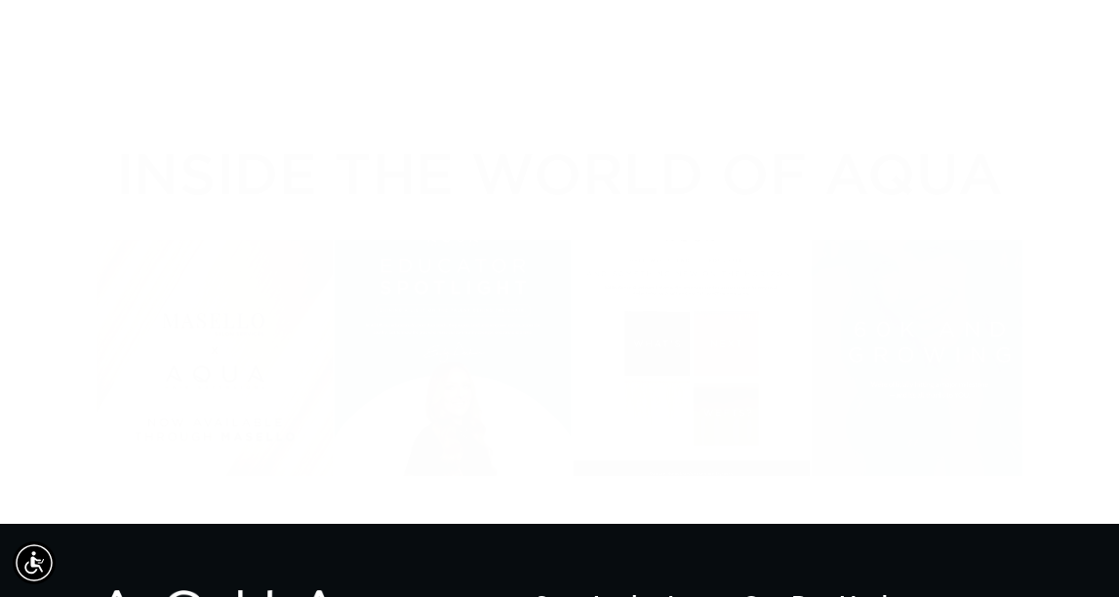
checkbox input "true"
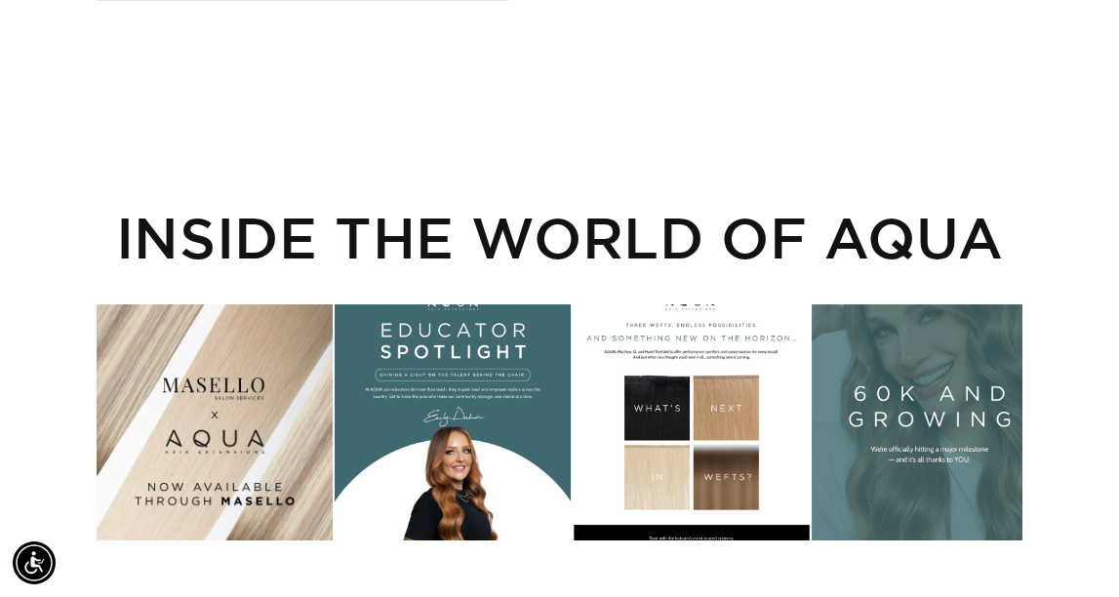
checkbox input "false"
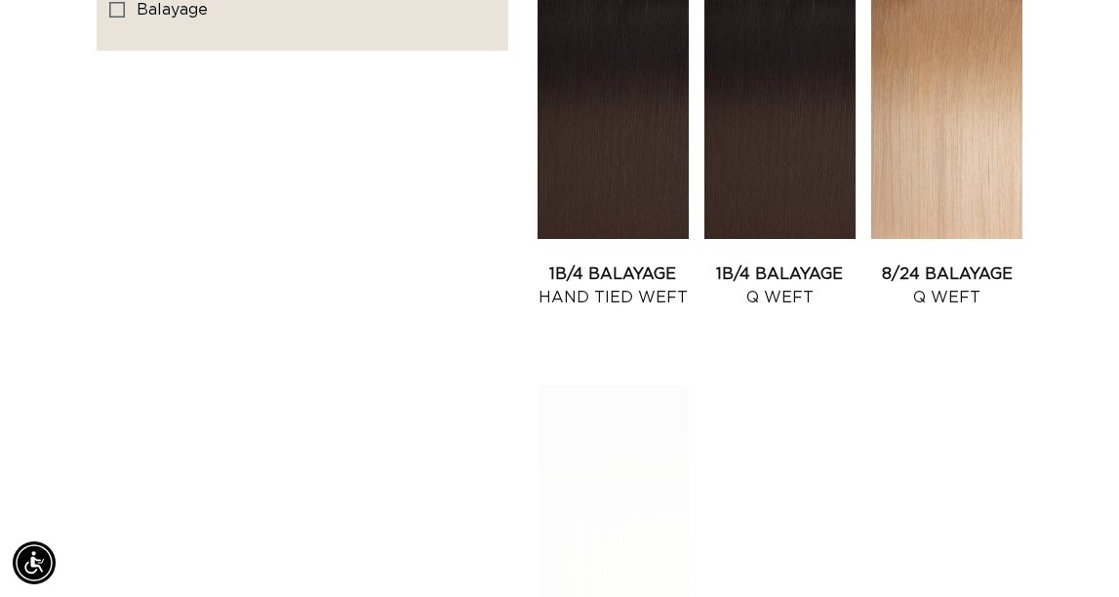
scroll to position [0, 926]
checkbox input "true"
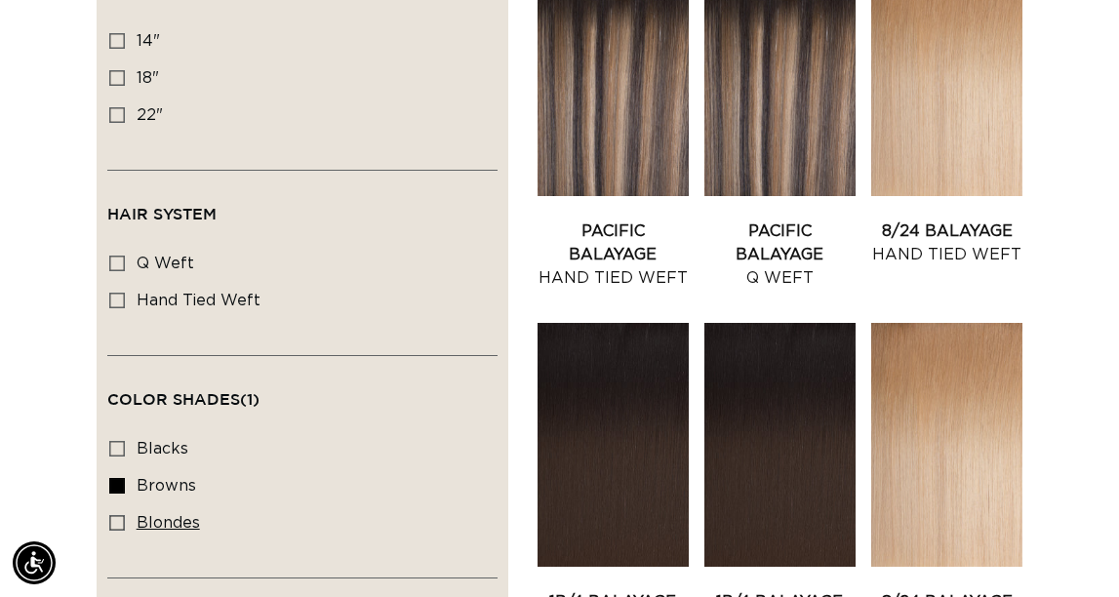
scroll to position [442, 0]
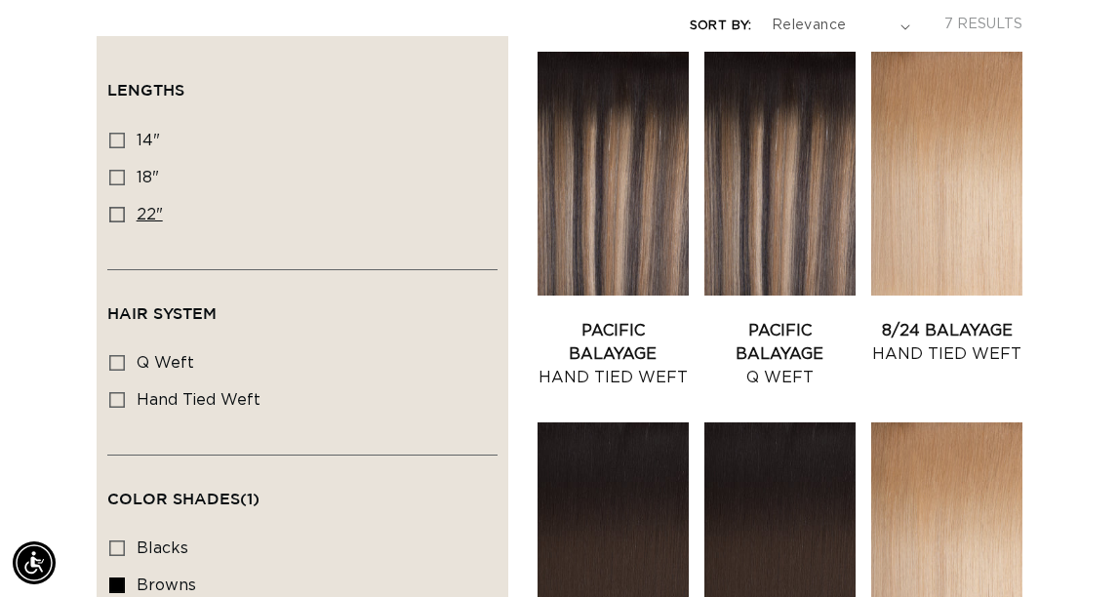
click at [112, 222] on icon at bounding box center [117, 215] width 16 height 16
click at [112, 222] on input "22" 22" (3 products)" at bounding box center [117, 215] width 16 height 16
checkbox input "true"
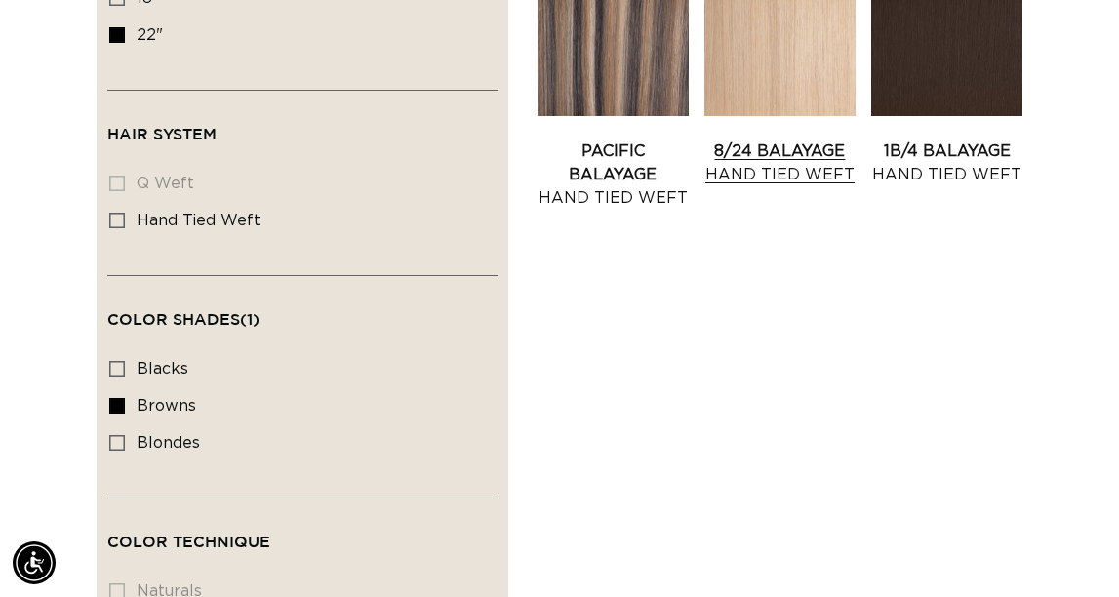
click at [856, 186] on link "8/24 Balayage Hand Tied Weft" at bounding box center [779, 163] width 151 height 47
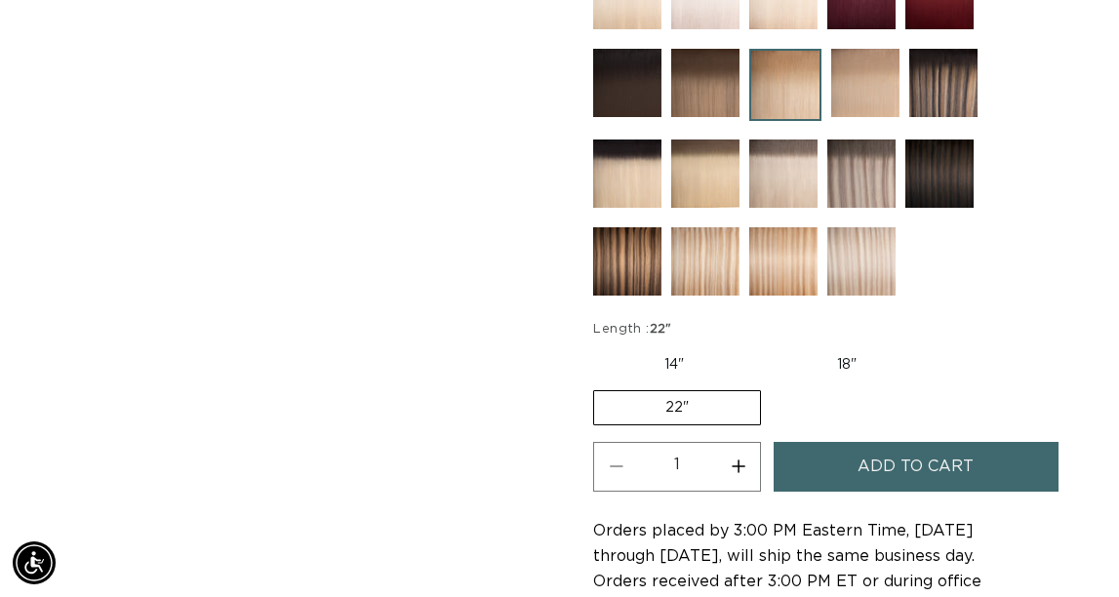
scroll to position [0, 926]
click at [623, 296] on img at bounding box center [627, 261] width 68 height 68
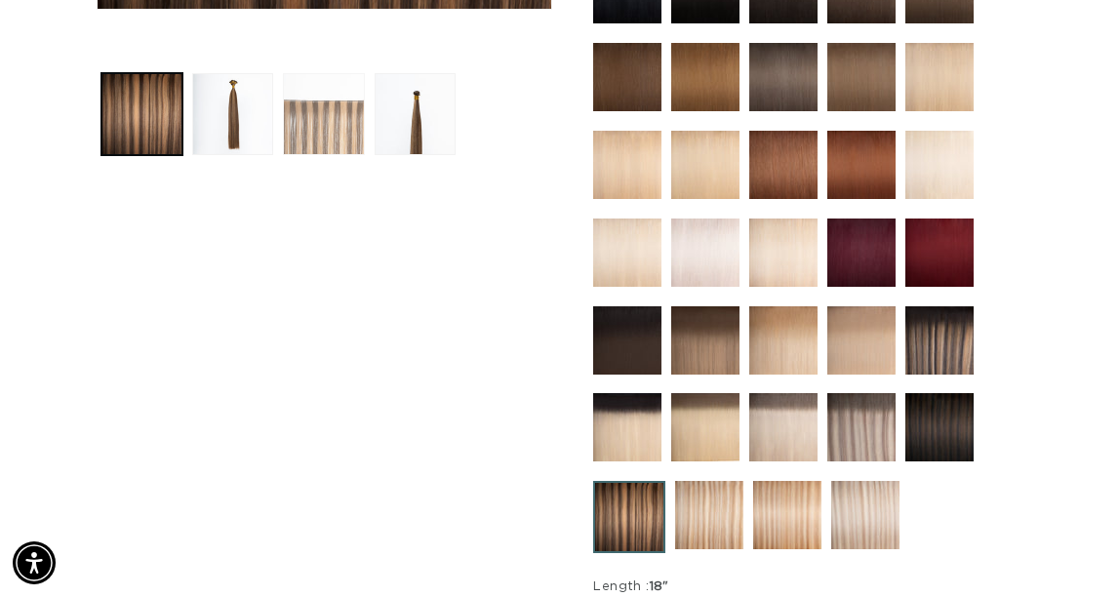
click at [325, 154] on button "Load image 3 in gallery view" at bounding box center [323, 113] width 81 height 81
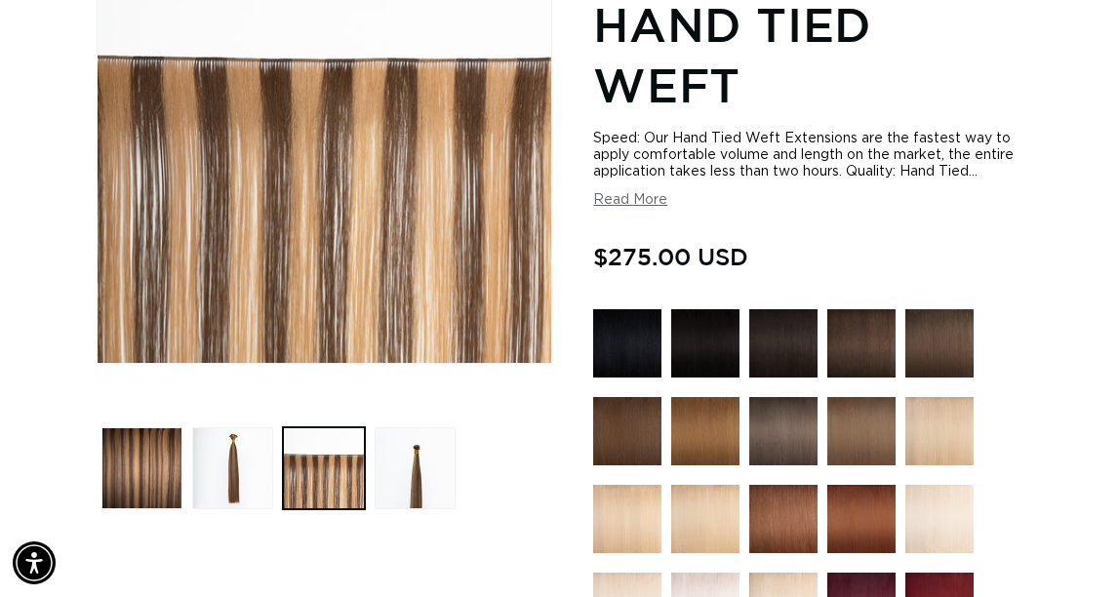
scroll to position [0, 926]
click at [301, 260] on img "Gallery Viewer" at bounding box center [325, 136] width 454 height 454
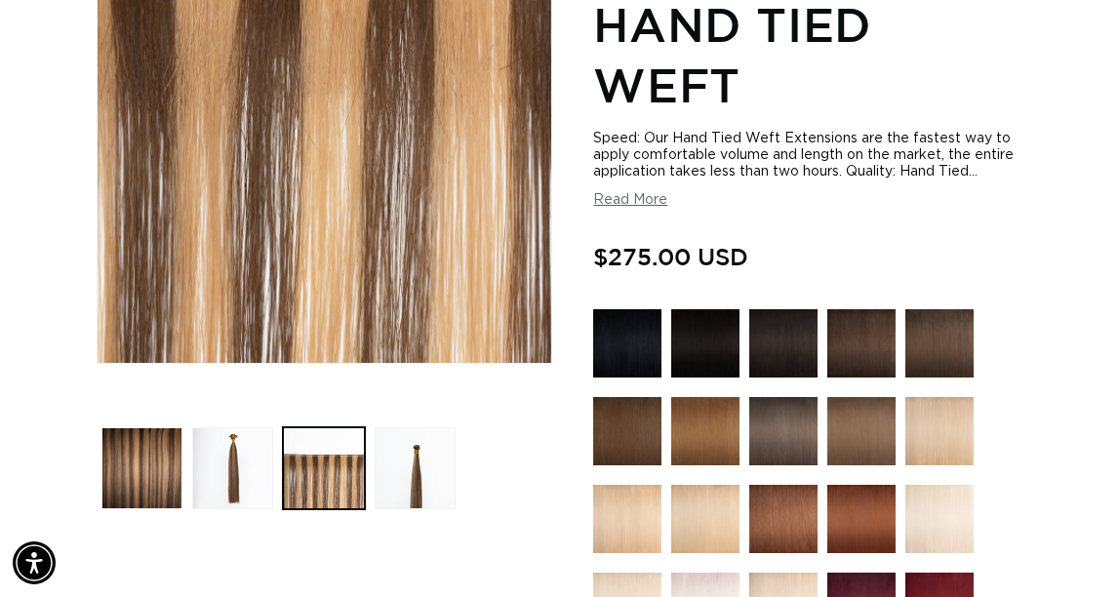
scroll to position [0, 1852]
click at [398, 248] on div "Gallery Viewer" at bounding box center [325, 136] width 454 height 454
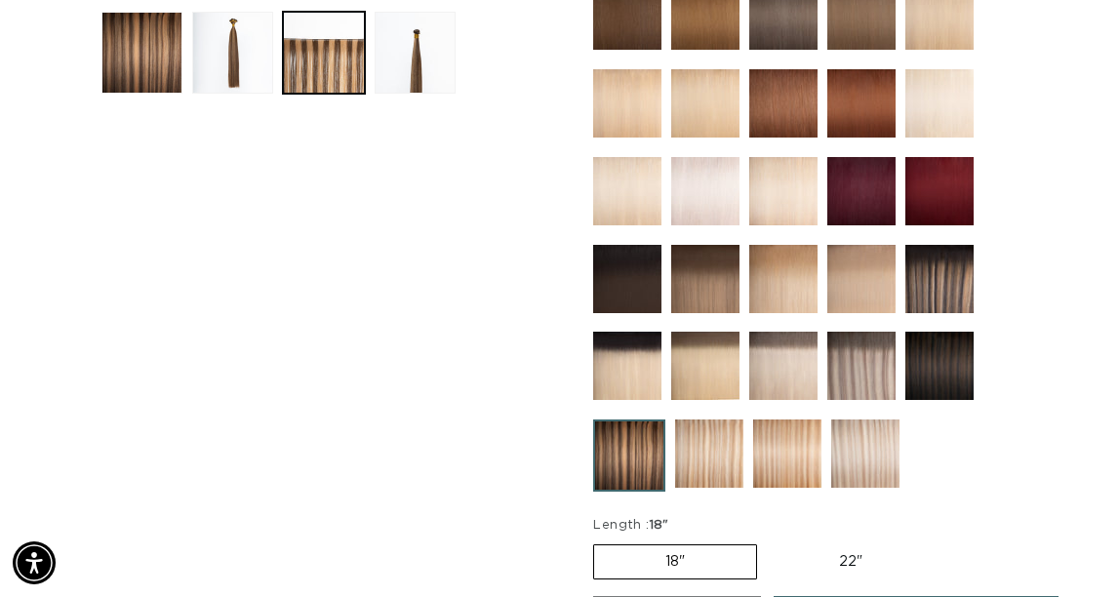
scroll to position [0, 0]
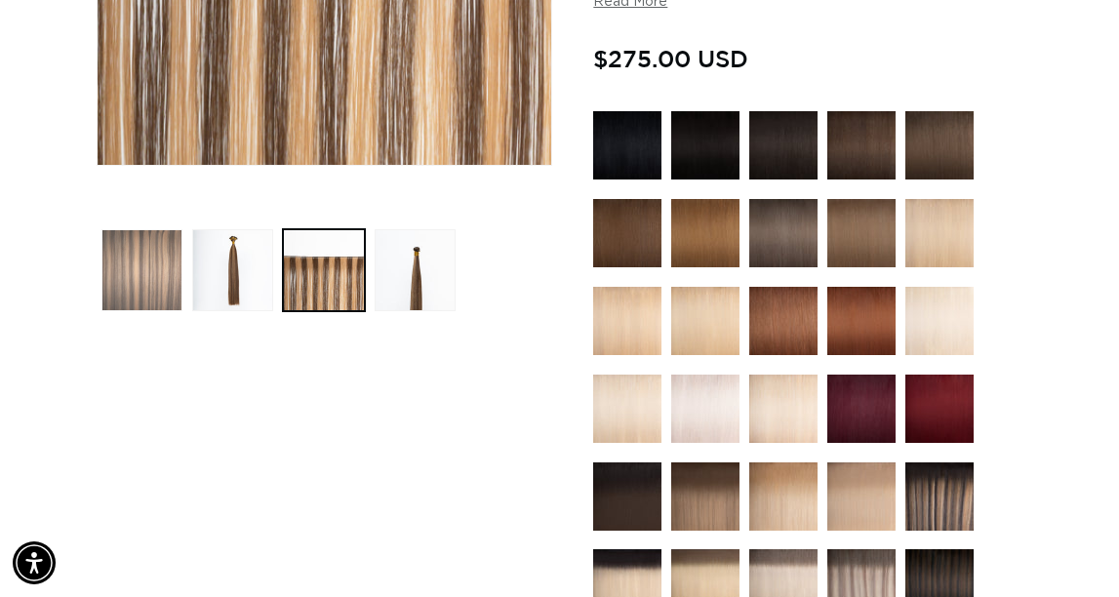
click at [128, 310] on button "Load image 1 in gallery view" at bounding box center [141, 269] width 81 height 81
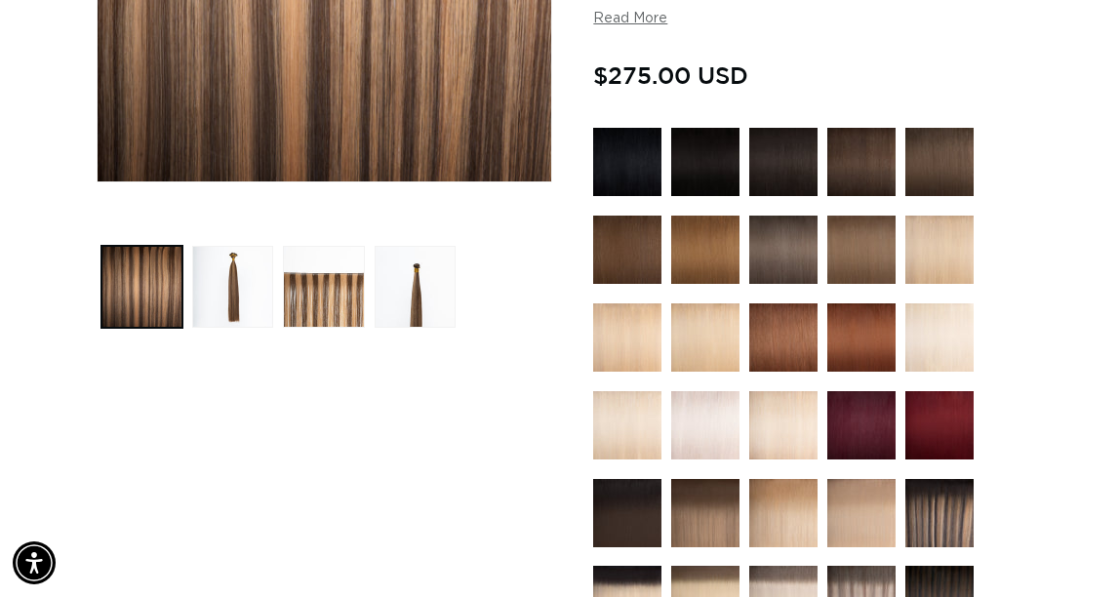
scroll to position [592, 0]
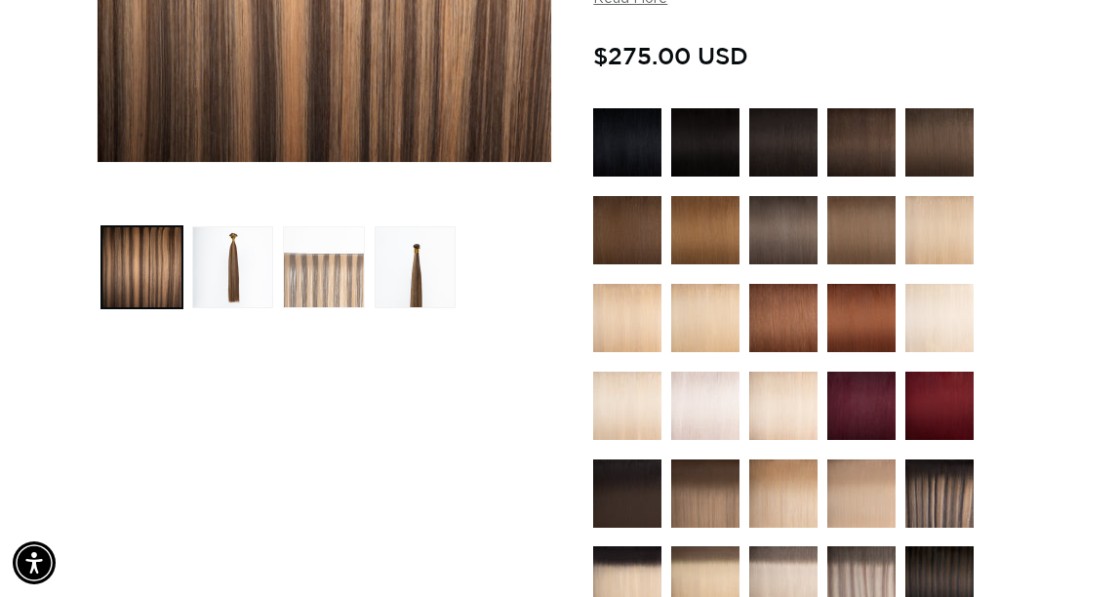
click at [319, 307] on button "Load image 3 in gallery view" at bounding box center [323, 266] width 81 height 81
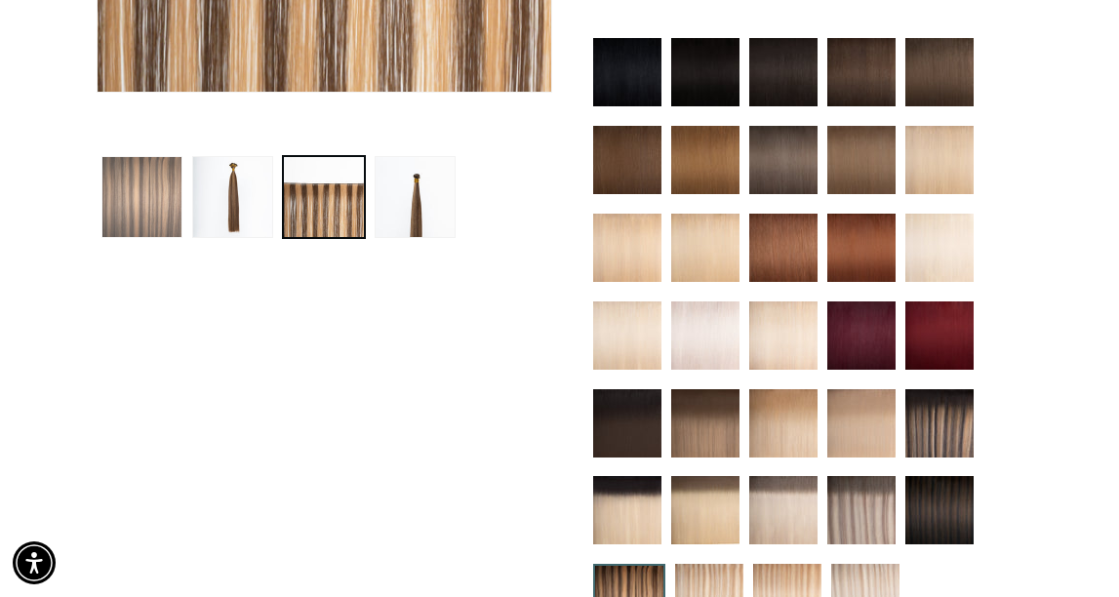
scroll to position [0, 0]
click at [141, 237] on button "Load image 1 in gallery view" at bounding box center [141, 196] width 81 height 81
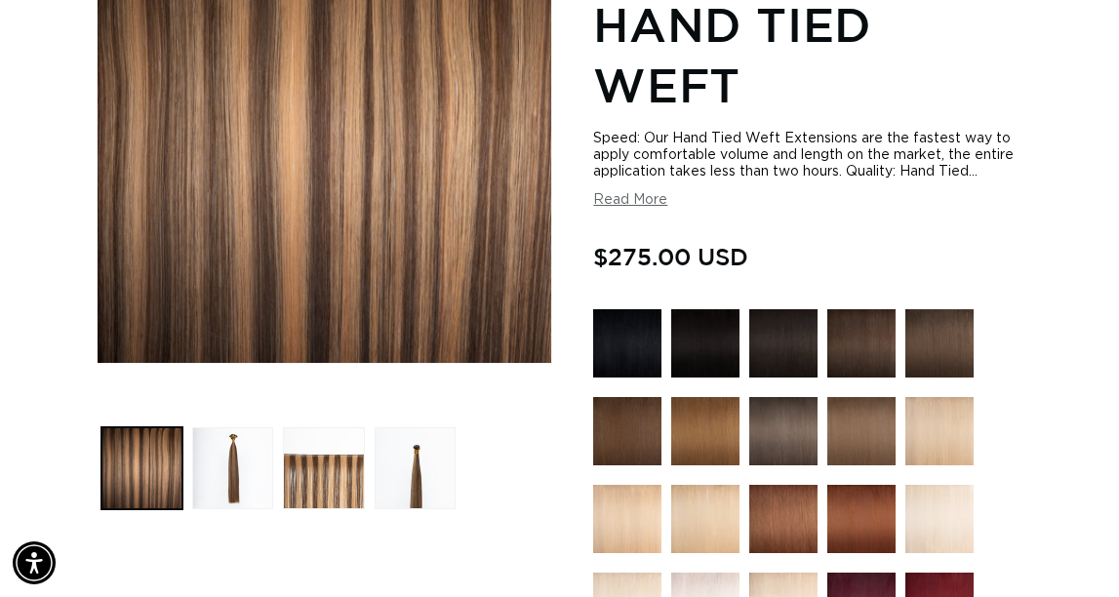
scroll to position [0, 926]
click at [322, 508] on button "Load image 3 in gallery view" at bounding box center [323, 467] width 81 height 81
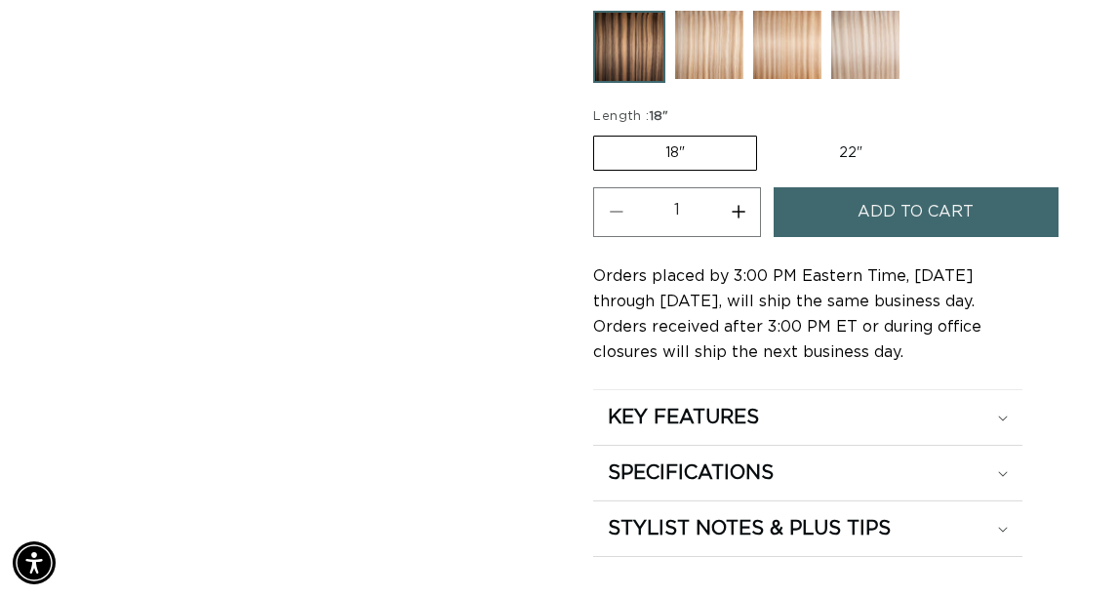
scroll to position [1306, 0]
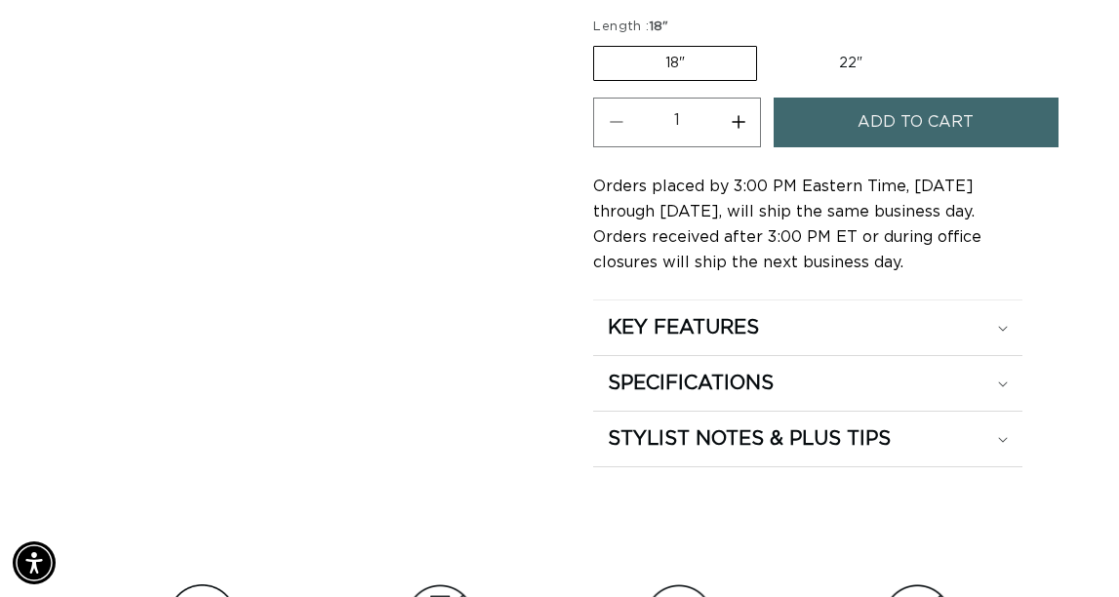
click at [768, 80] on label "22" Variant sold out or unavailable" at bounding box center [851, 63] width 166 height 33
click at [767, 43] on input "22" Variant sold out or unavailable" at bounding box center [767, 42] width 1 height 1
radio input "true"
click at [760, 147] on button "Increase quantity for 4/12 Duo Tone - Hand Tied Weft" at bounding box center [738, 123] width 44 height 50
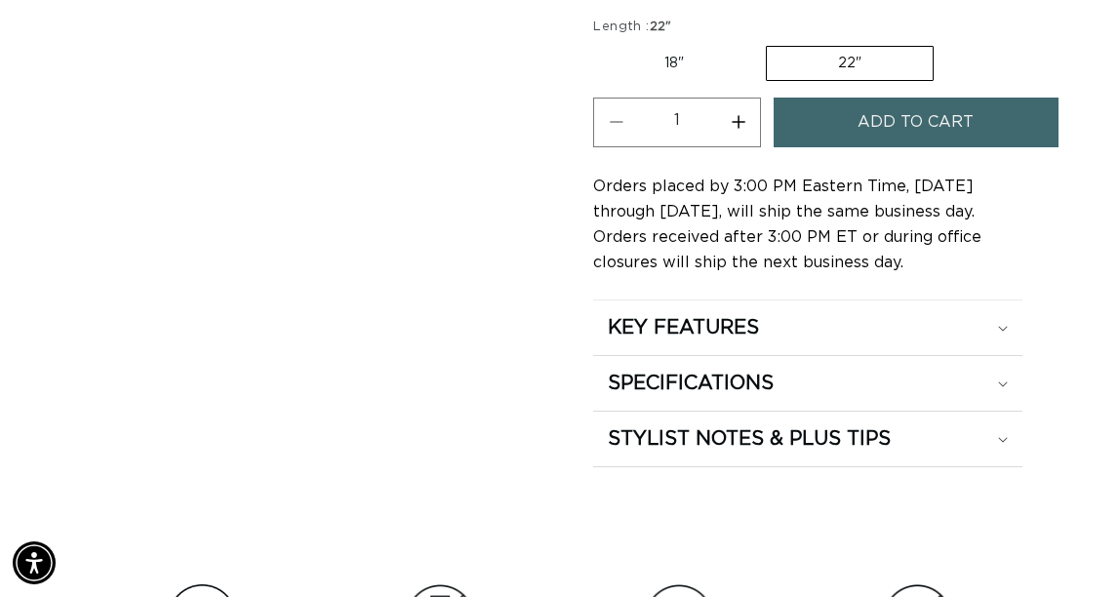
type input "2"
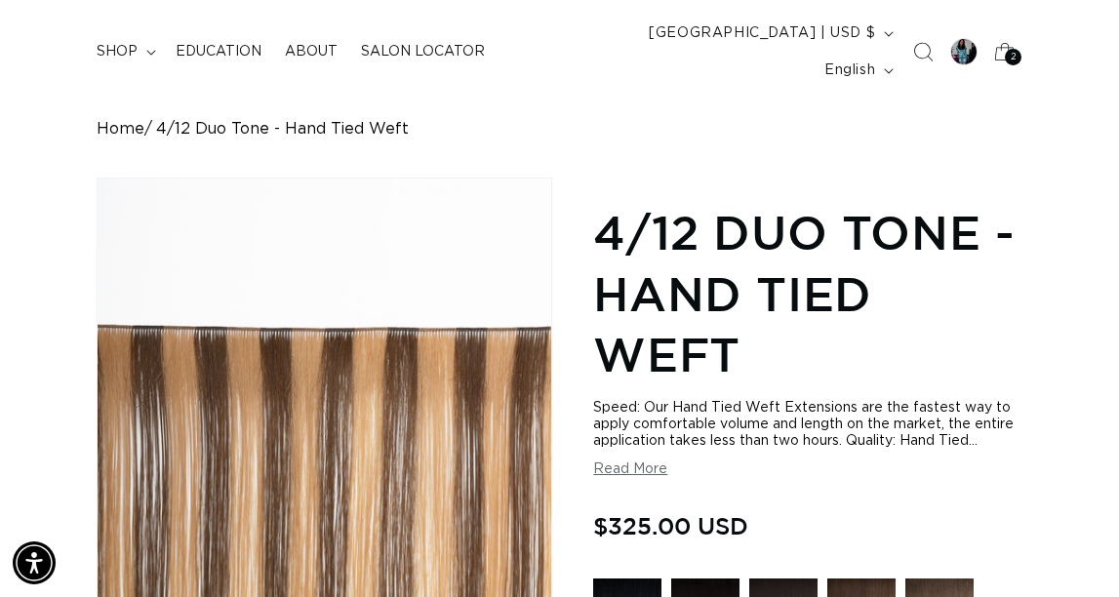
scroll to position [0, 0]
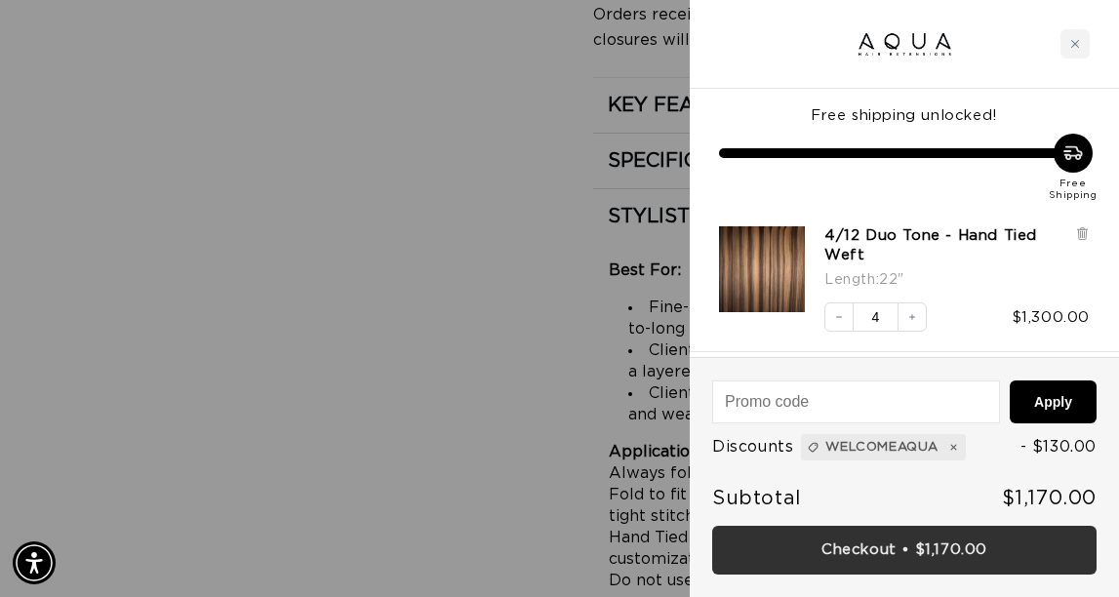
click at [874, 548] on link "Checkout • $1,170.00" at bounding box center [904, 551] width 384 height 50
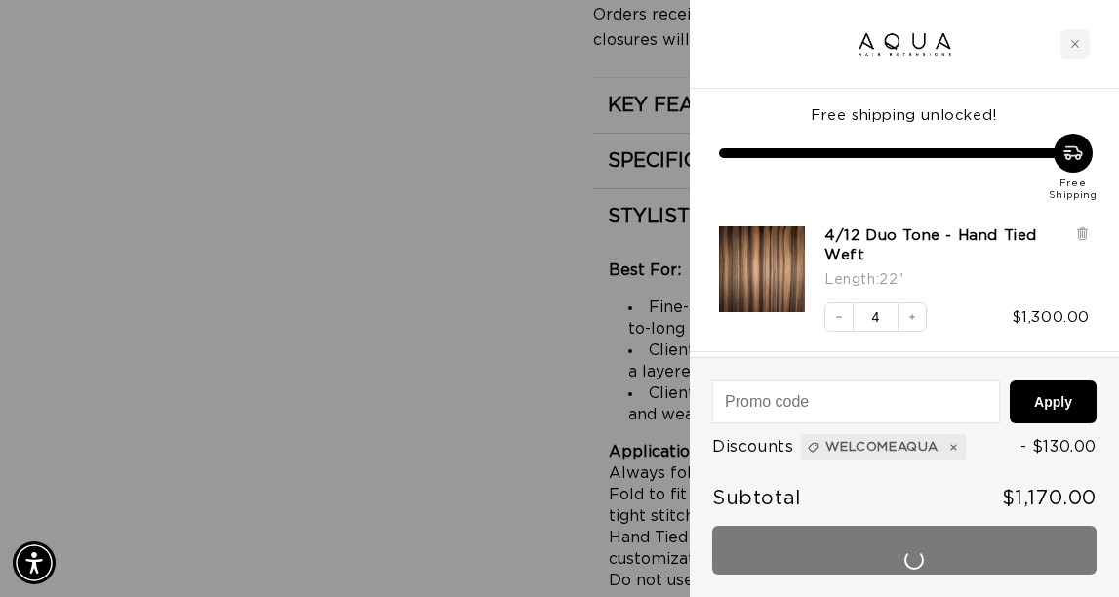
scroll to position [0, 1852]
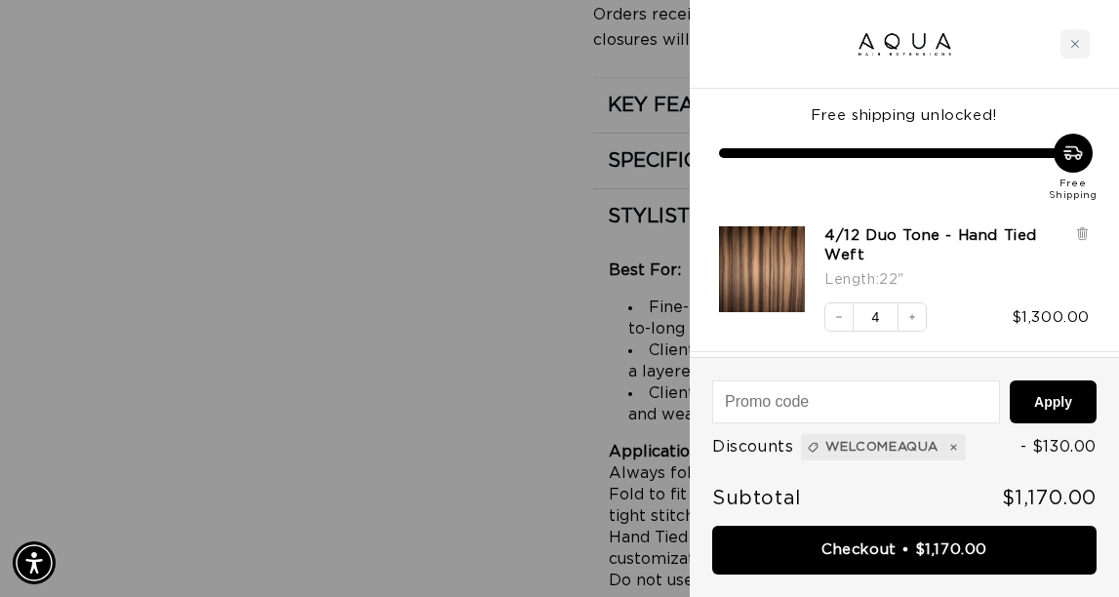
click at [891, 302] on input "4" at bounding box center [876, 316] width 44 height 29
type input "4"
click at [1055, 381] on button "Apply" at bounding box center [1053, 402] width 87 height 43
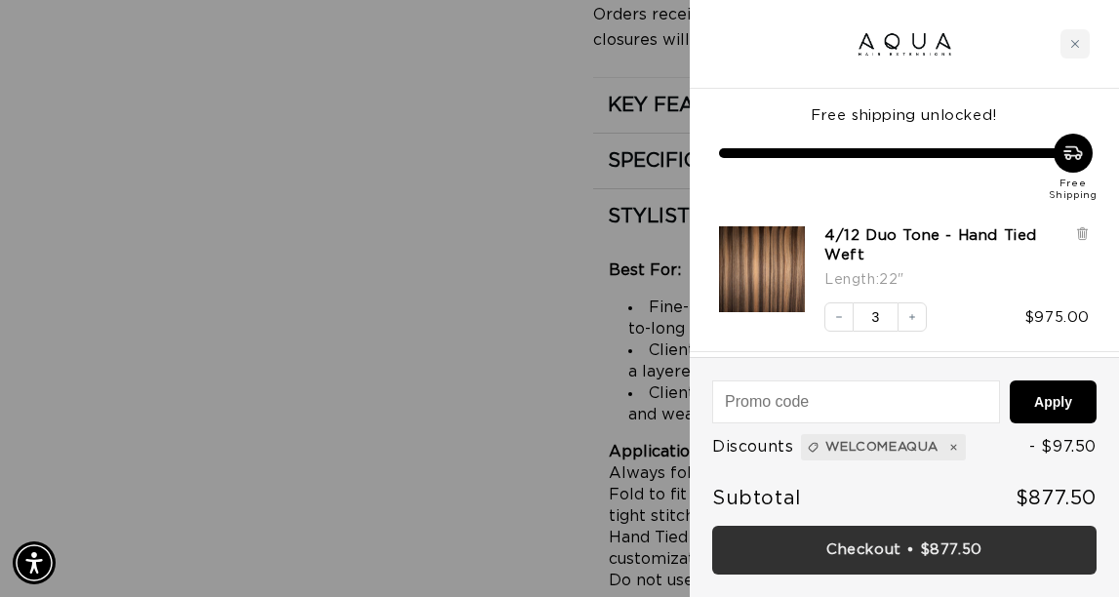
click at [880, 541] on link "Checkout • $877.50" at bounding box center [904, 551] width 384 height 50
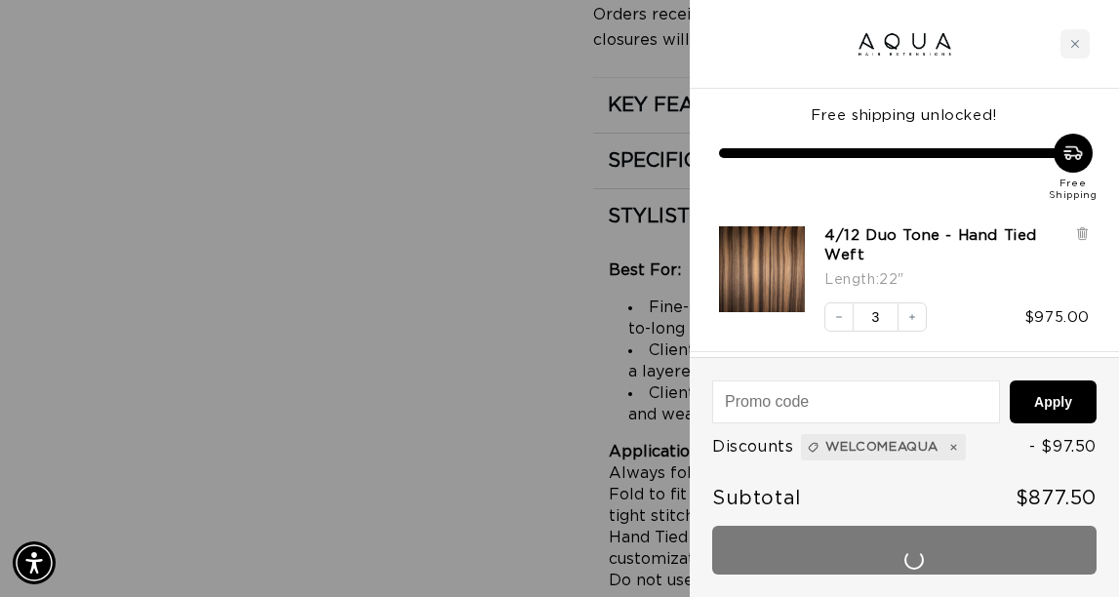
scroll to position [0, 1852]
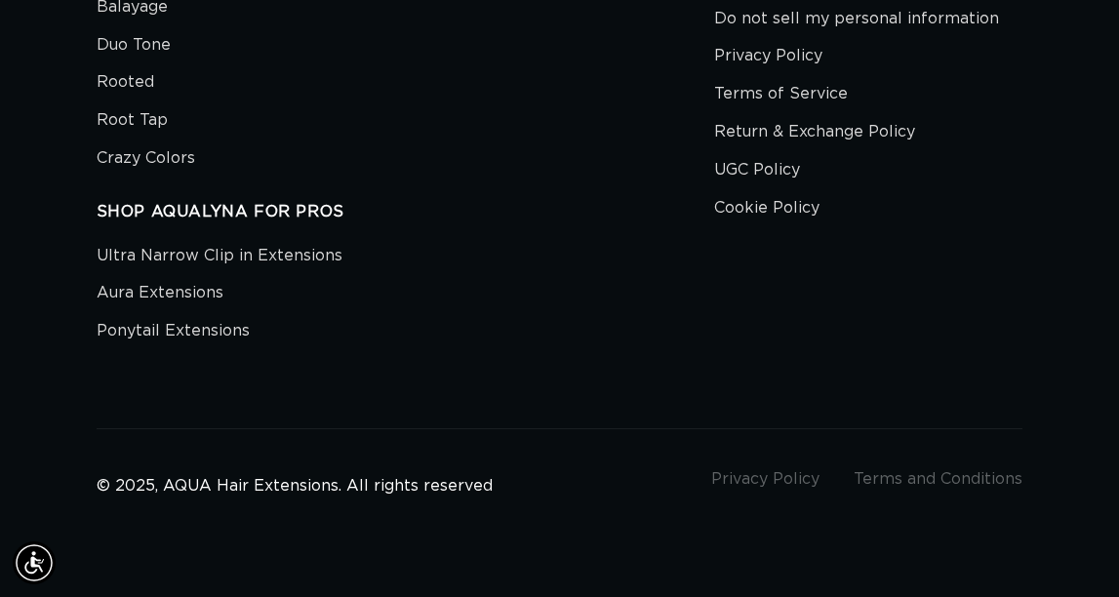
scroll to position [7899, 3]
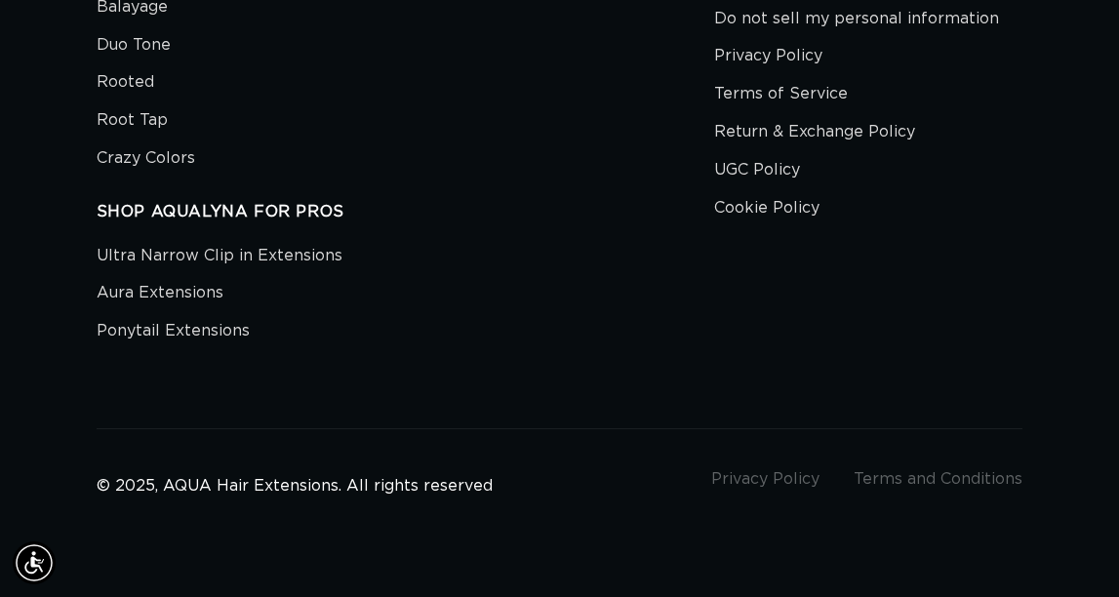
scroll to position [9037, 3]
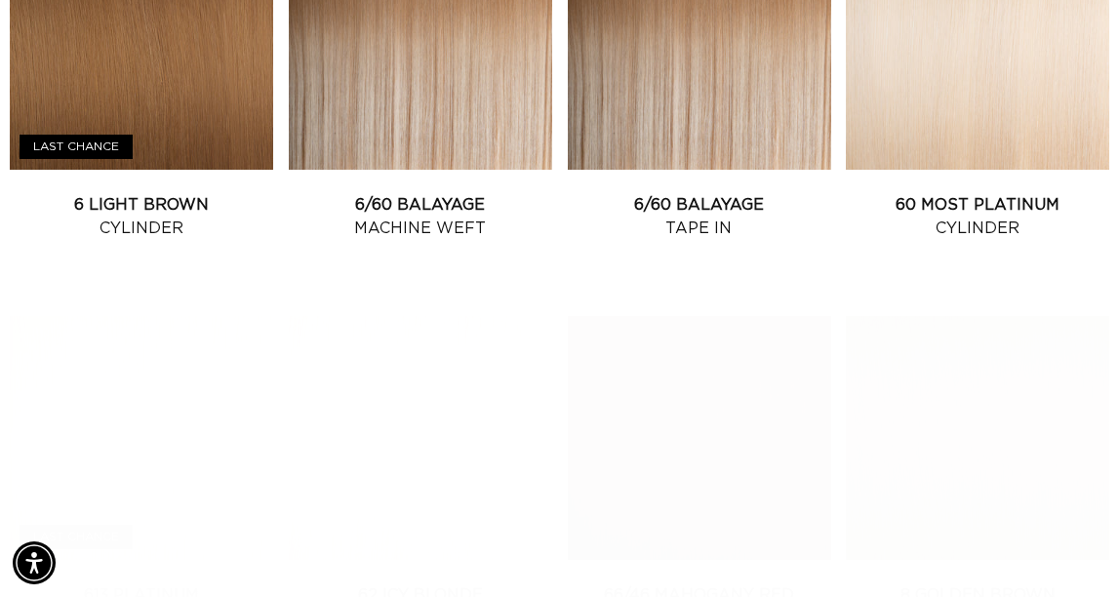
scroll to position [0, 1852]
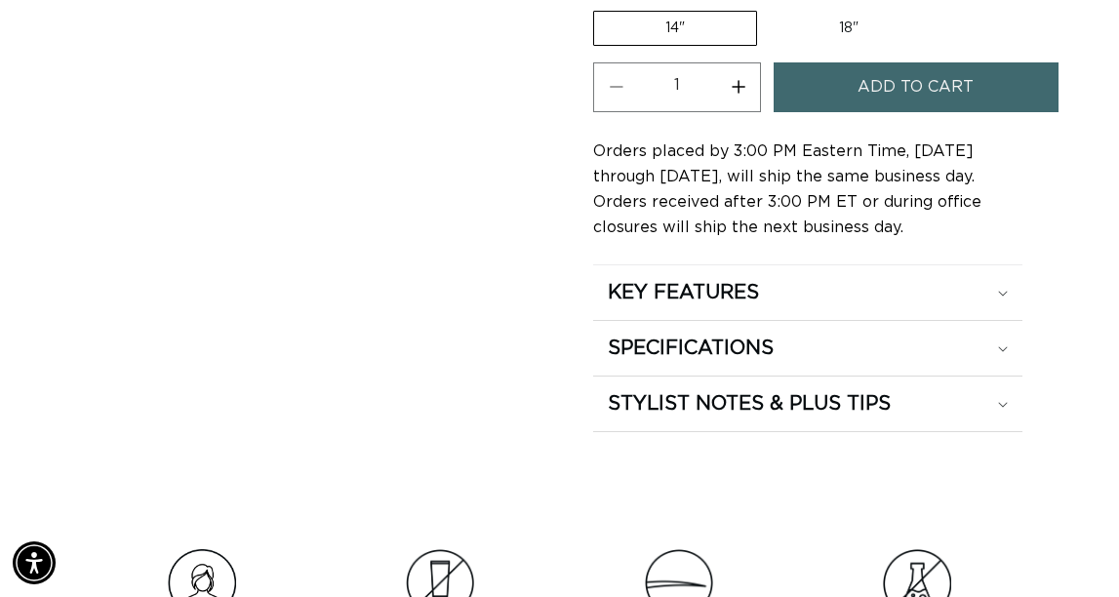
scroll to position [0, 1852]
click at [768, 45] on label "18" Variant sold out or unavailable" at bounding box center [849, 28] width 162 height 33
click at [767, 8] on input "18" Variant sold out or unavailable" at bounding box center [767, 7] width 1 height 1
radio input "true"
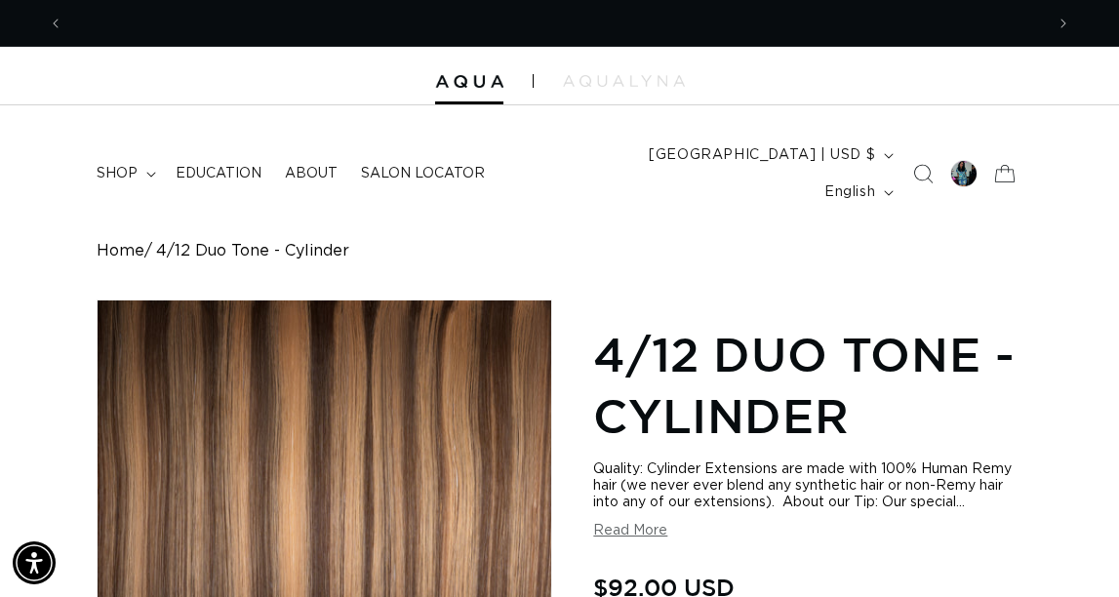
click at [112, 261] on link "Home" at bounding box center [121, 251] width 48 height 19
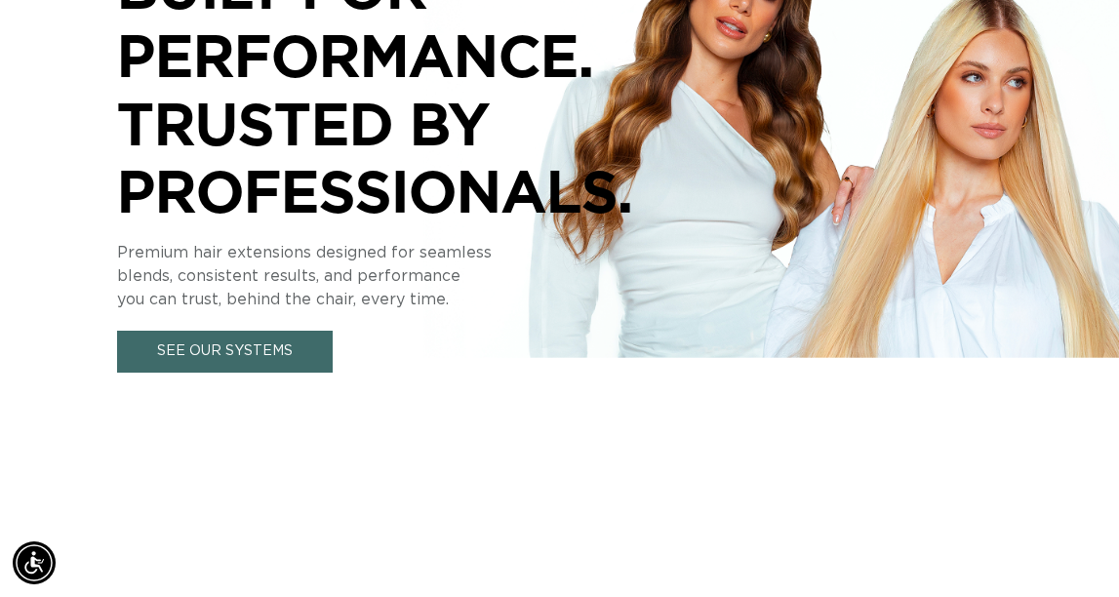
scroll to position [0, 926]
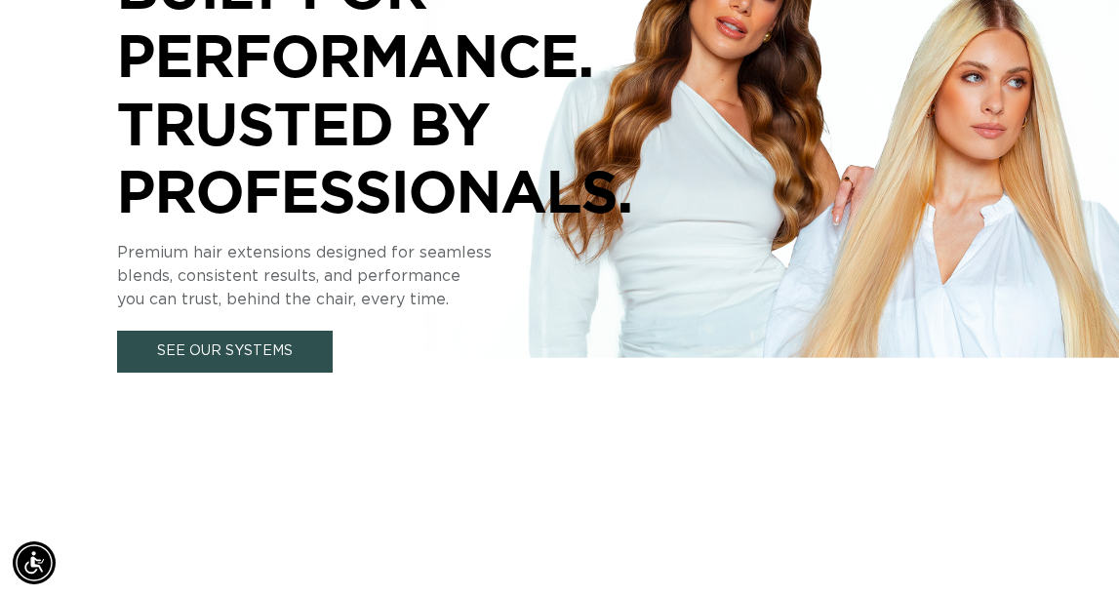
click at [249, 373] on link "See Our Systems" at bounding box center [225, 352] width 216 height 42
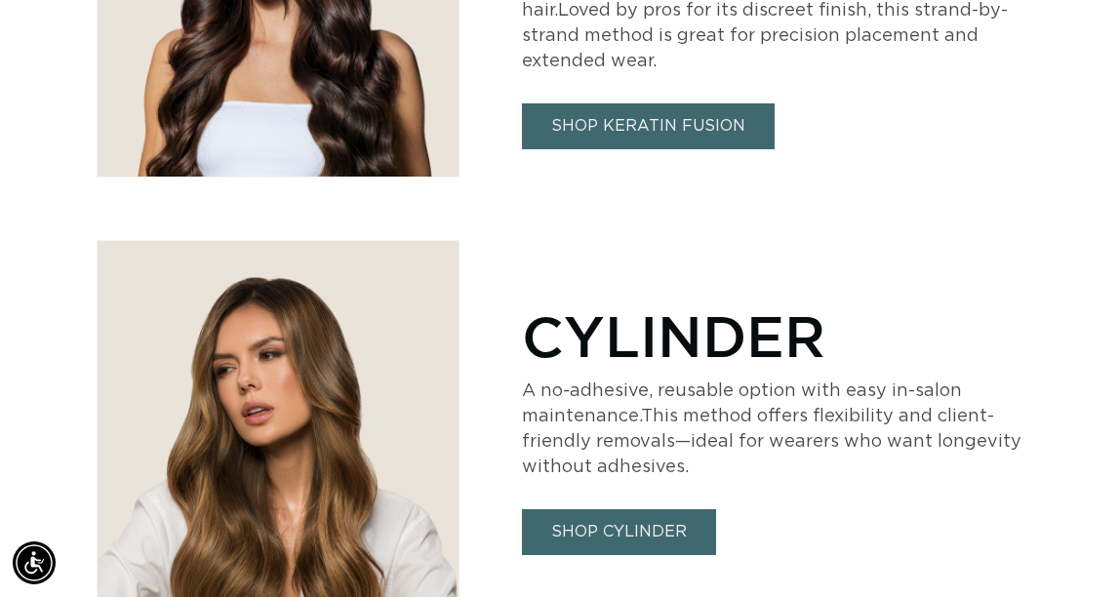
click at [628, 149] on link "SHOP KERATIN FUSION" at bounding box center [648, 126] width 253 height 46
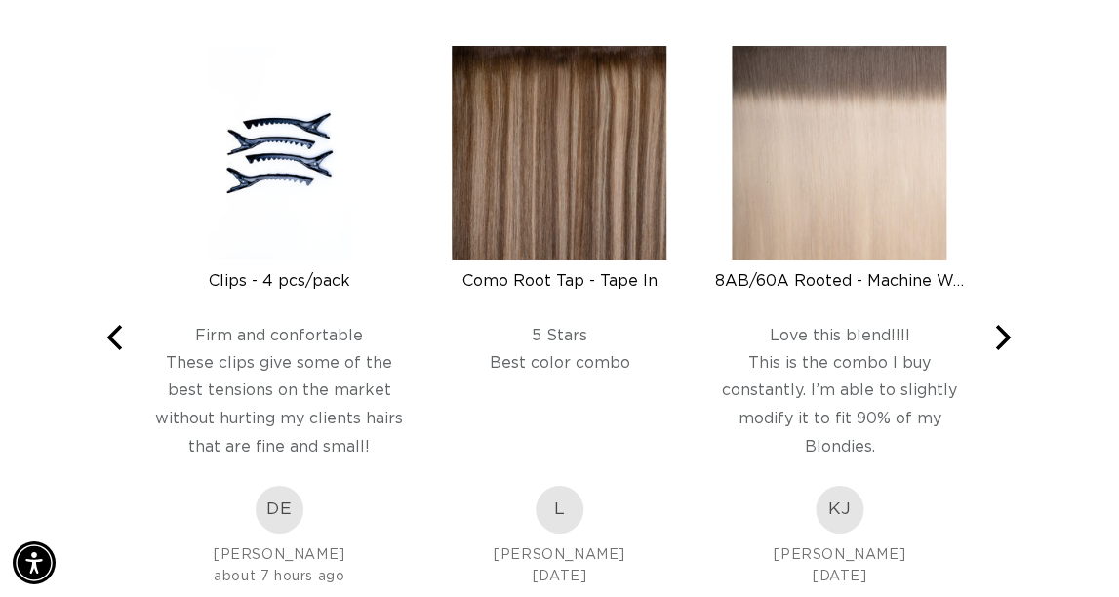
scroll to position [0, 1852]
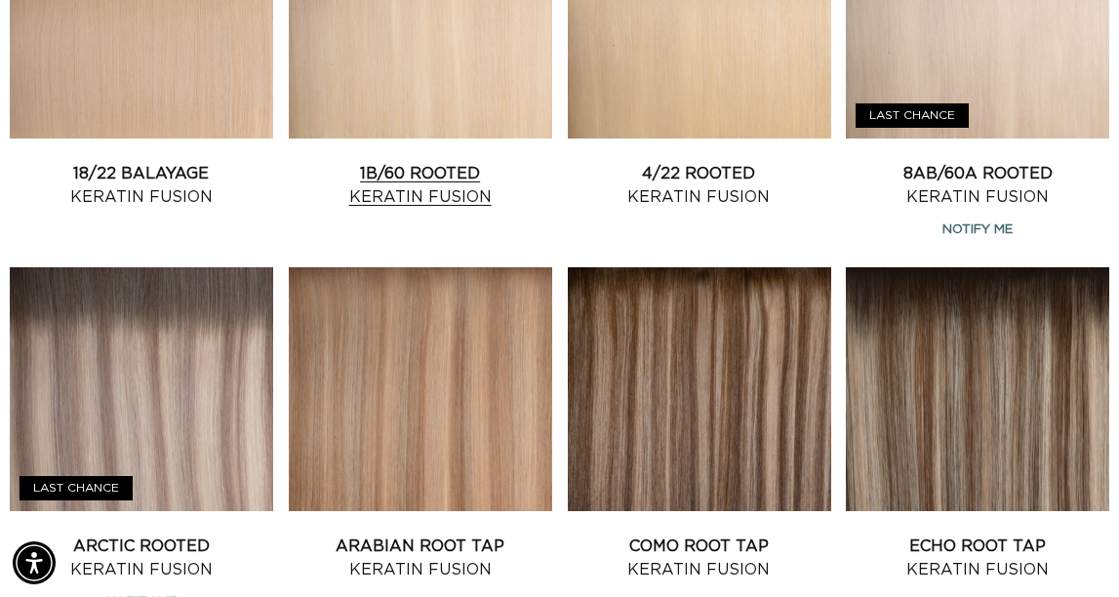
scroll to position [1665, 0]
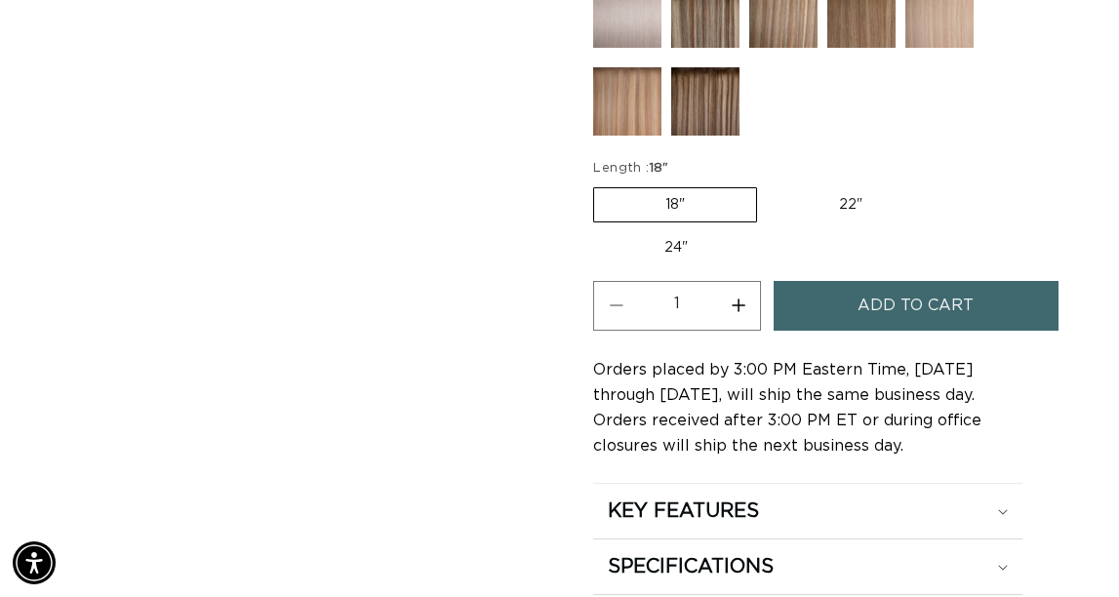
scroll to position [0, 1852]
click at [768, 221] on label "22" Variant sold out or unavailable" at bounding box center [851, 204] width 166 height 33
click at [767, 184] on input "22" Variant sold out or unavailable" at bounding box center [767, 183] width 1 height 1
radio input "true"
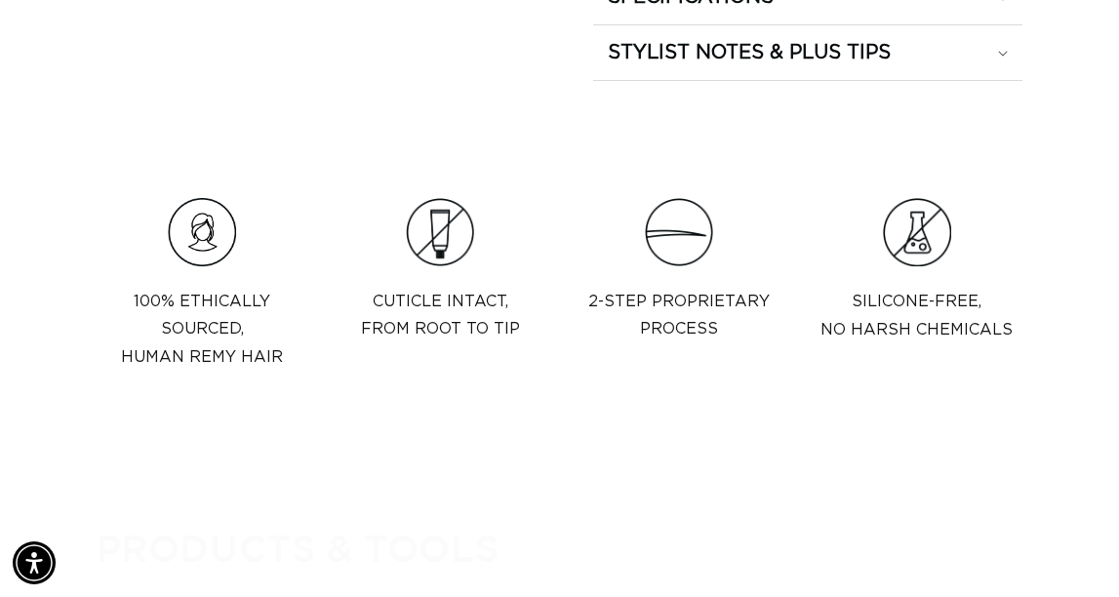
scroll to position [0, 1852]
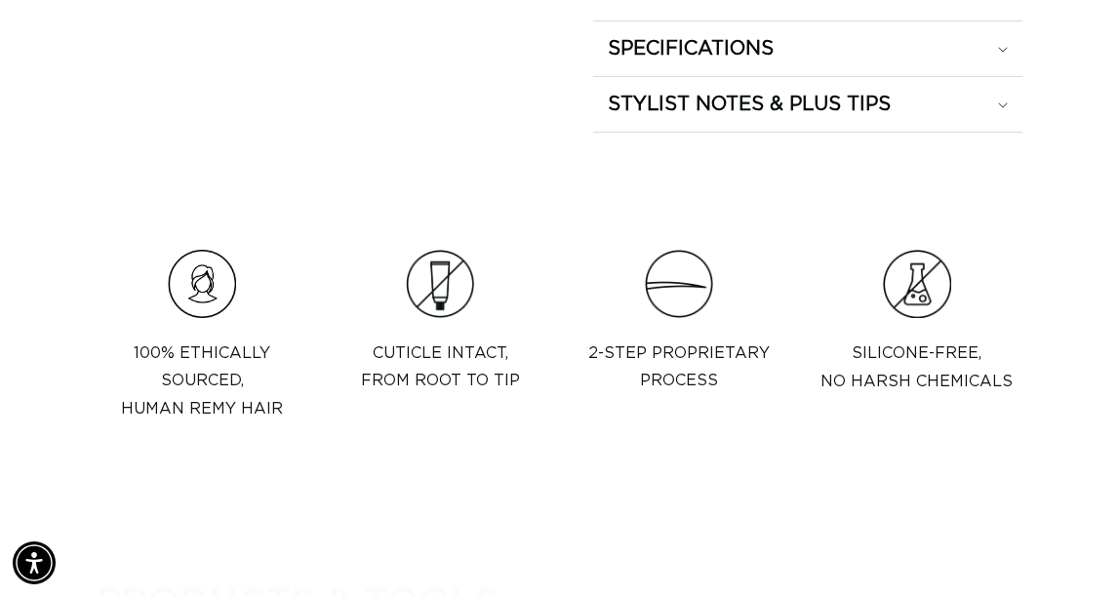
scroll to position [0, 0]
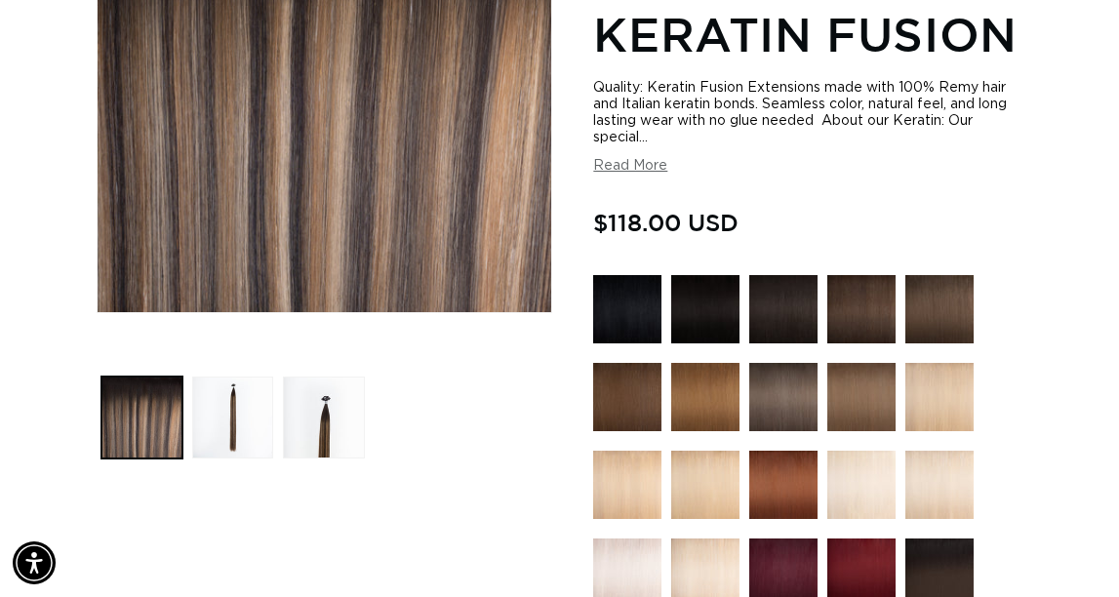
click at [653, 175] on button "Read More" at bounding box center [630, 166] width 74 height 17
